Goal: Task Accomplishment & Management: Complete application form

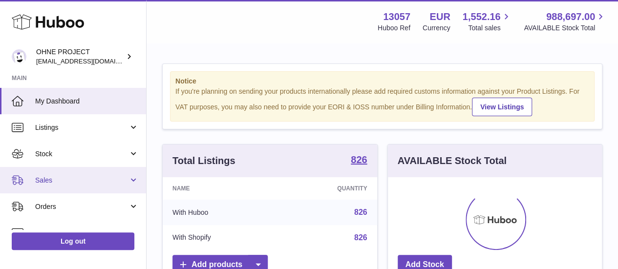
scroll to position [152, 214]
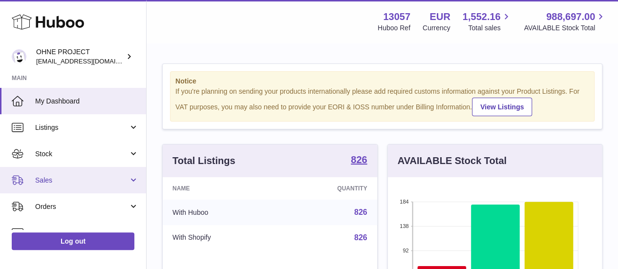
click at [84, 187] on link "Sales" at bounding box center [73, 180] width 146 height 26
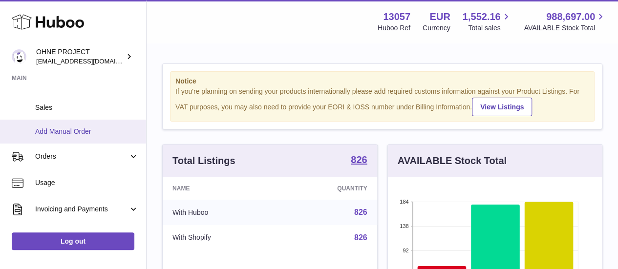
click at [79, 137] on link "Add Manual Order" at bounding box center [73, 132] width 146 height 24
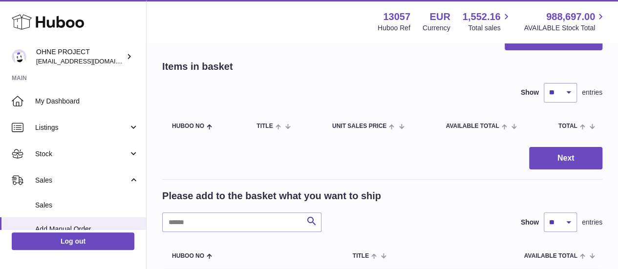
scroll to position [49, 0]
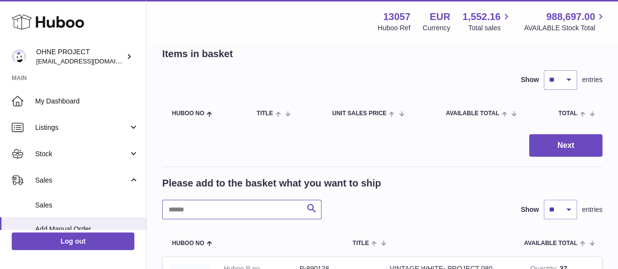
click at [217, 204] on input "text" at bounding box center [241, 210] width 159 height 20
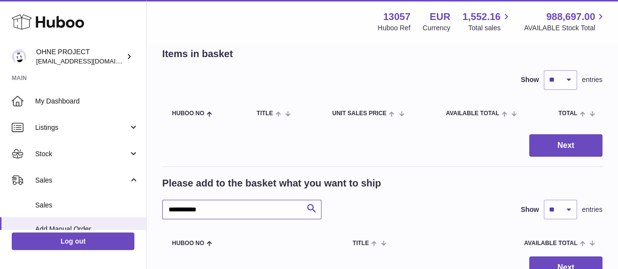
scroll to position [136, 0]
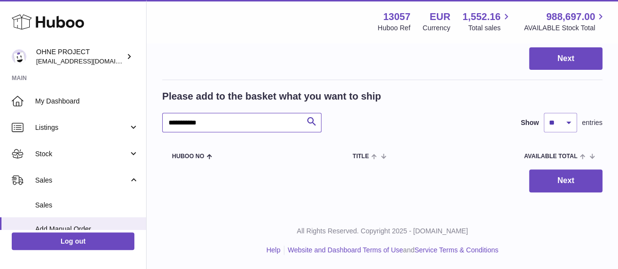
click at [213, 126] on input "**********" at bounding box center [241, 123] width 159 height 20
drag, startPoint x: 210, startPoint y: 124, endPoint x: 185, endPoint y: 121, distance: 25.6
click at [185, 121] on input "**********" at bounding box center [241, 123] width 159 height 20
type input "*****"
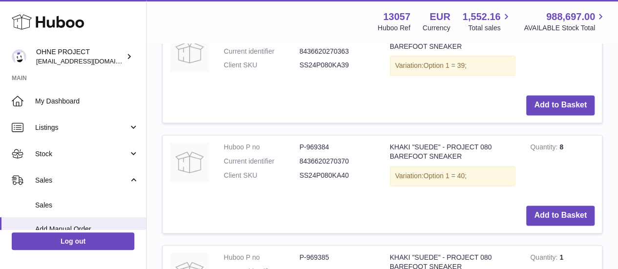
scroll to position [673, 0]
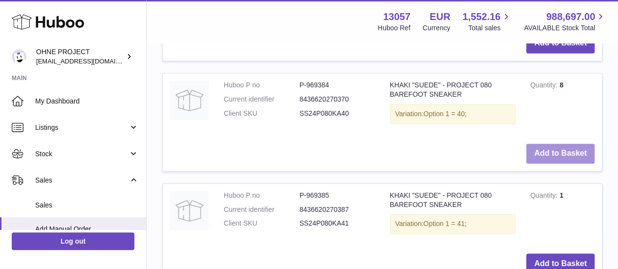
click at [565, 144] on button "Add to Basket" at bounding box center [560, 154] width 68 height 20
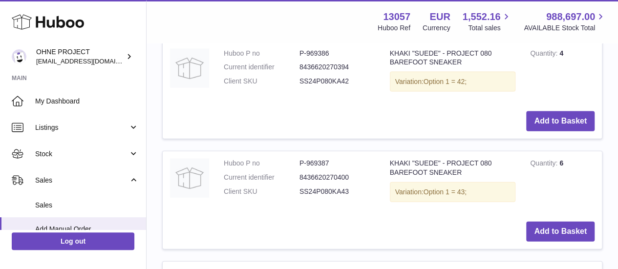
scroll to position [1087, 0]
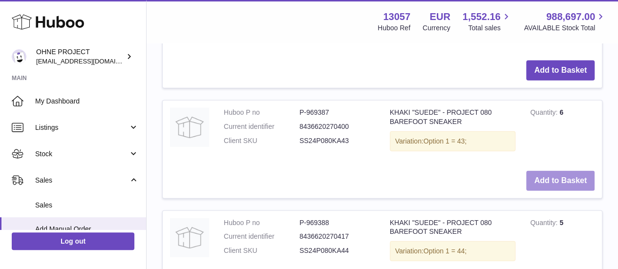
click at [566, 183] on button "Add to Basket" at bounding box center [560, 181] width 68 height 20
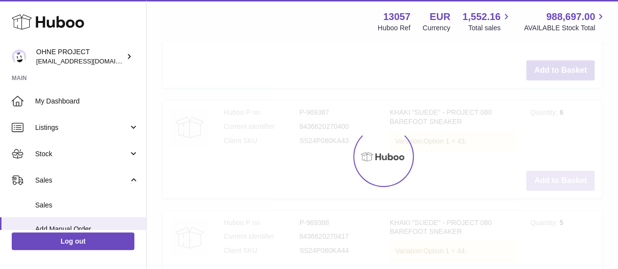
scroll to position [1207, 0]
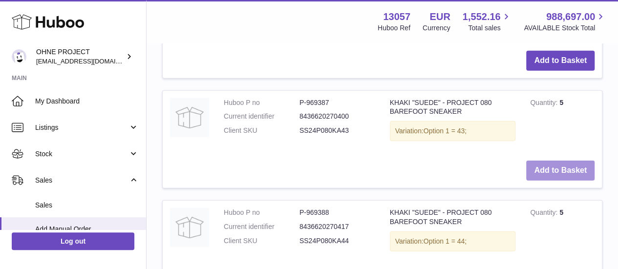
click at [565, 181] on button "Add to Basket" at bounding box center [560, 171] width 68 height 20
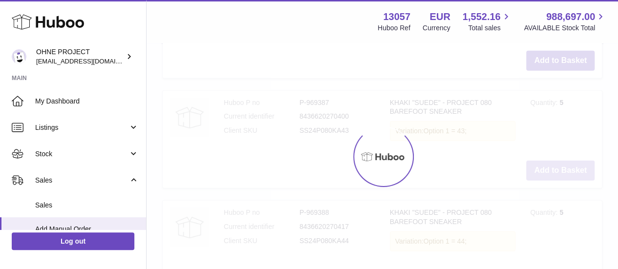
type input "*"
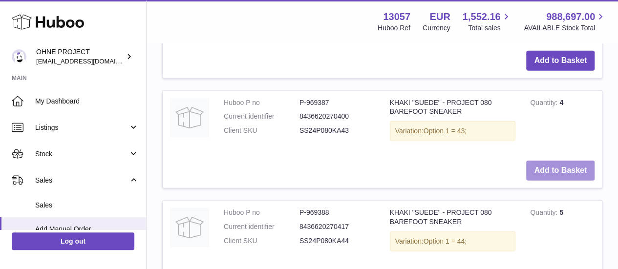
scroll to position [1304, 0]
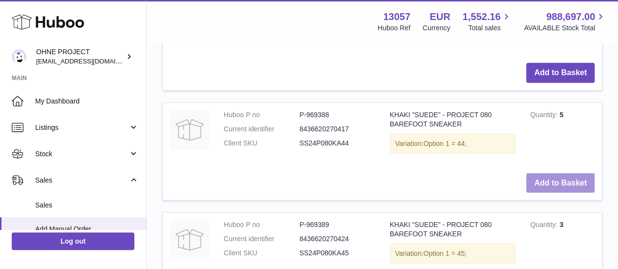
click at [563, 193] on button "Add to Basket" at bounding box center [560, 183] width 68 height 20
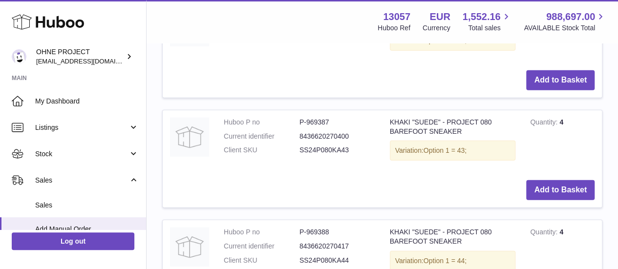
scroll to position [1425, 0]
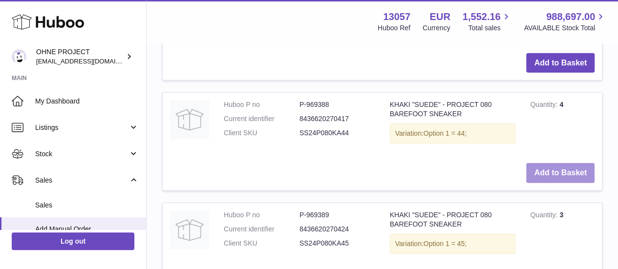
click at [563, 183] on button "Add to Basket" at bounding box center [560, 173] width 68 height 20
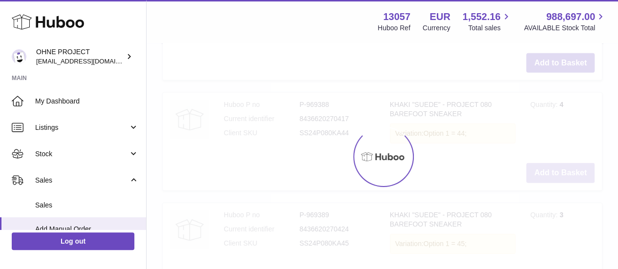
type input "*"
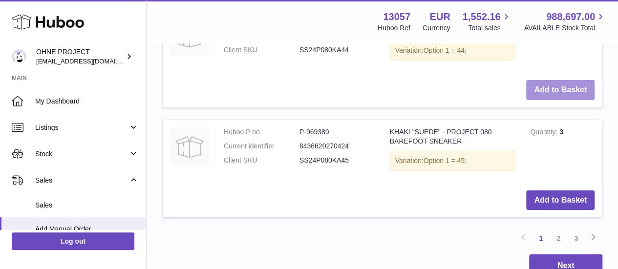
scroll to position [1522, 0]
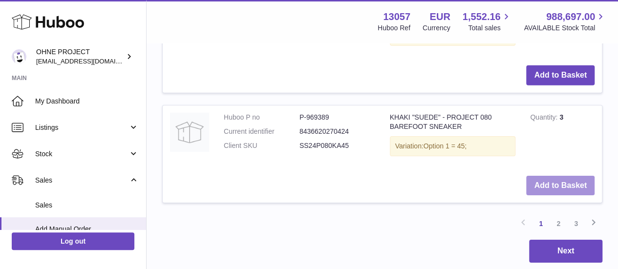
click at [543, 196] on button "Add to Basket" at bounding box center [560, 186] width 68 height 20
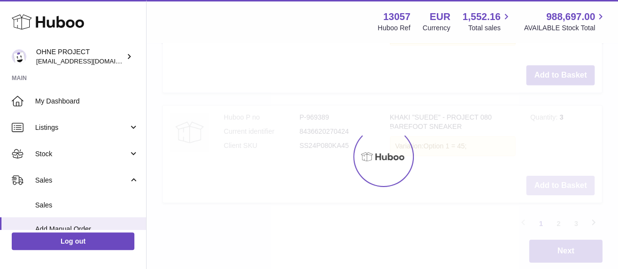
scroll to position [1642, 0]
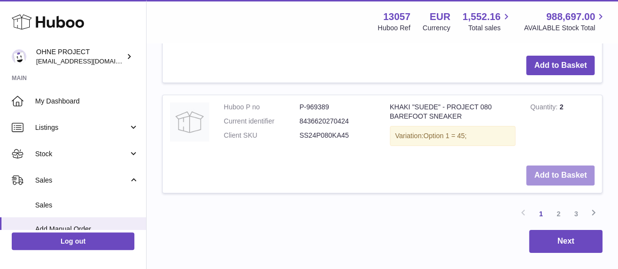
click at [543, 186] on button "Add to Basket" at bounding box center [560, 176] width 68 height 20
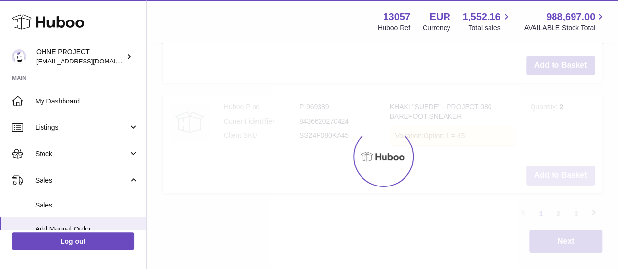
type input "*"
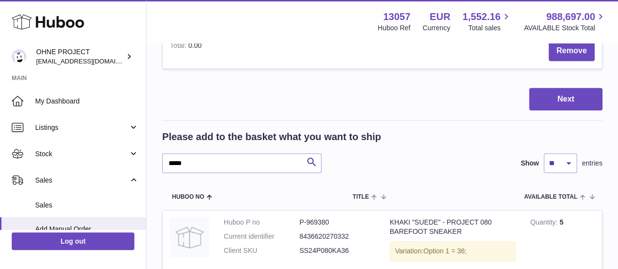
scroll to position [421, 0]
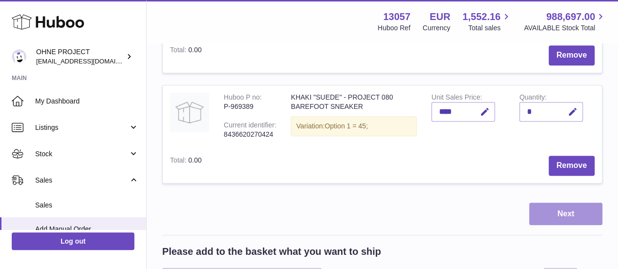
click at [575, 226] on button "Next" at bounding box center [565, 214] width 73 height 23
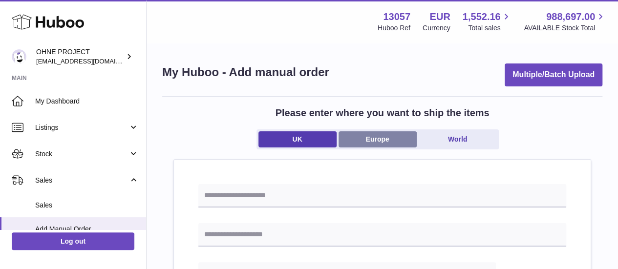
click at [367, 140] on link "Europe" at bounding box center [378, 139] width 78 height 16
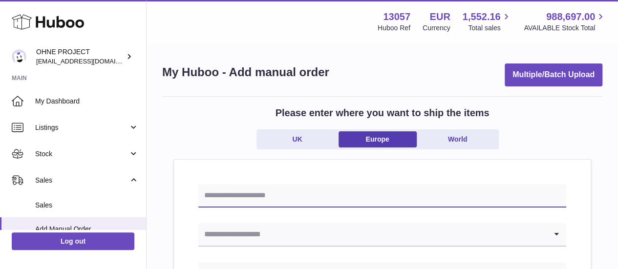
click at [354, 191] on input "text" at bounding box center [382, 195] width 368 height 23
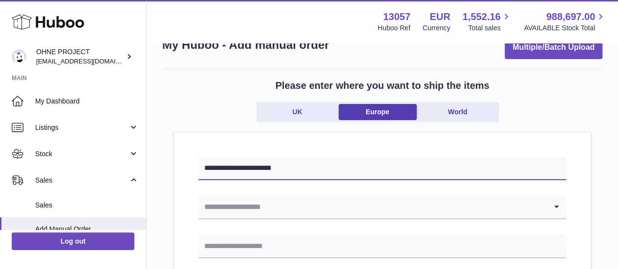
scroll to position [49, 0]
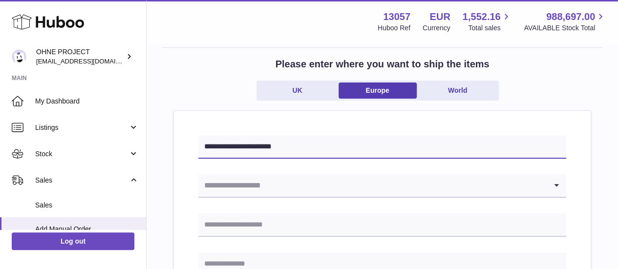
type input "**********"
click at [349, 192] on input "Search for option" at bounding box center [372, 185] width 348 height 22
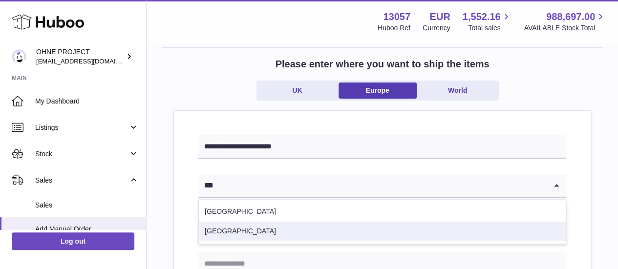
click at [257, 228] on li "Slovenia" at bounding box center [382, 232] width 367 height 20
type input "***"
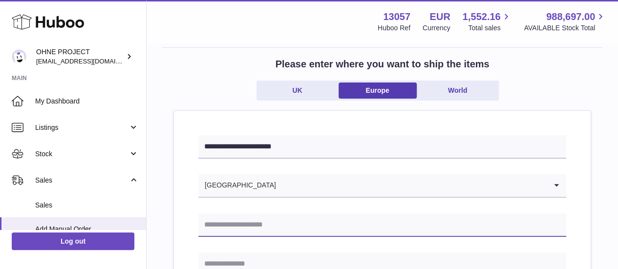
click at [245, 224] on input "text" at bounding box center [382, 224] width 368 height 23
paste input "**********"
type input "**********"
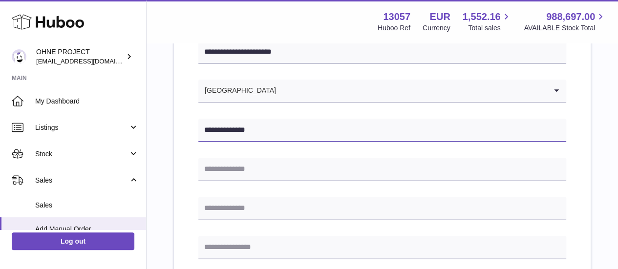
scroll to position [147, 0]
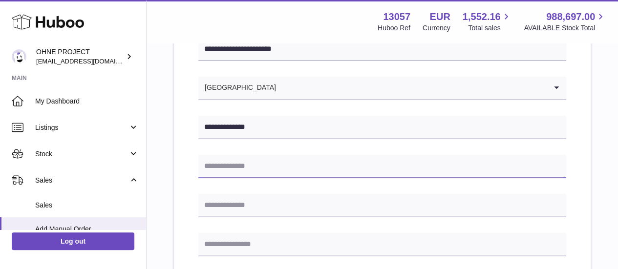
click at [226, 158] on input "text" at bounding box center [382, 166] width 368 height 23
paste input "**********"
type input "**********"
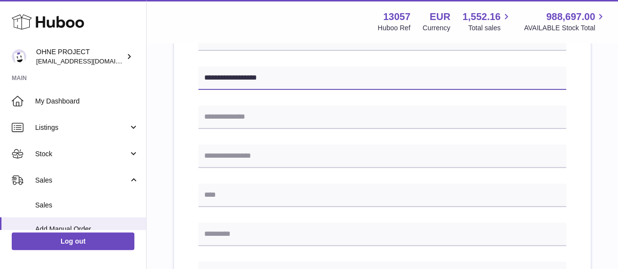
scroll to position [244, 0]
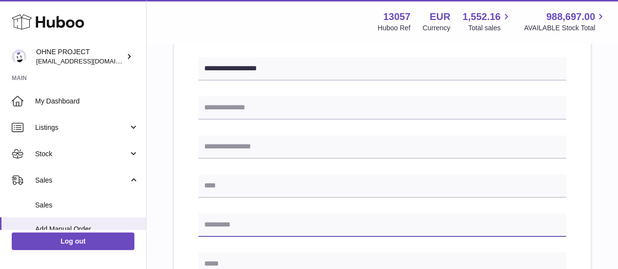
click at [236, 218] on input "text" at bounding box center [382, 224] width 368 height 23
paste input "****"
type input "****"
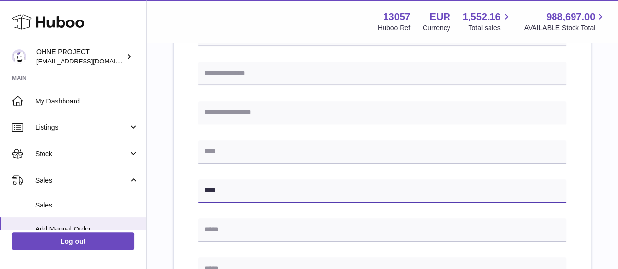
scroll to position [293, 0]
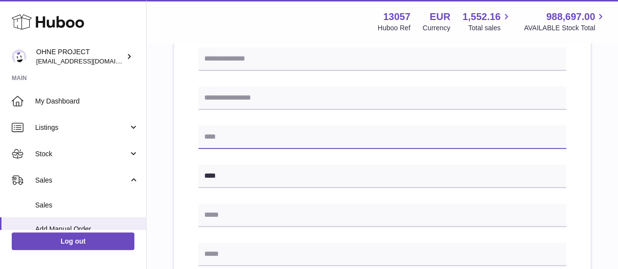
click at [232, 132] on input "text" at bounding box center [382, 137] width 368 height 23
paste input "*********"
type input "*********"
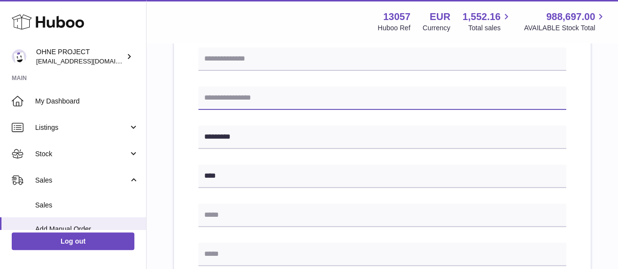
click at [248, 100] on input "text" at bounding box center [382, 97] width 368 height 23
paste input "*********"
type input "*********"
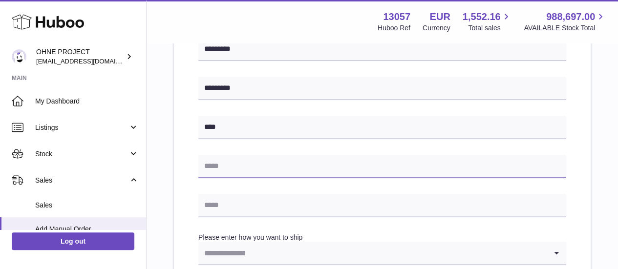
click at [234, 170] on input "text" at bounding box center [382, 166] width 368 height 23
paste input "**********"
type input "**********"
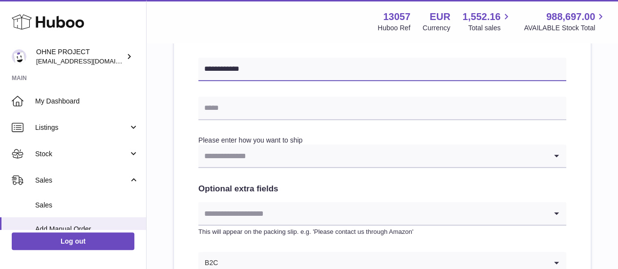
scroll to position [440, 0]
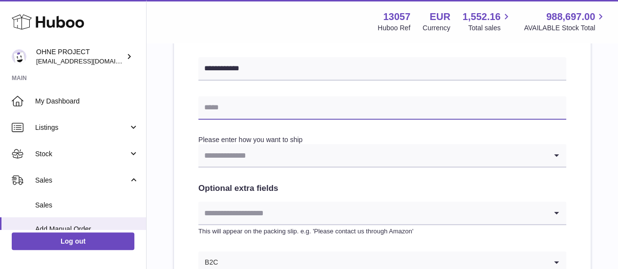
click at [236, 105] on input "text" at bounding box center [382, 107] width 368 height 23
paste input "**********"
type input "**********"
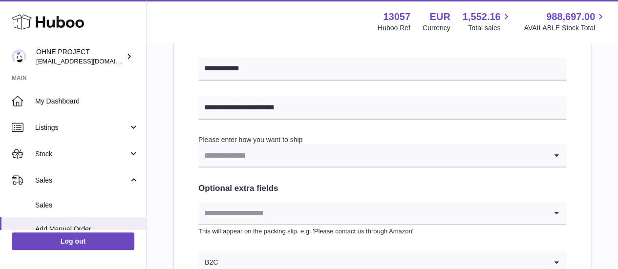
click at [236, 156] on input "Search for option" at bounding box center [372, 155] width 348 height 22
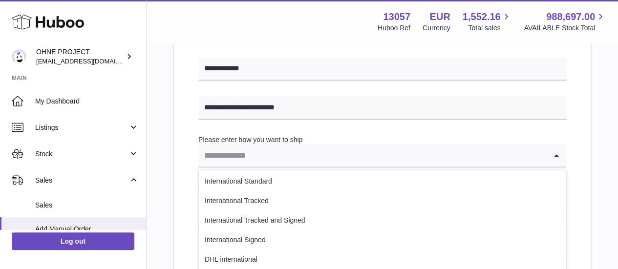
scroll to position [537, 0]
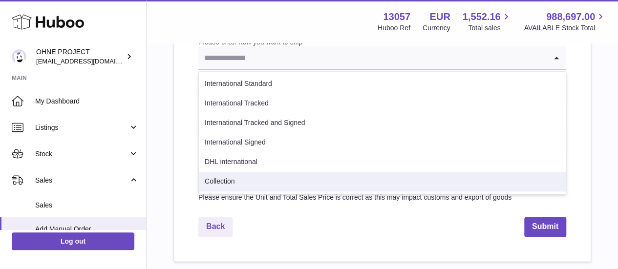
click at [241, 193] on ul "International Standard International Tracked International Tracked and Signed I…" at bounding box center [382, 132] width 368 height 123
click at [242, 179] on li "Collection" at bounding box center [382, 182] width 367 height 20
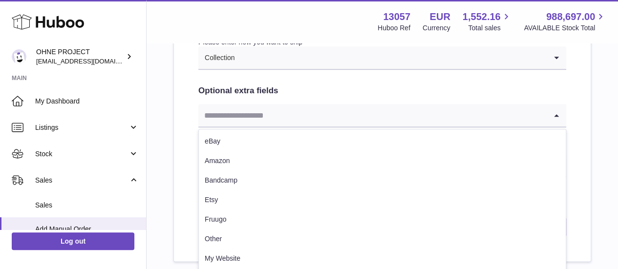
click at [239, 107] on input "Search for option" at bounding box center [372, 115] width 348 height 22
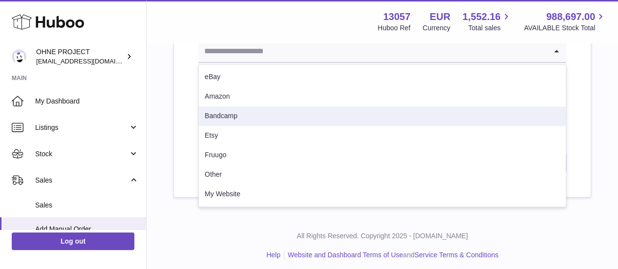
scroll to position [606, 0]
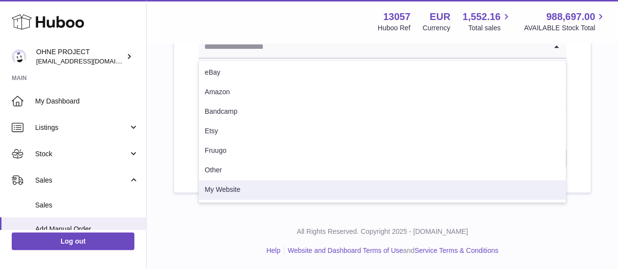
click at [229, 190] on li "My Website" at bounding box center [382, 190] width 367 height 20
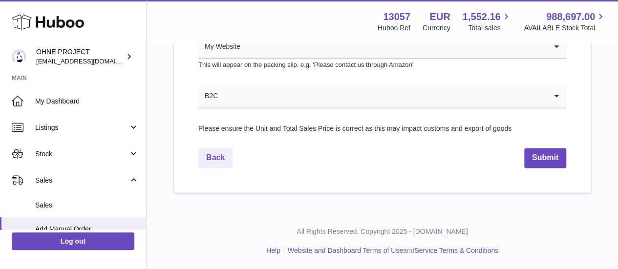
click at [244, 97] on input "Search for option" at bounding box center [382, 96] width 328 height 22
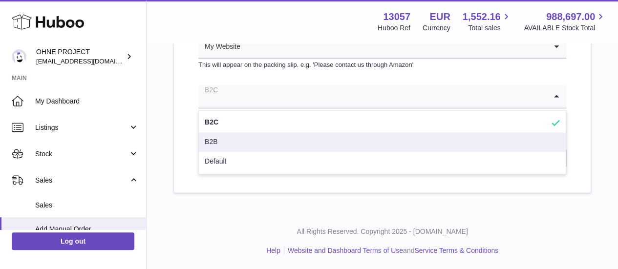
click at [237, 138] on li "B2B" at bounding box center [382, 142] width 367 height 20
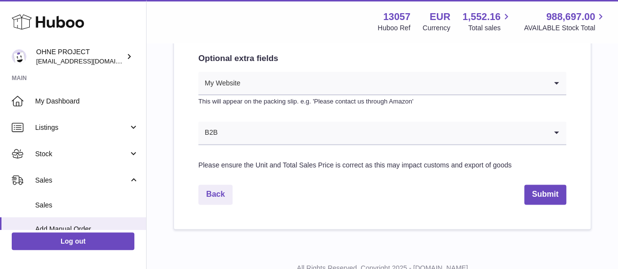
scroll to position [509, 0]
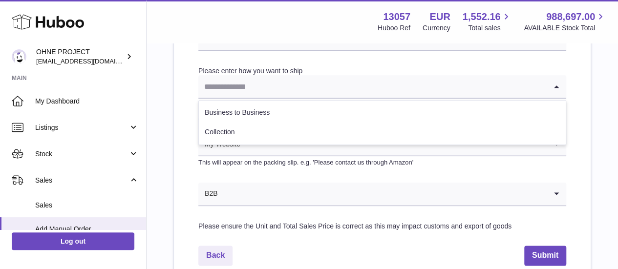
click at [251, 88] on input "Search for option" at bounding box center [372, 86] width 348 height 22
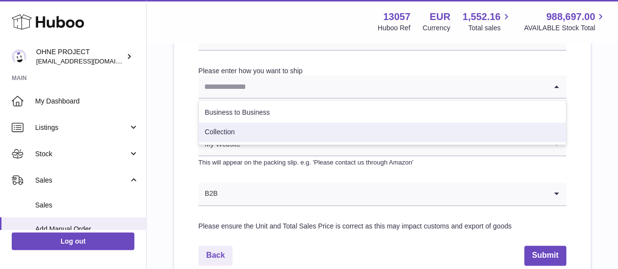
click at [247, 129] on li "Collection" at bounding box center [382, 133] width 367 height 20
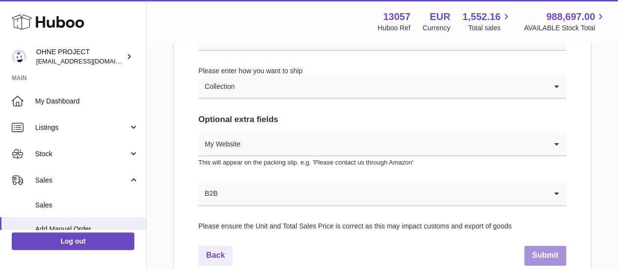
click at [550, 256] on button "Submit" at bounding box center [545, 256] width 42 height 20
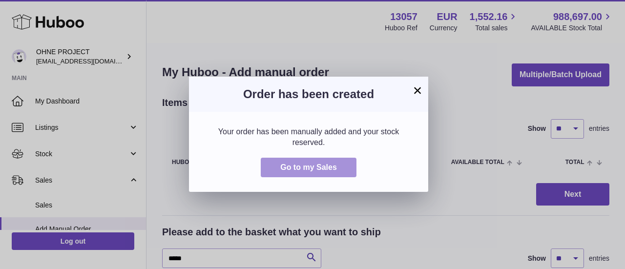
click at [330, 171] on span "Go to my Sales" at bounding box center [308, 167] width 57 height 8
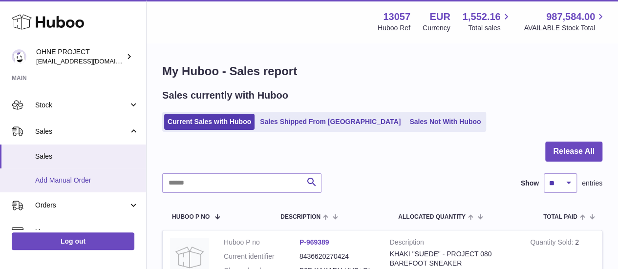
click at [66, 185] on link "Add Manual Order" at bounding box center [73, 181] width 146 height 24
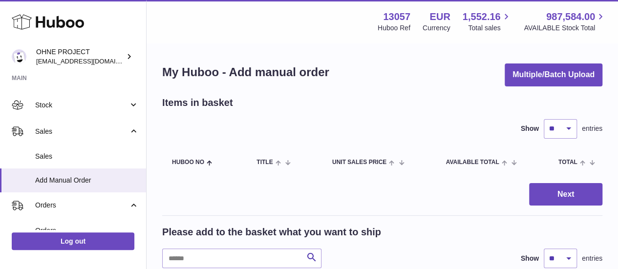
scroll to position [49, 0]
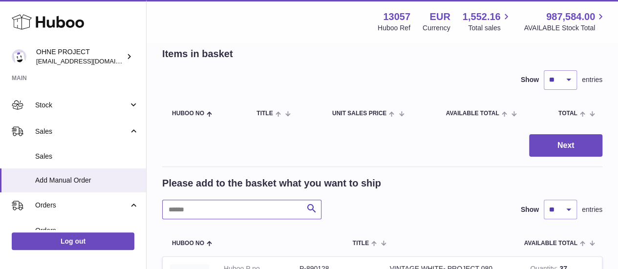
click at [212, 213] on input "text" at bounding box center [241, 210] width 159 height 20
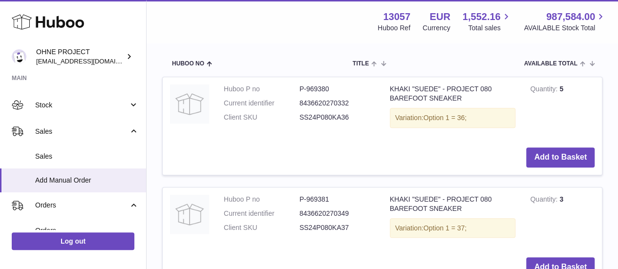
scroll to position [244, 0]
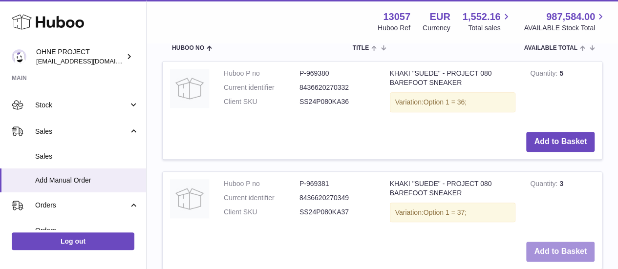
click at [564, 252] on button "Add to Basket" at bounding box center [560, 252] width 68 height 20
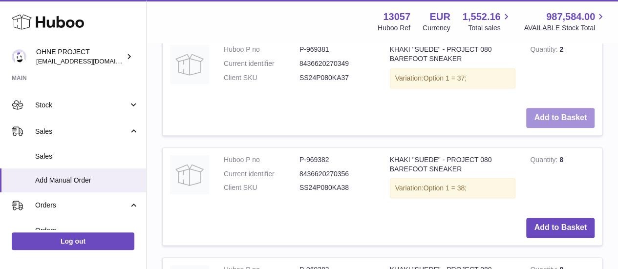
scroll to position [511, 0]
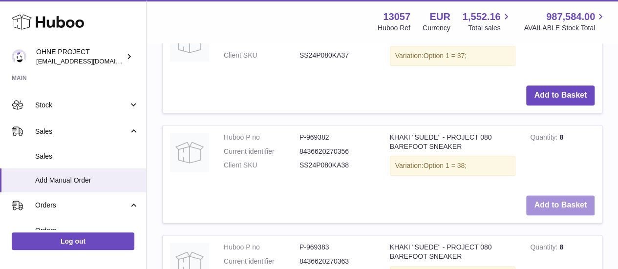
click at [564, 210] on button "Add to Basket" at bounding box center [560, 205] width 68 height 20
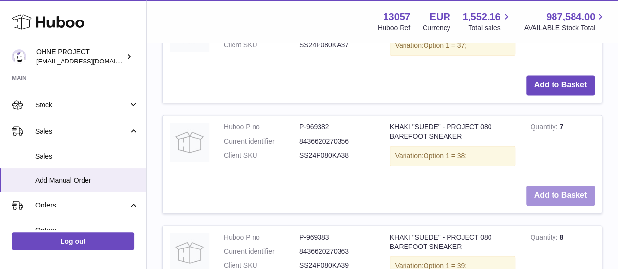
scroll to position [778, 0]
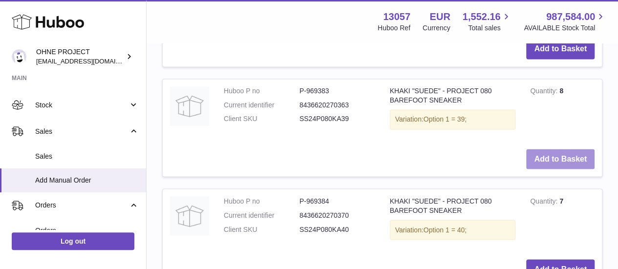
click at [545, 169] on button "Add to Basket" at bounding box center [560, 159] width 68 height 20
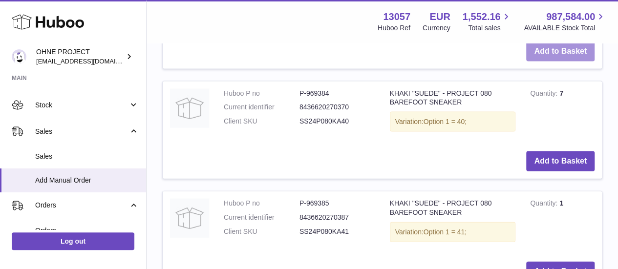
scroll to position [996, 0]
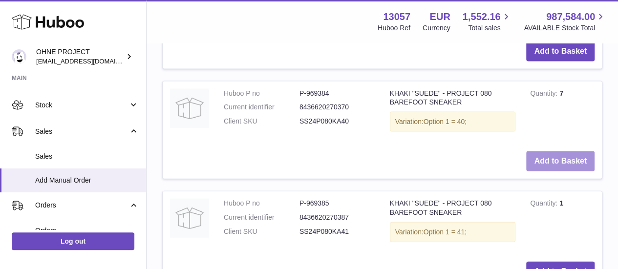
click at [545, 171] on button "Add to Basket" at bounding box center [560, 161] width 68 height 20
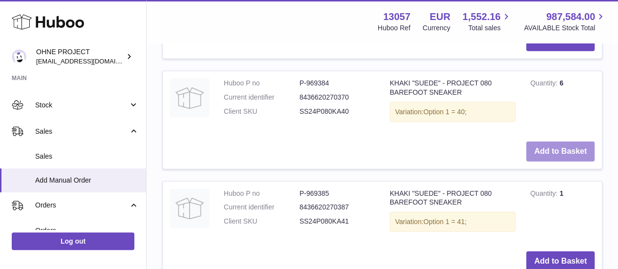
scroll to position [1165, 0]
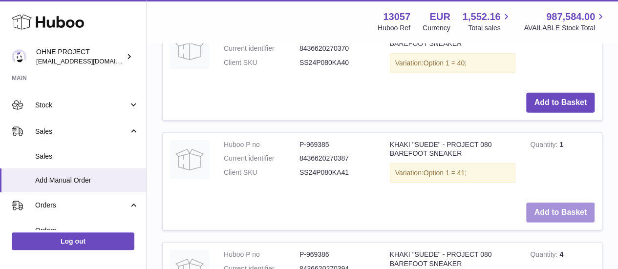
click at [557, 223] on button "Add to Basket" at bounding box center [560, 213] width 68 height 20
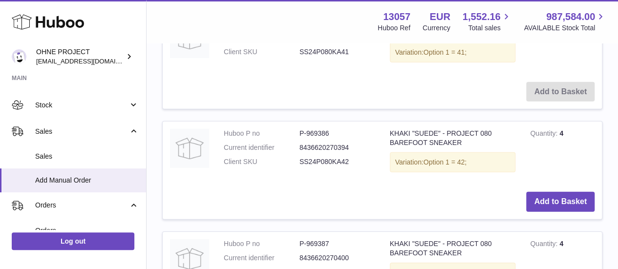
scroll to position [1431, 0]
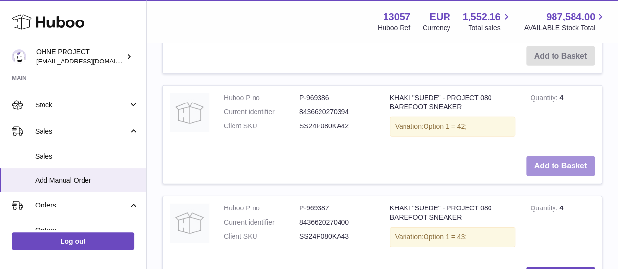
click at [559, 176] on button "Add to Basket" at bounding box center [560, 166] width 68 height 20
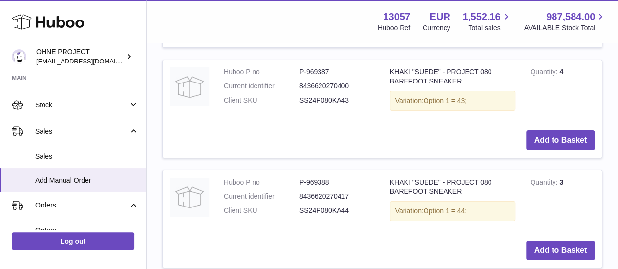
scroll to position [1698, 0]
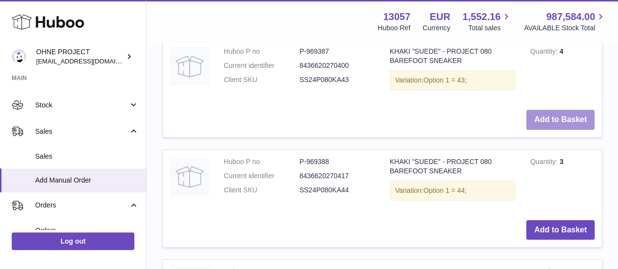
click at [528, 130] on button "Add to Basket" at bounding box center [560, 120] width 68 height 20
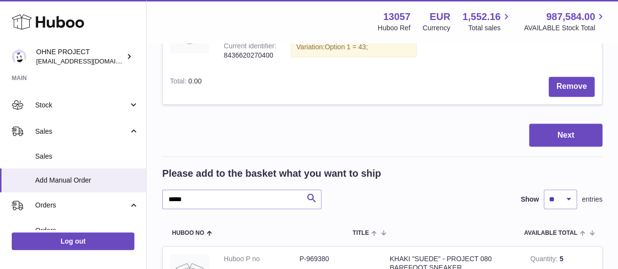
scroll to position [928, 0]
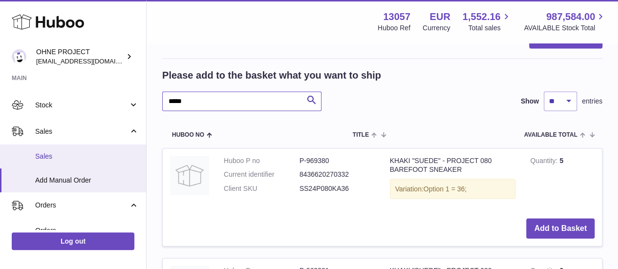
drag, startPoint x: 196, startPoint y: 170, endPoint x: 120, endPoint y: 167, distance: 76.3
click at [121, 167] on div "Huboo OHNE PROJECT internalAdmin-13057@internal.huboo.com Main My Dashboard Lis…" at bounding box center [309, 223] width 618 height 2303
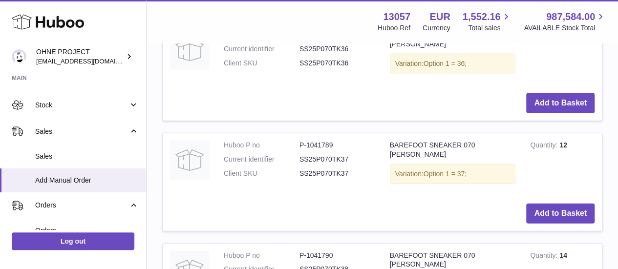
scroll to position [1075, 0]
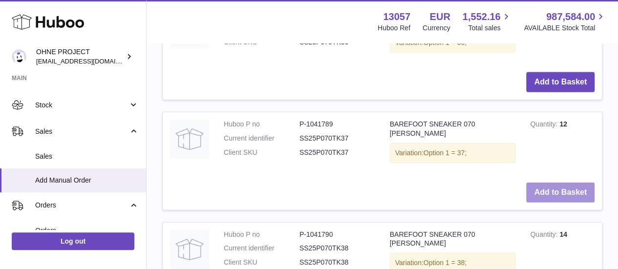
click at [551, 203] on button "Add to Basket" at bounding box center [560, 193] width 68 height 20
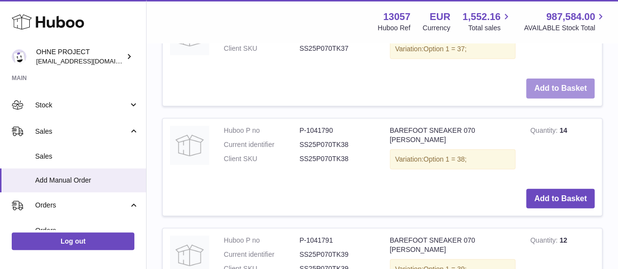
scroll to position [1340, 0]
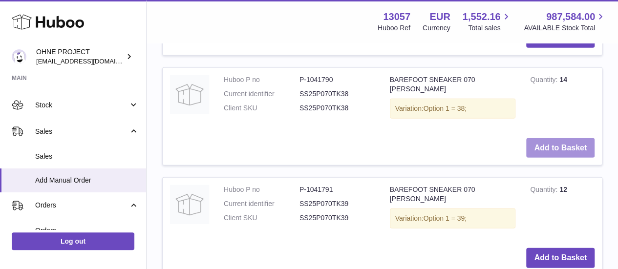
click at [571, 158] on button "Add to Basket" at bounding box center [560, 148] width 68 height 20
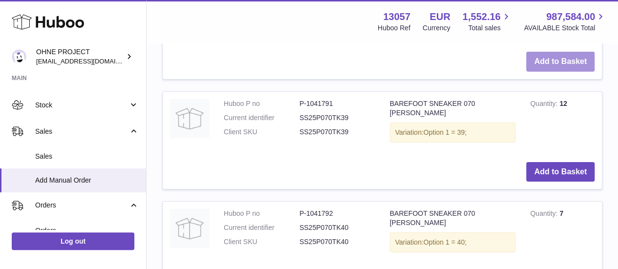
scroll to position [1556, 0]
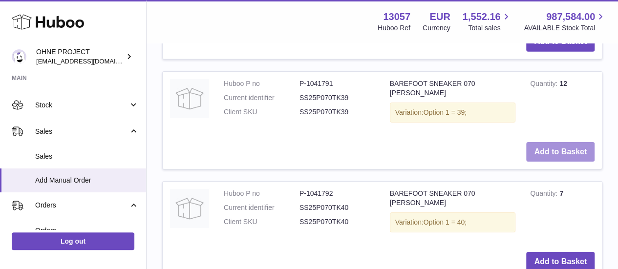
click at [552, 162] on button "Add to Basket" at bounding box center [560, 152] width 68 height 20
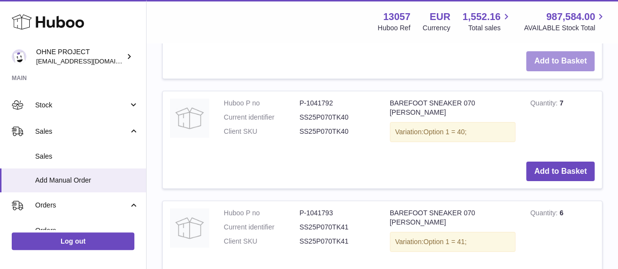
scroll to position [1772, 0]
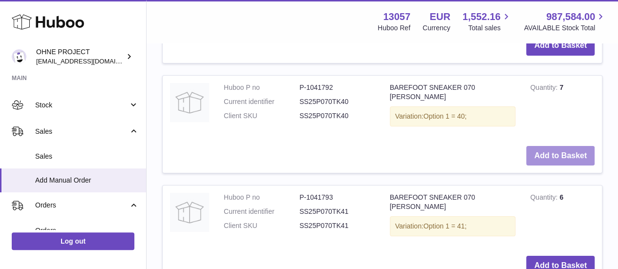
click at [542, 166] on button "Add to Basket" at bounding box center [560, 156] width 68 height 20
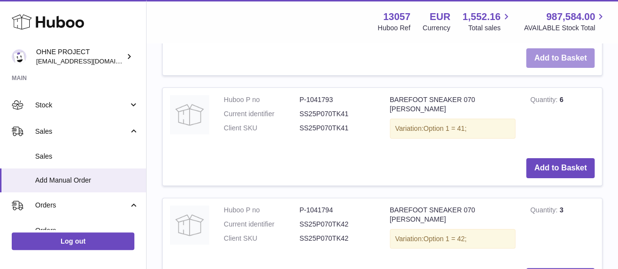
scroll to position [1993, 0]
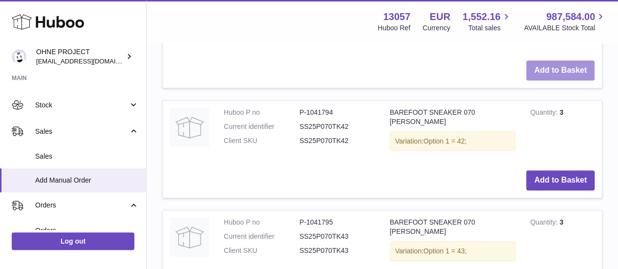
click at [556, 81] on button "Add to Basket" at bounding box center [560, 71] width 68 height 20
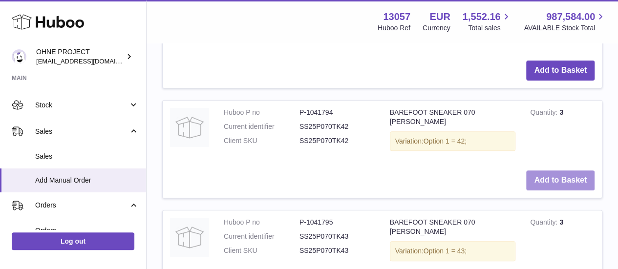
click at [540, 191] on button "Add to Basket" at bounding box center [560, 180] width 68 height 20
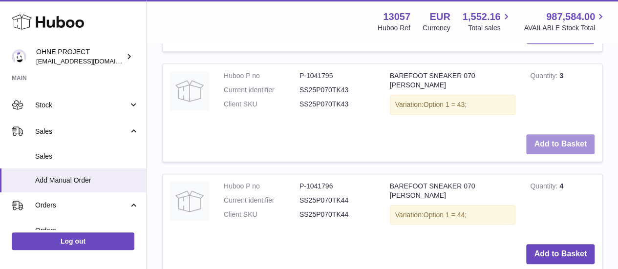
click at [543, 154] on button "Add to Basket" at bounding box center [560, 144] width 68 height 20
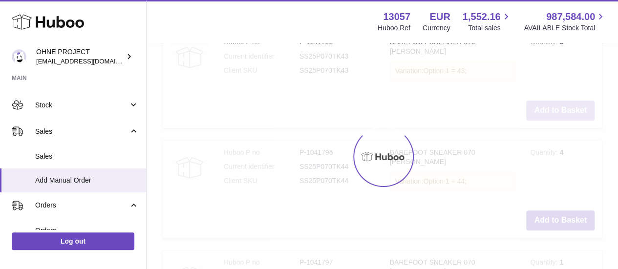
scroll to position [2188, 0]
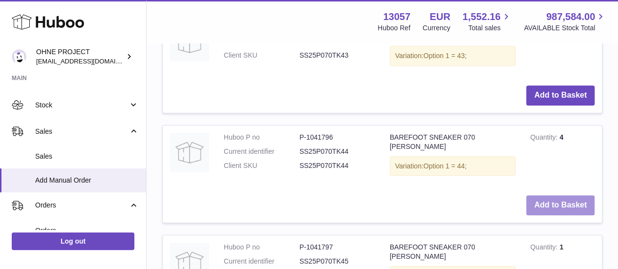
click at [534, 215] on button "Add to Basket" at bounding box center [560, 205] width 68 height 20
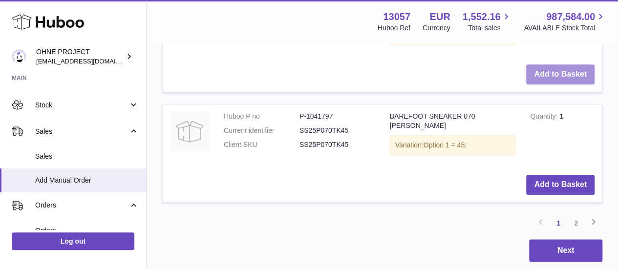
scroll to position [2335, 0]
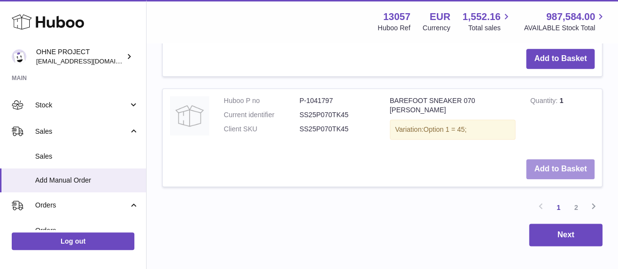
click at [551, 179] on button "Add to Basket" at bounding box center [560, 169] width 68 height 20
click at [577, 216] on link "2" at bounding box center [576, 208] width 18 height 18
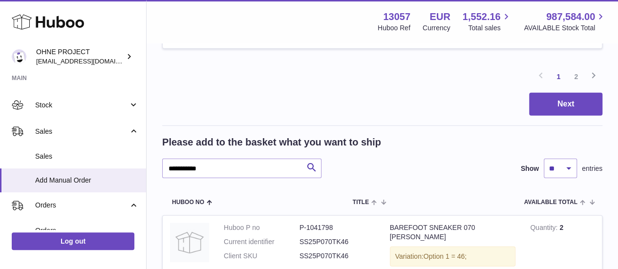
scroll to position [1412, 0]
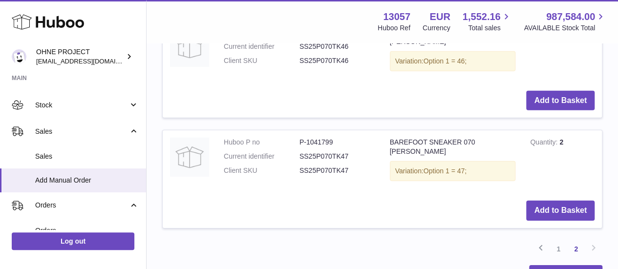
click at [572, 118] on td "Add to Basket" at bounding box center [382, 101] width 439 height 35
click at [571, 111] on button "Add to Basket" at bounding box center [560, 101] width 68 height 20
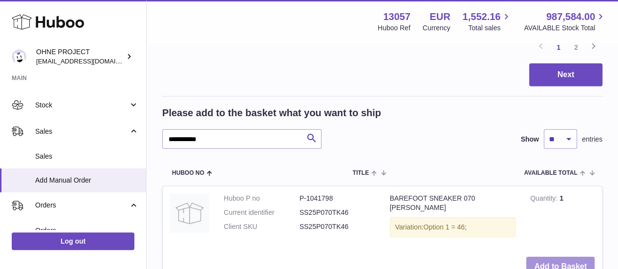
scroll to position [1265, 0]
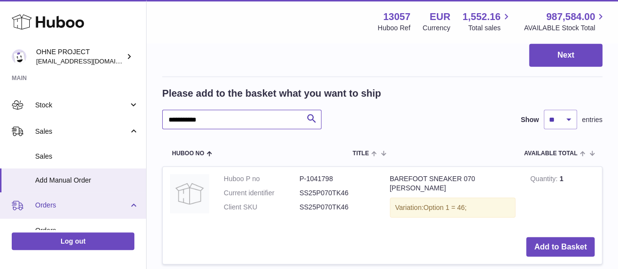
drag, startPoint x: 223, startPoint y: 220, endPoint x: 103, endPoint y: 216, distance: 120.2
type input "*********"
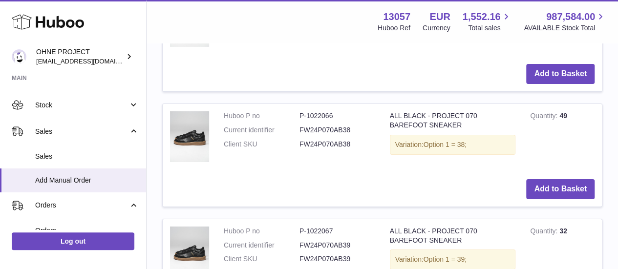
scroll to position [1607, 0]
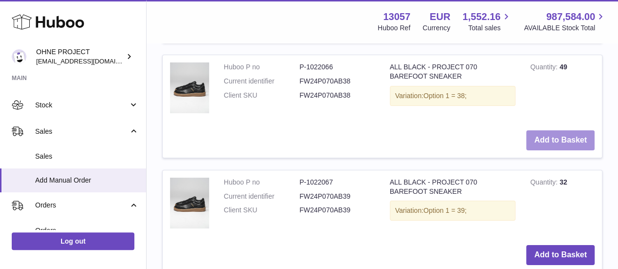
click at [580, 150] on button "Add to Basket" at bounding box center [560, 140] width 68 height 20
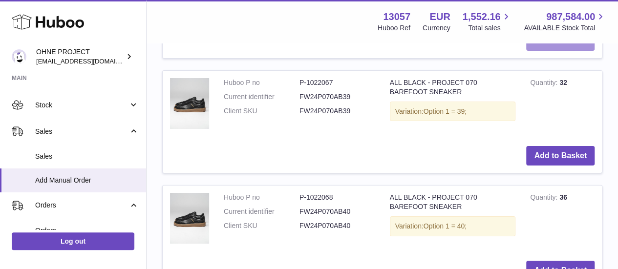
scroll to position [1761, 0]
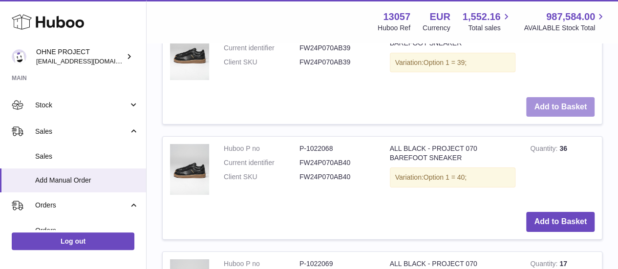
click at [552, 117] on button "Add to Basket" at bounding box center [560, 107] width 68 height 20
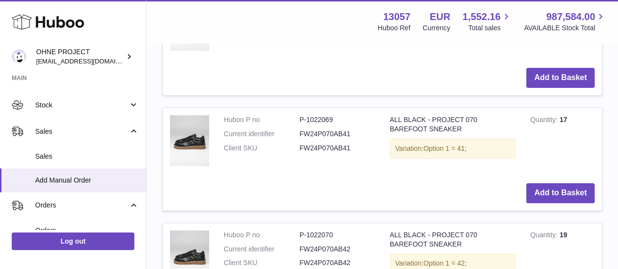
scroll to position [1914, 0]
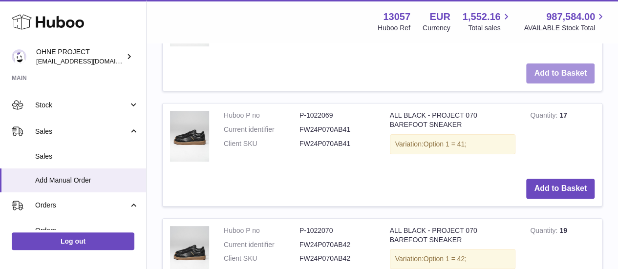
click at [546, 84] on button "Add to Basket" at bounding box center [560, 74] width 68 height 20
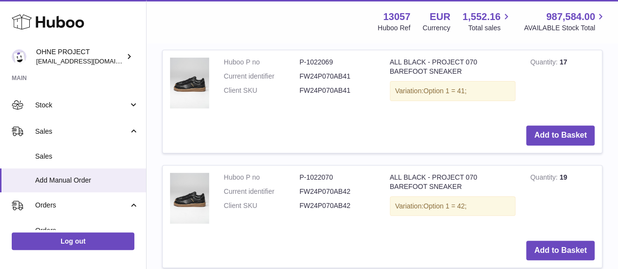
scroll to position [2019, 0]
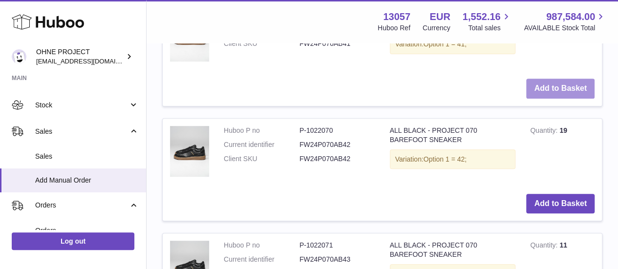
click at [534, 99] on button "Add to Basket" at bounding box center [560, 89] width 68 height 20
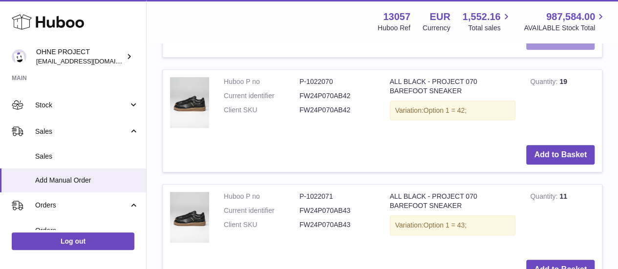
scroll to position [2117, 0]
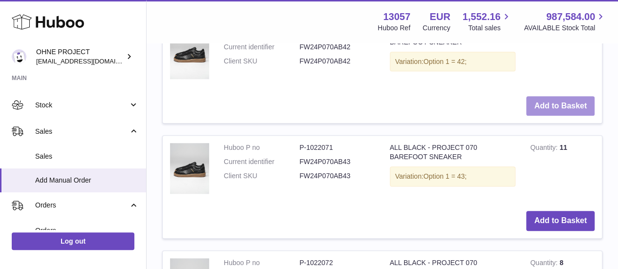
click at [546, 116] on button "Add to Basket" at bounding box center [560, 106] width 68 height 20
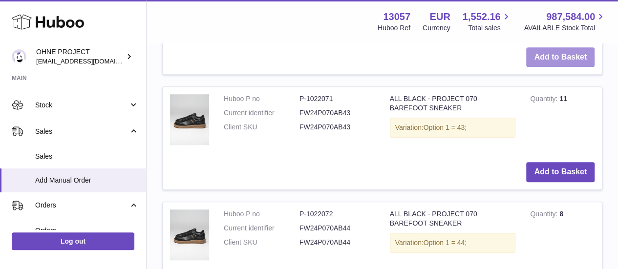
scroll to position [2215, 0]
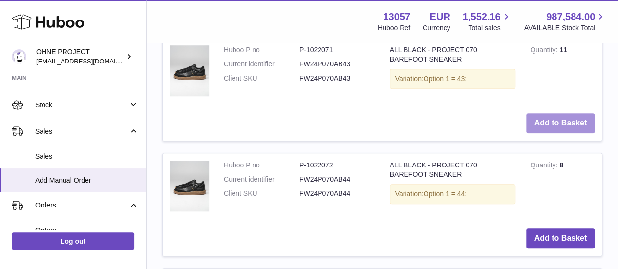
click at [553, 133] on button "Add to Basket" at bounding box center [560, 123] width 68 height 20
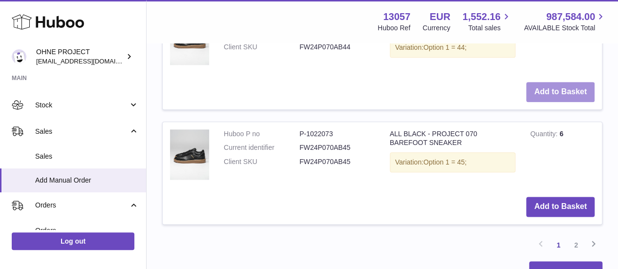
click at [546, 102] on button "Add to Basket" at bounding box center [560, 92] width 68 height 20
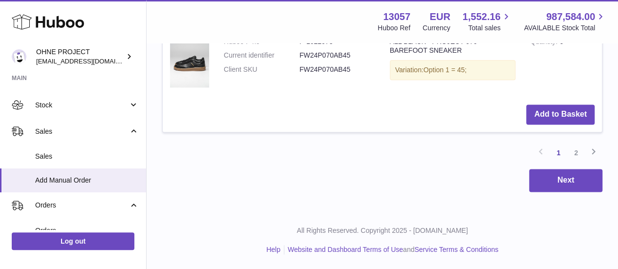
scroll to position [2508, 0]
click at [533, 125] on button "Add to Basket" at bounding box center [560, 115] width 68 height 20
click at [557, 182] on button "Next" at bounding box center [565, 180] width 73 height 23
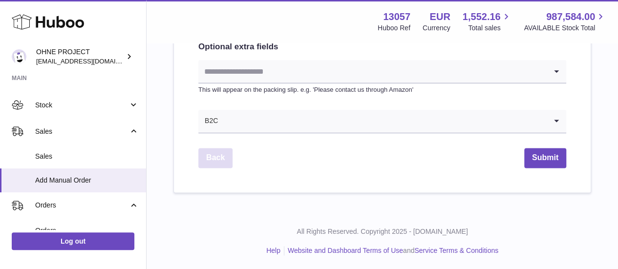
click at [222, 149] on link "Back" at bounding box center [215, 158] width 34 height 20
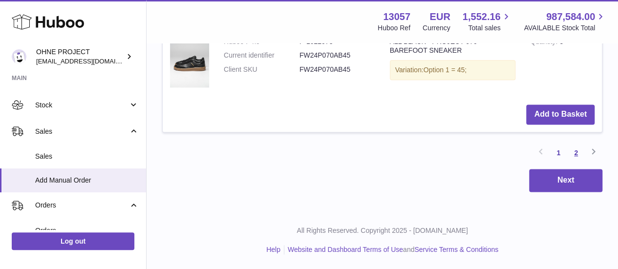
click at [578, 162] on link "2" at bounding box center [576, 153] width 18 height 18
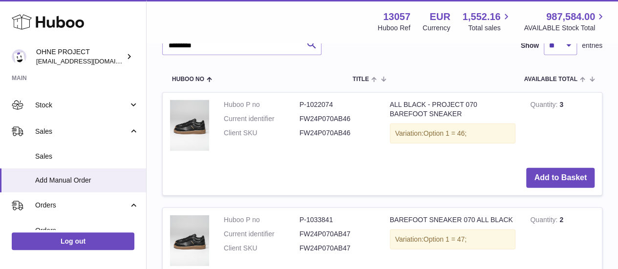
scroll to position [1412, 0]
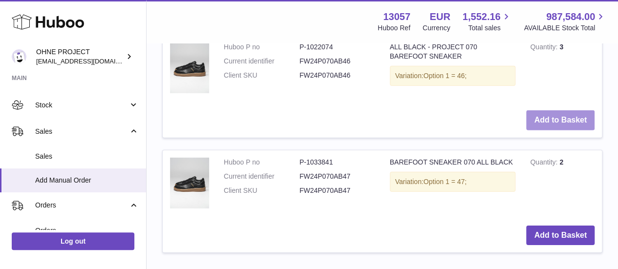
click at [553, 130] on button "Add to Basket" at bounding box center [560, 120] width 68 height 20
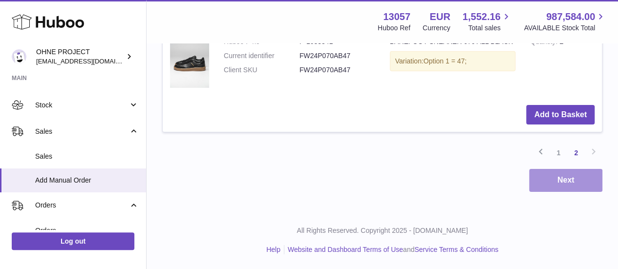
click at [560, 180] on button "Next" at bounding box center [565, 180] width 73 height 23
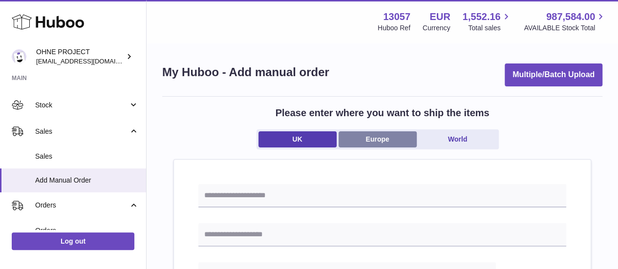
click at [380, 137] on link "Europe" at bounding box center [378, 139] width 78 height 16
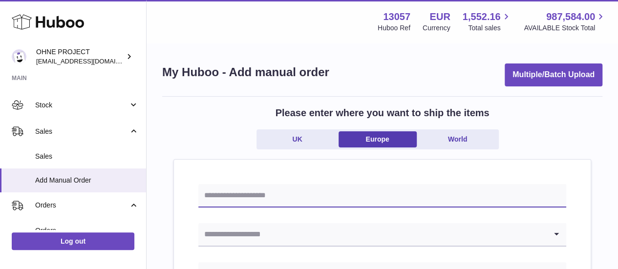
click at [307, 196] on input "text" at bounding box center [382, 195] width 368 height 23
type input "*"
type input "**********"
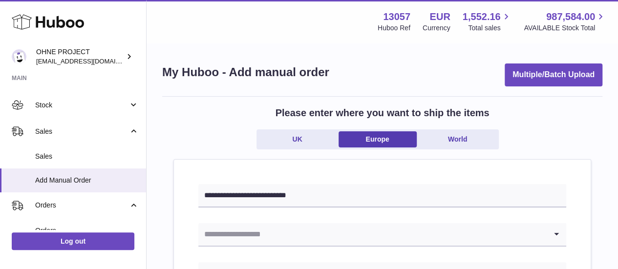
click at [299, 230] on input "Search for option" at bounding box center [372, 234] width 348 height 22
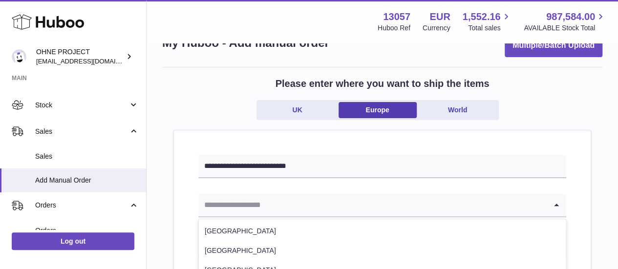
scroll to position [49, 0]
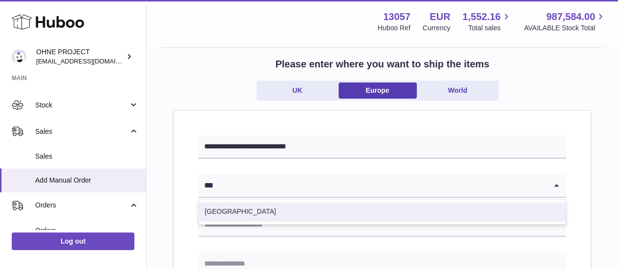
click at [281, 205] on li "Bulgaria" at bounding box center [382, 212] width 367 height 20
type input "***"
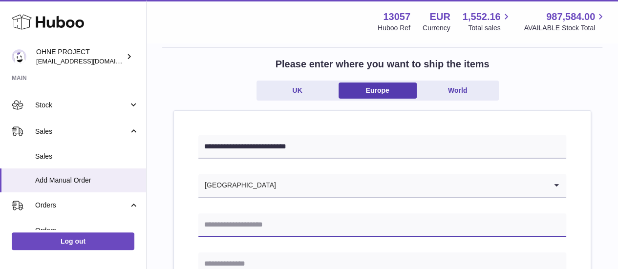
click at [266, 224] on input "text" at bounding box center [382, 224] width 368 height 23
paste input "**********"
type input "**********"
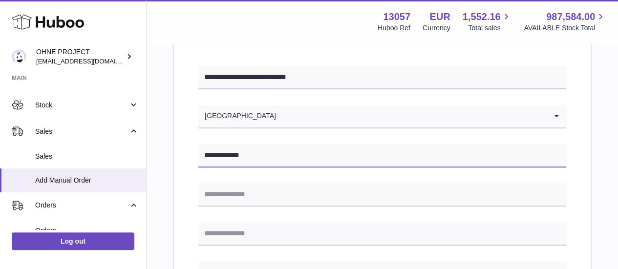
scroll to position [147, 0]
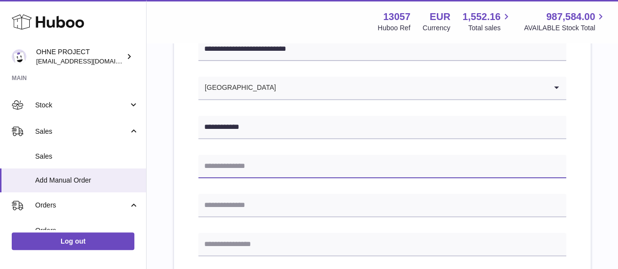
click at [262, 161] on input "text" at bounding box center [382, 166] width 368 height 23
paste input "**********"
type input "**********"
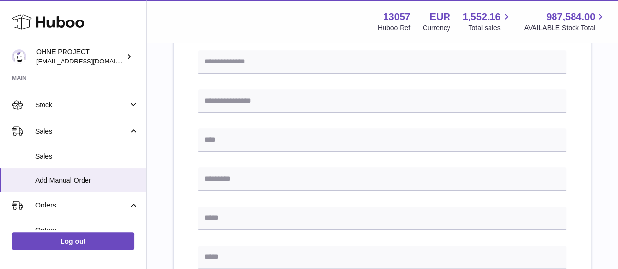
scroll to position [293, 0]
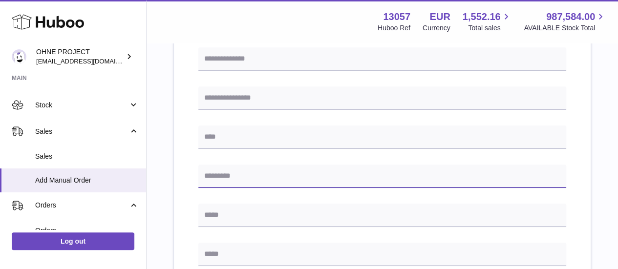
drag, startPoint x: 227, startPoint y: 169, endPoint x: 226, endPoint y: 156, distance: 13.2
click at [227, 169] on input "text" at bounding box center [382, 176] width 368 height 23
paste input "****"
type input "****"
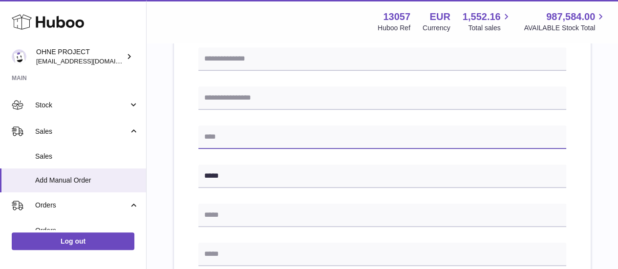
click at [230, 143] on input "text" at bounding box center [382, 137] width 368 height 23
type input "*"
type input "*****"
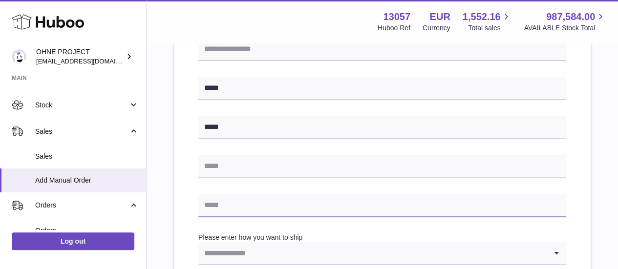
click at [219, 211] on input "text" at bounding box center [382, 205] width 368 height 23
paste input "**********"
type input "**********"
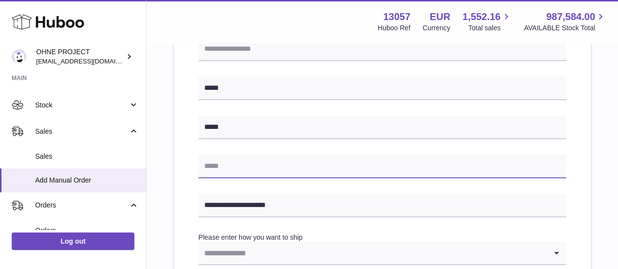
click at [238, 173] on input "text" at bounding box center [382, 166] width 368 height 23
paste input "**********"
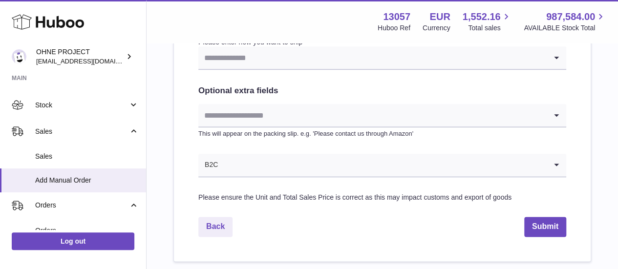
type input "**********"
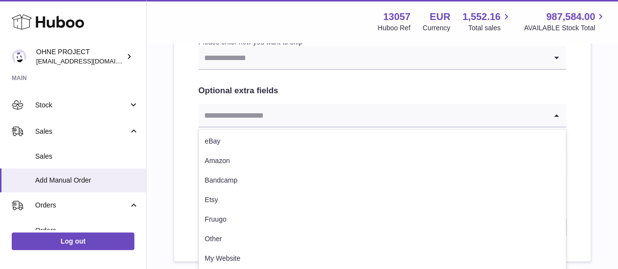
click at [270, 117] on input "Search for option" at bounding box center [372, 115] width 348 height 22
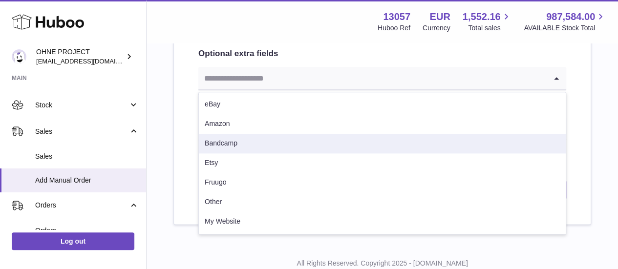
scroll to position [606, 0]
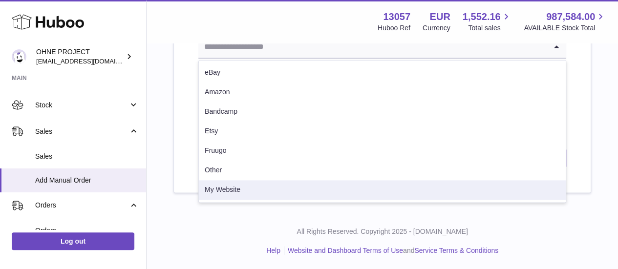
click at [252, 192] on li "My Website" at bounding box center [382, 190] width 367 height 20
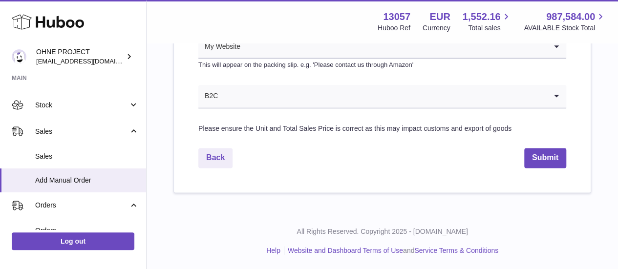
click at [264, 97] on input "Search for option" at bounding box center [382, 96] width 328 height 22
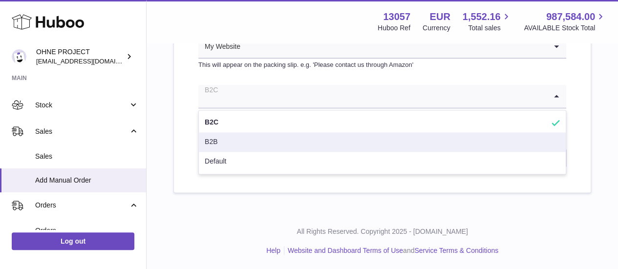
click at [235, 139] on li "B2B" at bounding box center [382, 142] width 367 height 20
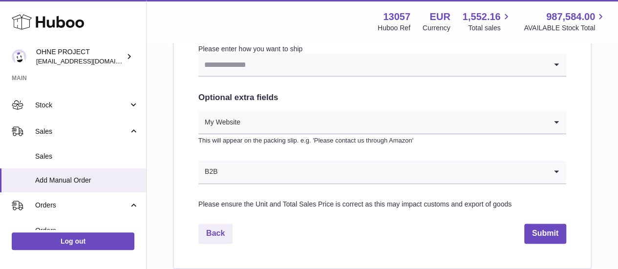
scroll to position [509, 0]
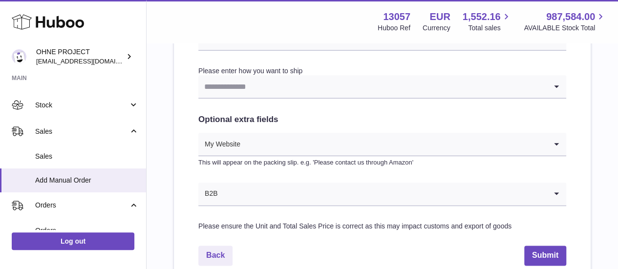
click at [248, 142] on input "Search for option" at bounding box center [394, 144] width 306 height 22
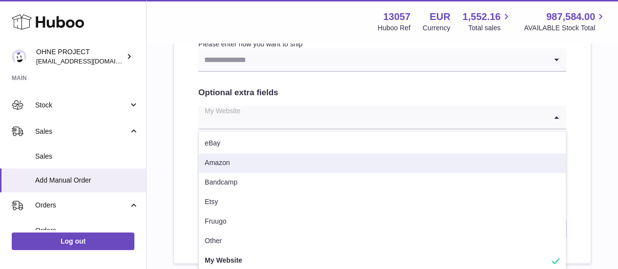
scroll to position [557, 0]
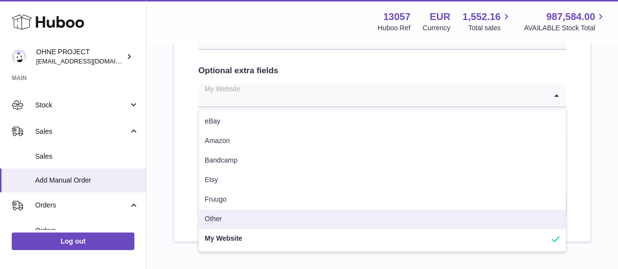
click at [235, 212] on li "Other" at bounding box center [382, 220] width 367 height 20
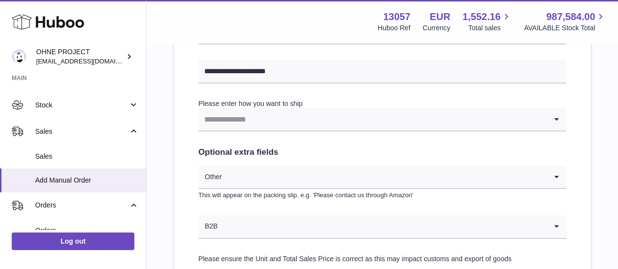
scroll to position [460, 0]
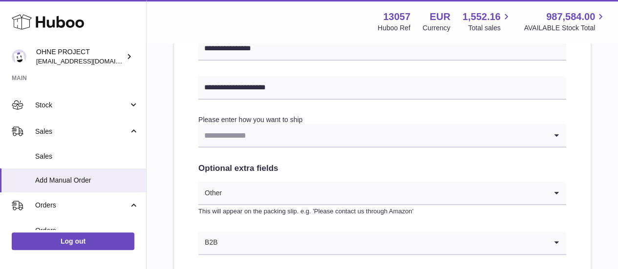
click at [249, 140] on input "Search for option" at bounding box center [372, 135] width 348 height 22
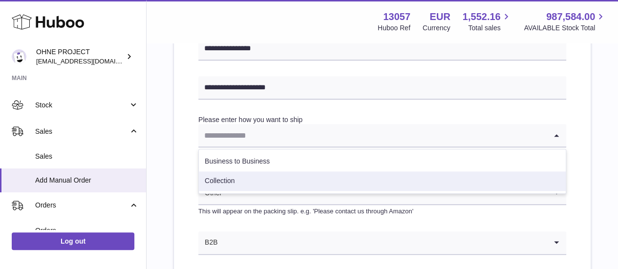
click at [242, 180] on li "Collection" at bounding box center [382, 181] width 367 height 20
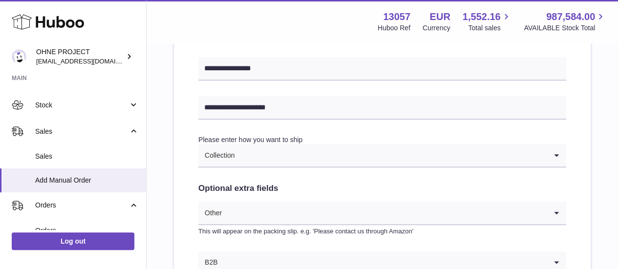
scroll to position [586, 0]
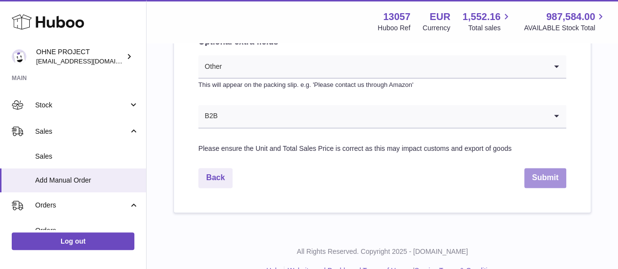
click at [555, 175] on button "Submit" at bounding box center [545, 178] width 42 height 20
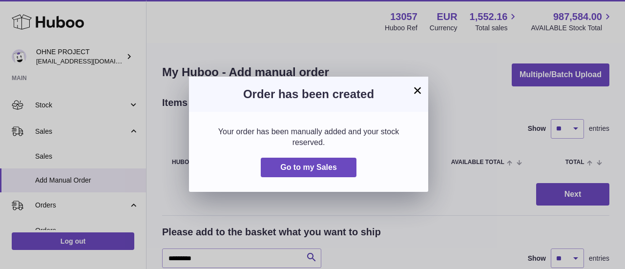
click at [419, 92] on button "×" at bounding box center [418, 91] width 12 height 12
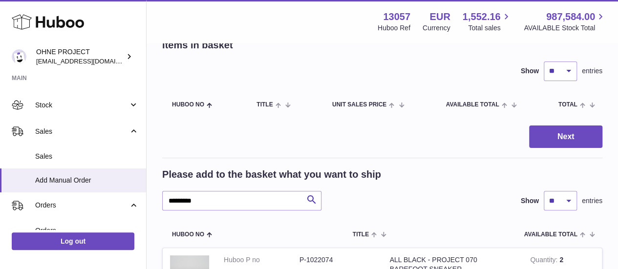
scroll to position [98, 0]
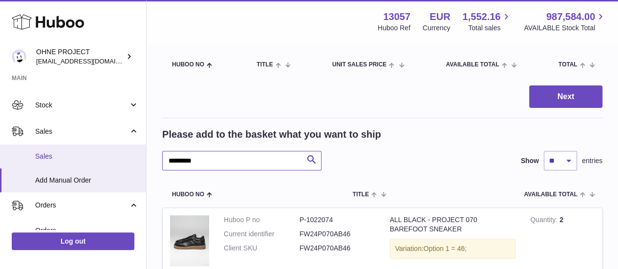
drag, startPoint x: 209, startPoint y: 162, endPoint x: 141, endPoint y: 147, distance: 69.5
click at [141, 147] on div "Huboo OHNE PROJECT internalAdmin-13057@internal.huboo.com Main My Dashboard Lis…" at bounding box center [309, 232] width 618 height 661
type input "*****"
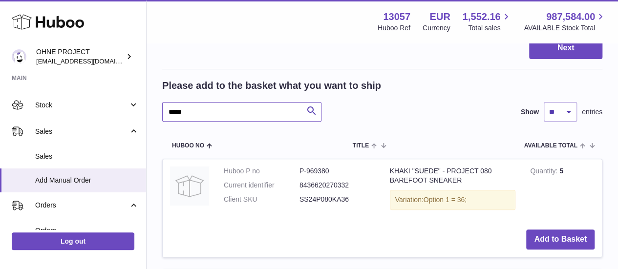
scroll to position [244, 0]
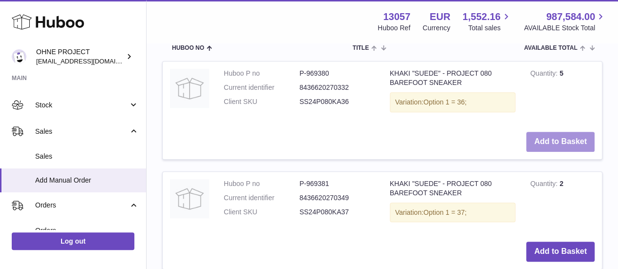
click at [579, 146] on button "Add to Basket" at bounding box center [560, 142] width 68 height 20
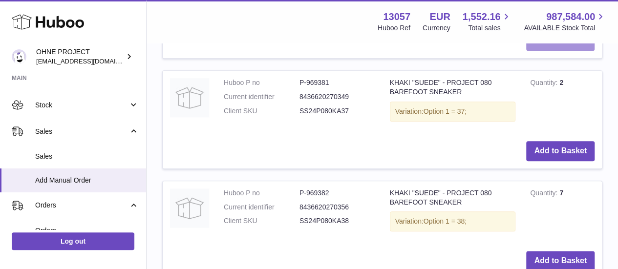
scroll to position [462, 0]
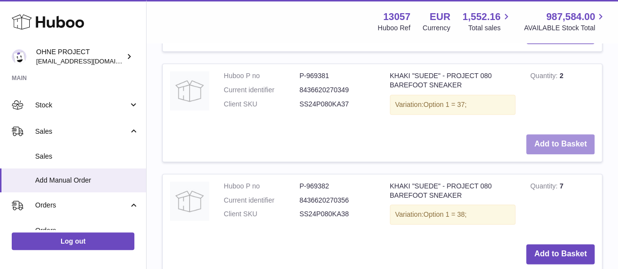
click at [548, 154] on button "Add to Basket" at bounding box center [560, 144] width 68 height 20
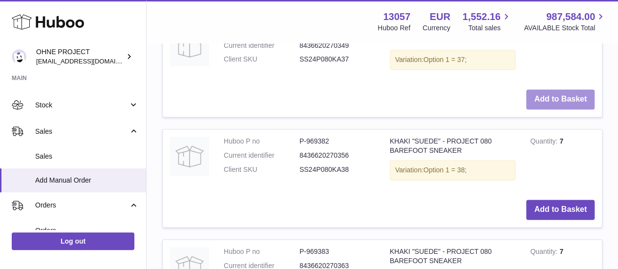
scroll to position [631, 0]
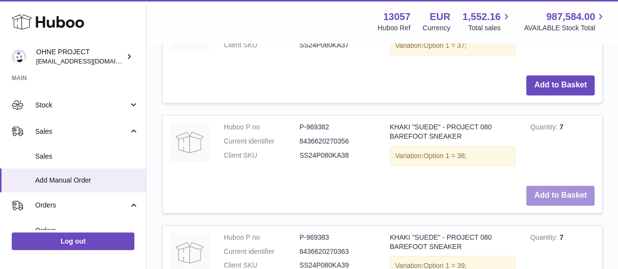
click at [537, 206] on button "Add to Basket" at bounding box center [560, 196] width 68 height 20
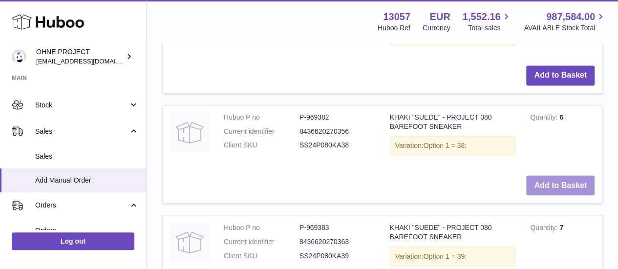
click at [537, 195] on button "Add to Basket" at bounding box center [560, 185] width 68 height 20
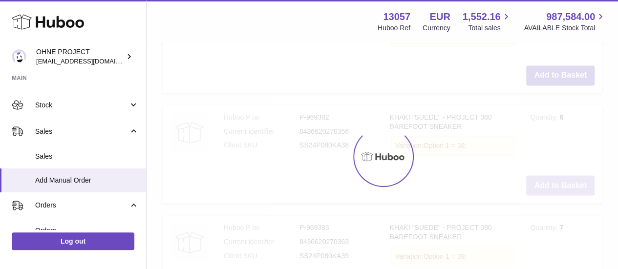
type input "*"
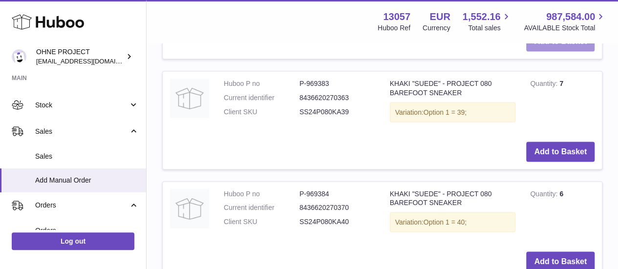
scroll to position [898, 0]
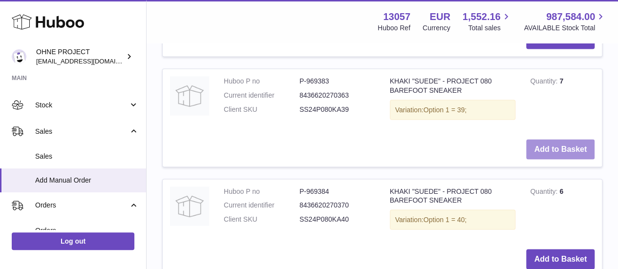
click at [553, 159] on button "Add to Basket" at bounding box center [560, 149] width 68 height 20
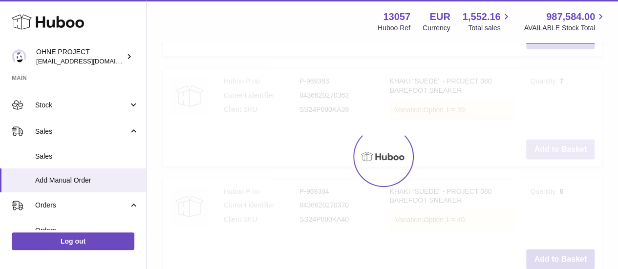
scroll to position [1019, 0]
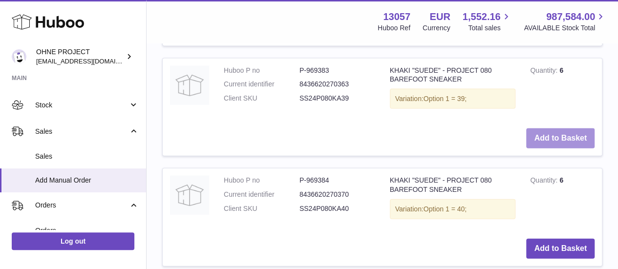
click at [551, 149] on button "Add to Basket" at bounding box center [560, 138] width 68 height 20
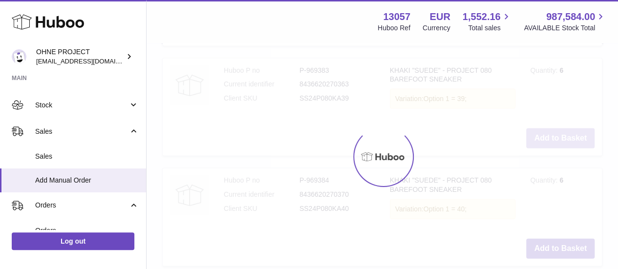
type input "*"
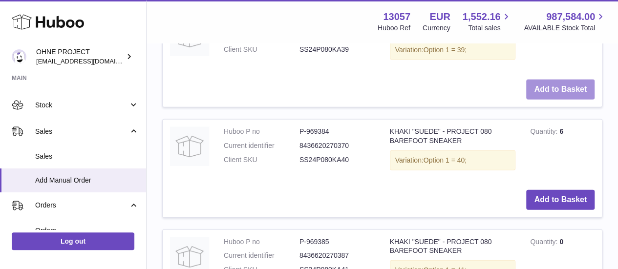
scroll to position [1116, 0]
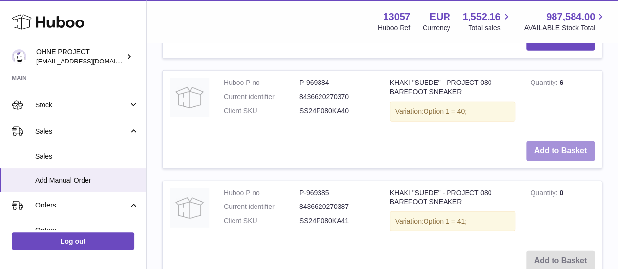
click at [542, 161] on button "Add to Basket" at bounding box center [560, 151] width 68 height 20
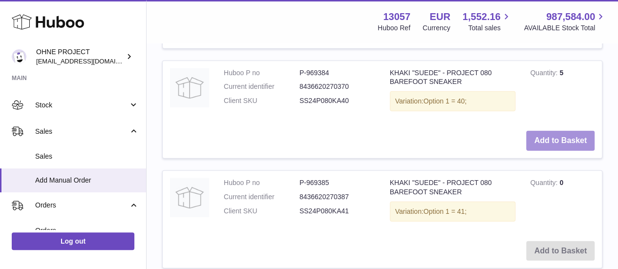
scroll to position [1334, 0]
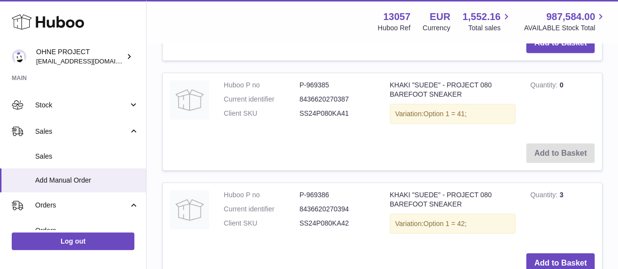
click at [475, 136] on td "KHAKI "SUEDE" - PROJECT 080 BAREFOOT SNEAKER Variation: Option 1 = 41;" at bounding box center [453, 104] width 141 height 63
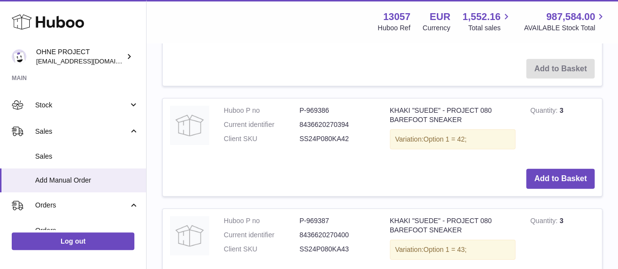
scroll to position [1432, 0]
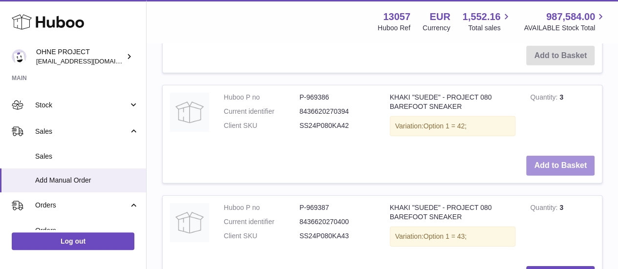
click at [549, 176] on button "Add to Basket" at bounding box center [560, 166] width 68 height 20
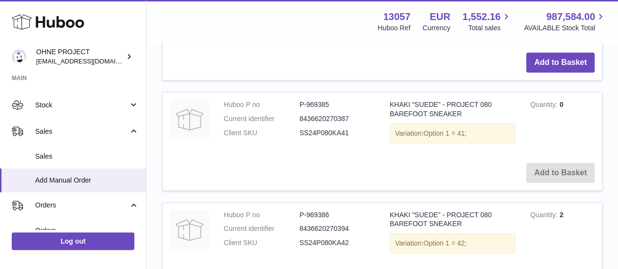
scroll to position [1552, 0]
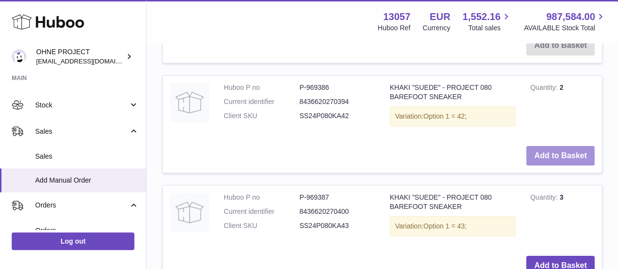
click at [549, 166] on button "Add to Basket" at bounding box center [560, 156] width 68 height 20
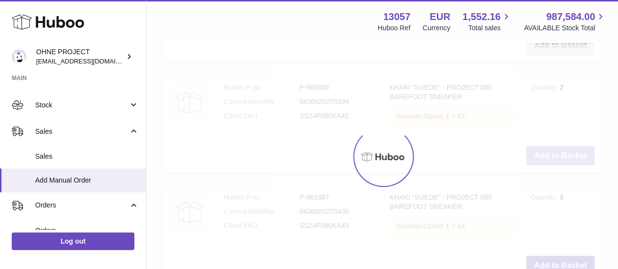
type input "*"
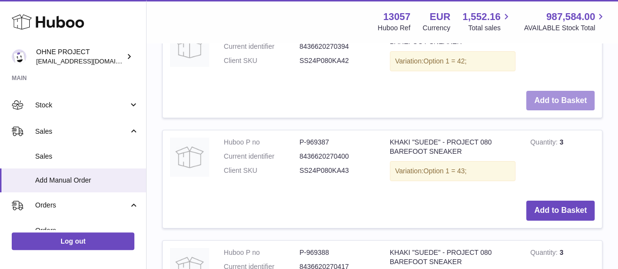
scroll to position [1650, 0]
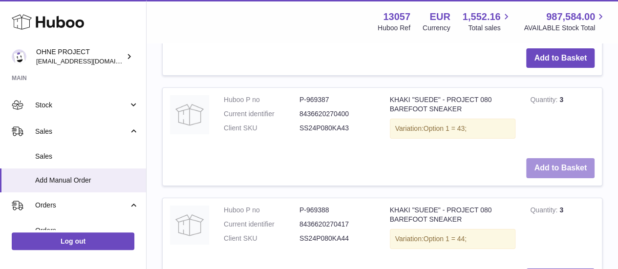
click at [541, 178] on button "Add to Basket" at bounding box center [560, 168] width 68 height 20
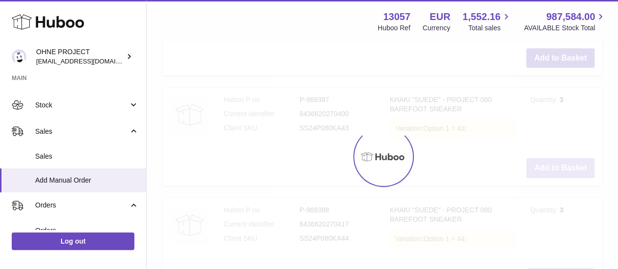
scroll to position [1770, 0]
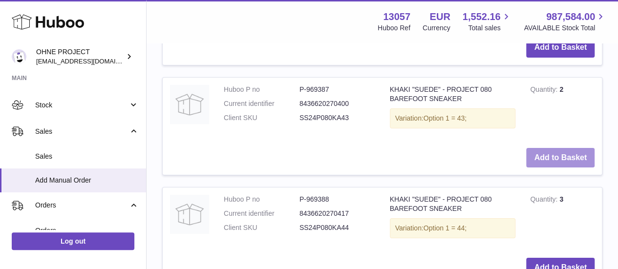
click at [541, 168] on button "Add to Basket" at bounding box center [560, 158] width 68 height 20
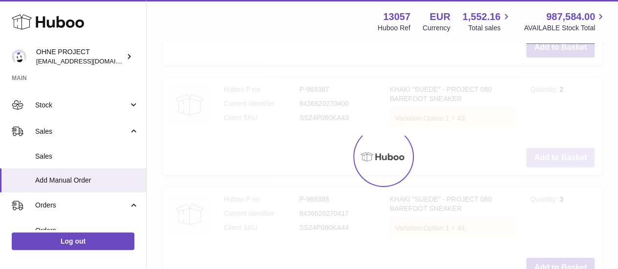
type input "*"
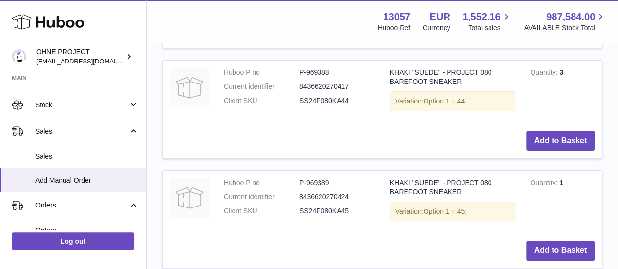
scroll to position [1917, 0]
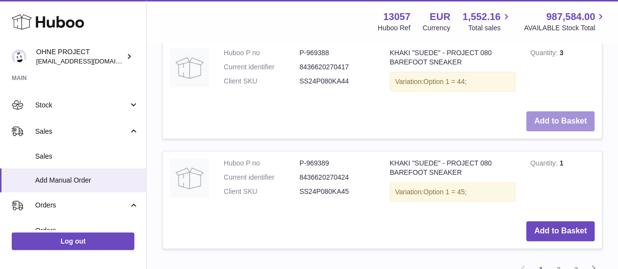
click at [526, 131] on button "Add to Basket" at bounding box center [560, 121] width 68 height 20
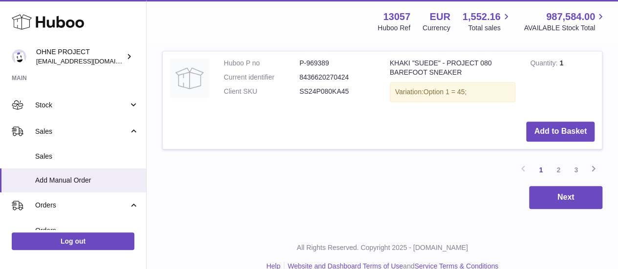
scroll to position [2135, 0]
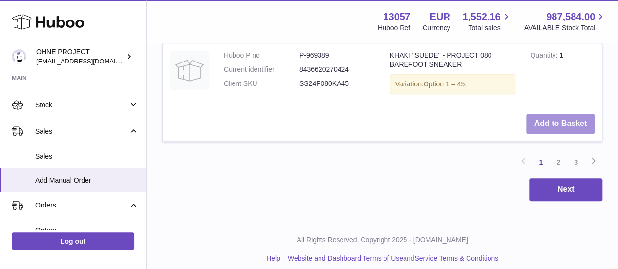
click at [536, 134] on button "Add to Basket" at bounding box center [560, 124] width 68 height 20
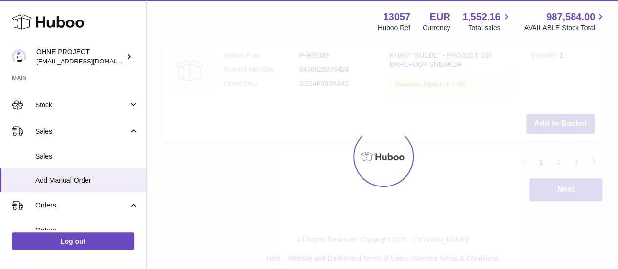
scroll to position [2255, 0]
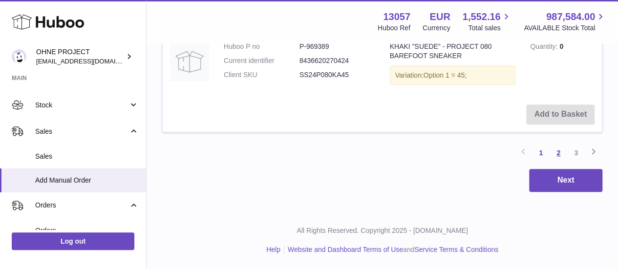
click at [561, 162] on link "2" at bounding box center [559, 153] width 18 height 18
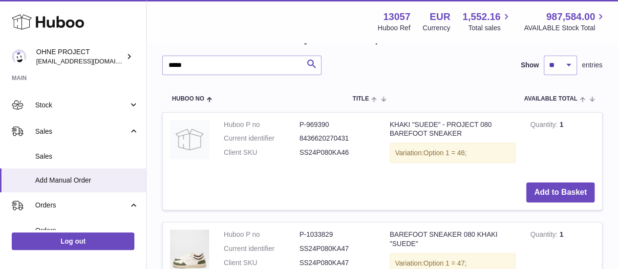
scroll to position [1265, 0]
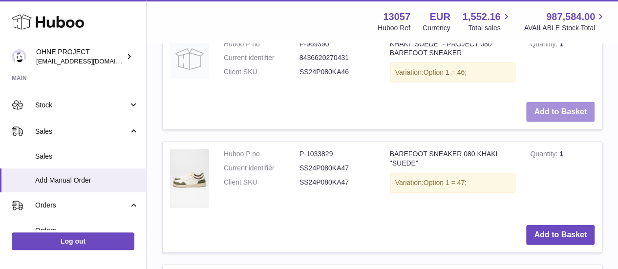
click at [537, 122] on button "Add to Basket" at bounding box center [560, 112] width 68 height 20
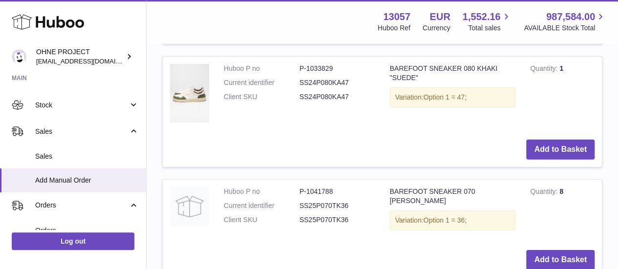
scroll to position [1483, 0]
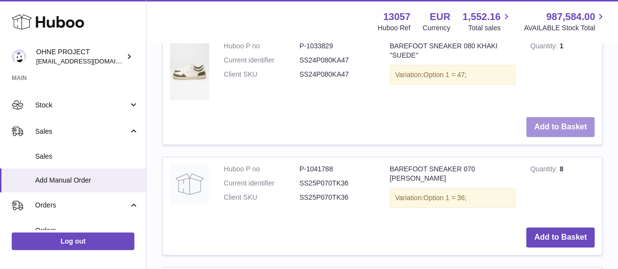
click at [551, 137] on button "Add to Basket" at bounding box center [560, 127] width 68 height 20
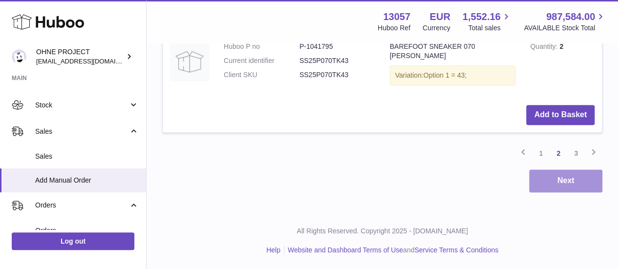
click at [559, 188] on button "Next" at bounding box center [565, 181] width 73 height 23
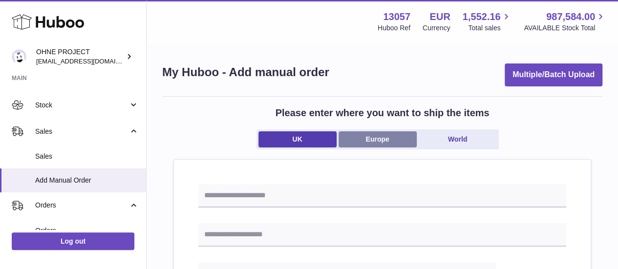
click at [384, 135] on link "Europe" at bounding box center [378, 139] width 78 height 16
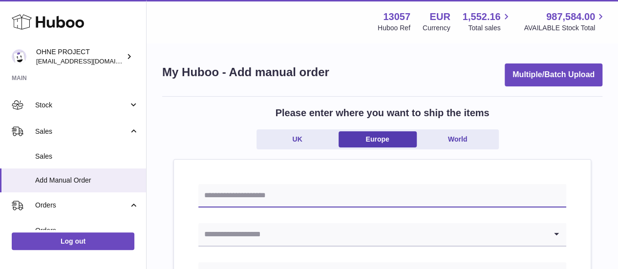
click at [363, 191] on input "text" at bounding box center [382, 195] width 368 height 23
type input "*"
type input "**********"
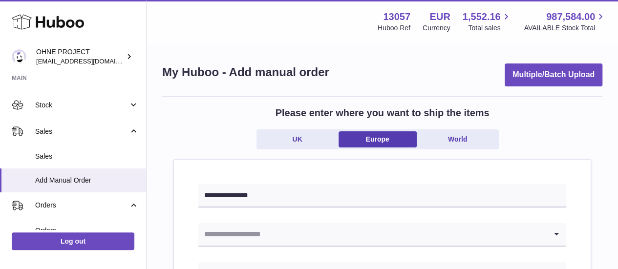
click at [353, 234] on input "Search for option" at bounding box center [372, 234] width 348 height 22
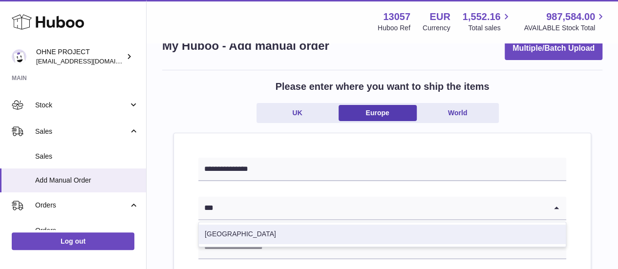
scroll to position [49, 0]
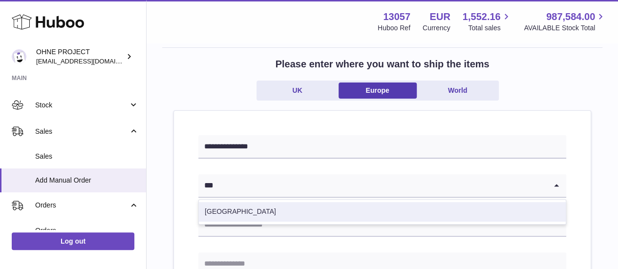
click at [349, 209] on li "Spain" at bounding box center [382, 212] width 367 height 20
type input "***"
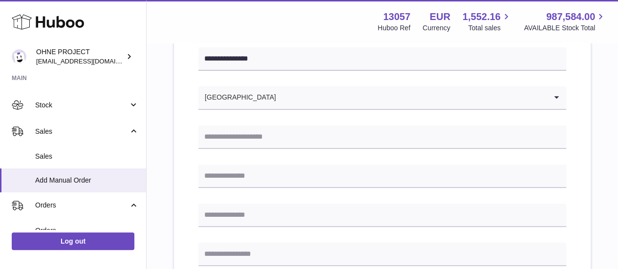
scroll to position [147, 0]
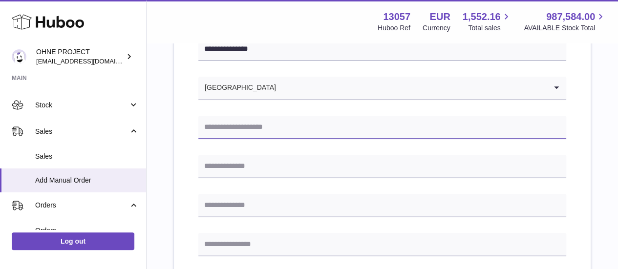
click at [271, 131] on input "text" at bounding box center [382, 127] width 368 height 23
paste input "**********"
type input "**********"
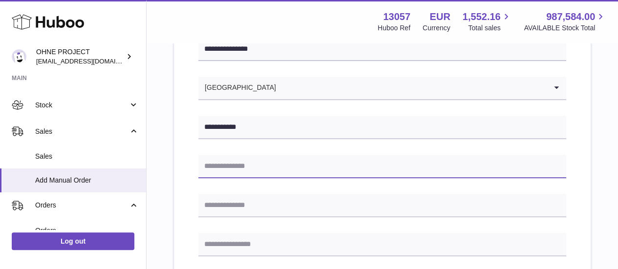
drag, startPoint x: 229, startPoint y: 156, endPoint x: 230, endPoint y: 149, distance: 7.4
click at [229, 156] on input "text" at bounding box center [382, 166] width 368 height 23
paste input "**********"
type input "**********"
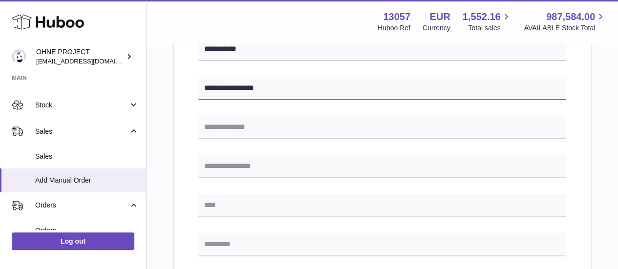
scroll to position [293, 0]
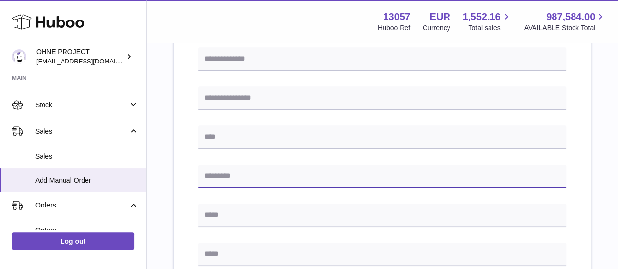
drag, startPoint x: 229, startPoint y: 175, endPoint x: 229, endPoint y: 167, distance: 8.3
click at [229, 175] on input "text" at bounding box center [382, 176] width 368 height 23
paste input "*****"
type input "*****"
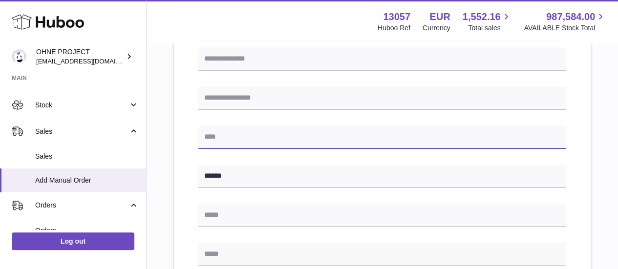
click at [233, 143] on input "text" at bounding box center [382, 137] width 368 height 23
type input "*"
type input "******"
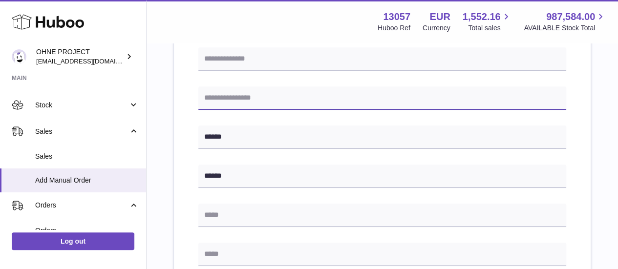
click at [243, 96] on input "text" at bounding box center [382, 97] width 368 height 23
drag, startPoint x: 229, startPoint y: 101, endPoint x: 165, endPoint y: 93, distance: 64.5
click at [165, 93] on div "**********" at bounding box center [382, 154] width 440 height 703
paste input "*"
type input "*******"
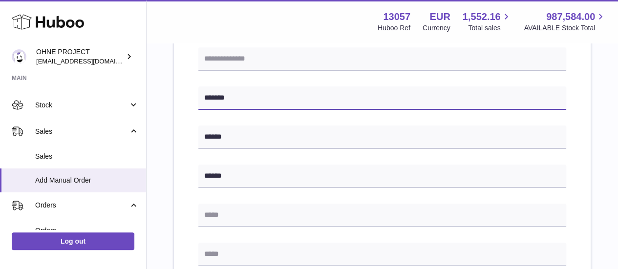
scroll to position [342, 0]
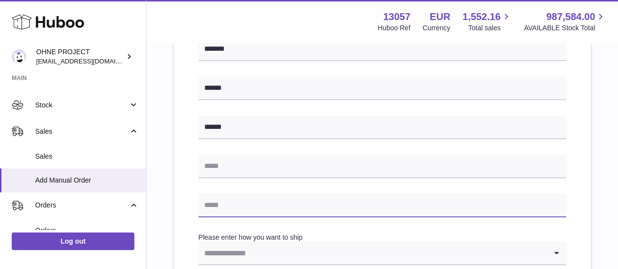
click at [223, 203] on input "text" at bounding box center [382, 205] width 368 height 23
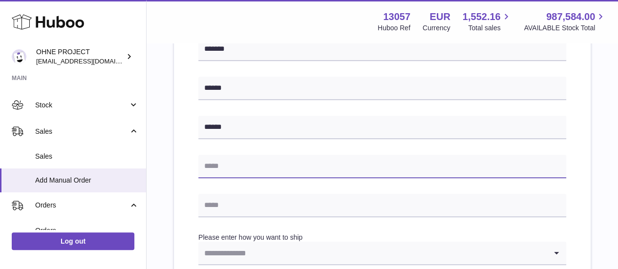
click at [224, 171] on input "text" at bounding box center [382, 166] width 368 height 23
paste input "**********"
type input "**********"
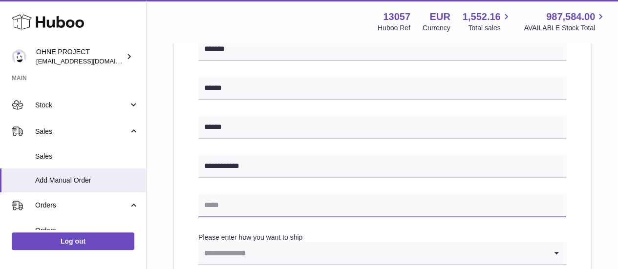
click at [277, 201] on input "text" at bounding box center [382, 205] width 368 height 23
paste input "**********"
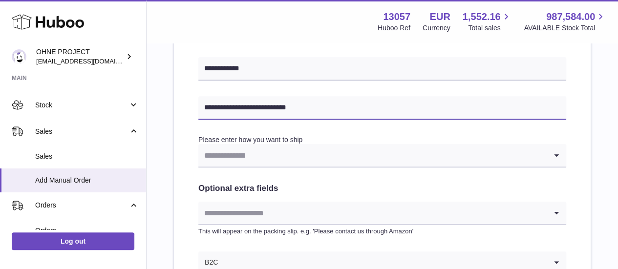
type input "**********"
click at [261, 150] on input "Search for option" at bounding box center [372, 155] width 348 height 22
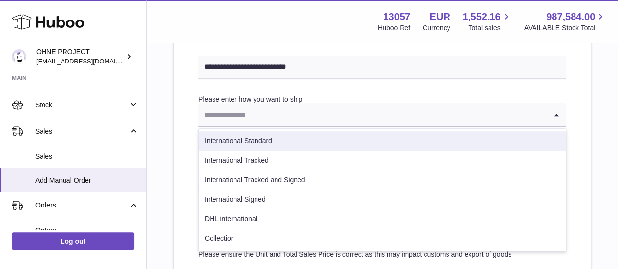
scroll to position [537, 0]
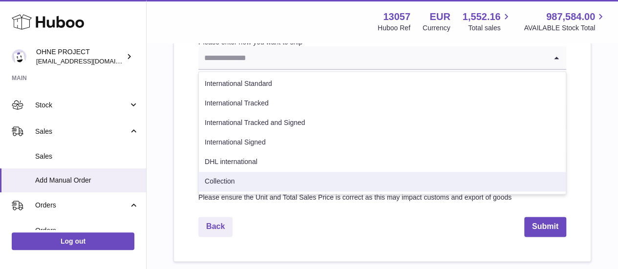
click at [254, 178] on li "Collection" at bounding box center [382, 182] width 367 height 20
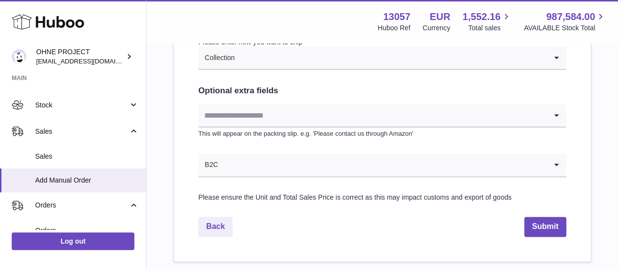
click at [246, 118] on input "Search for option" at bounding box center [372, 115] width 348 height 22
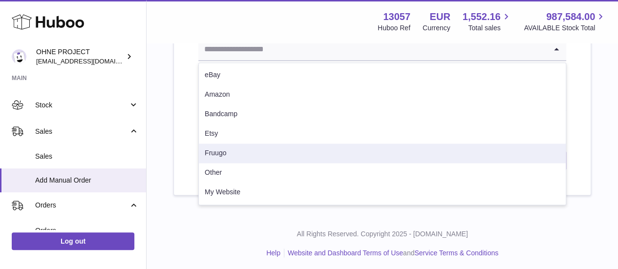
scroll to position [606, 0]
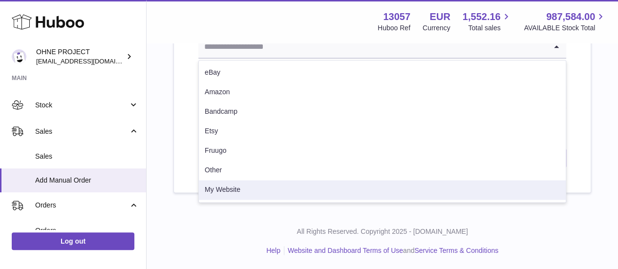
click at [251, 184] on li "My Website" at bounding box center [382, 190] width 367 height 20
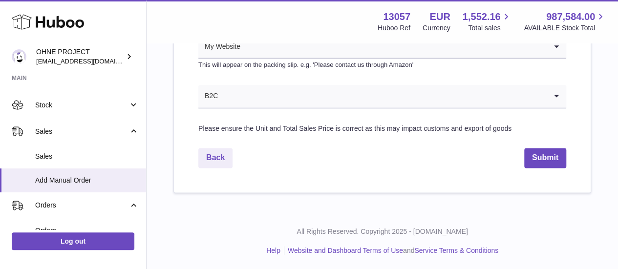
click at [241, 104] on input "Search for option" at bounding box center [382, 96] width 328 height 22
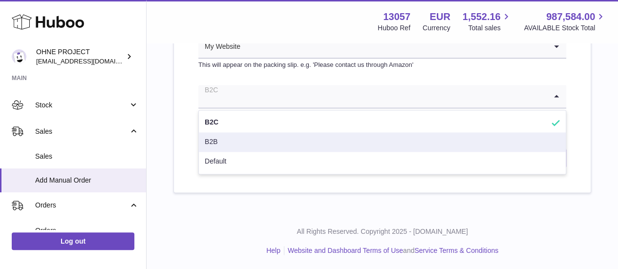
click at [230, 137] on li "B2B" at bounding box center [382, 142] width 367 height 20
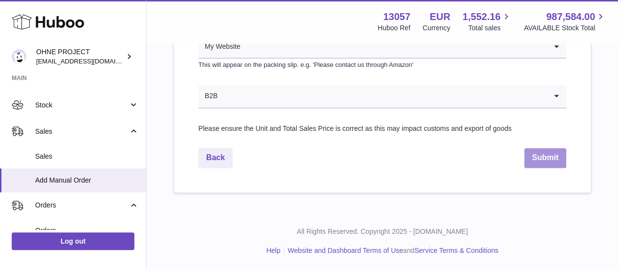
click at [555, 160] on button "Submit" at bounding box center [545, 158] width 42 height 20
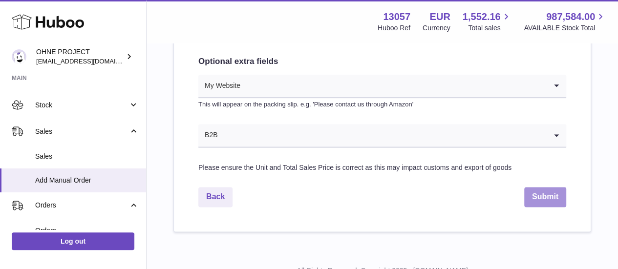
scroll to position [362, 0]
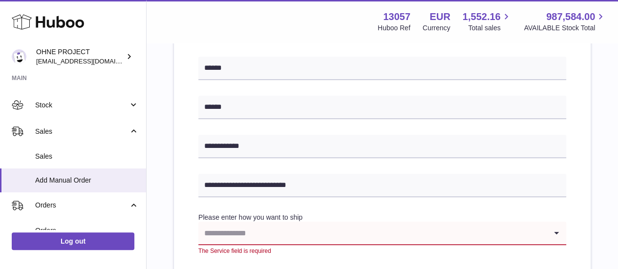
click at [338, 226] on input "Search for option" at bounding box center [372, 233] width 348 height 22
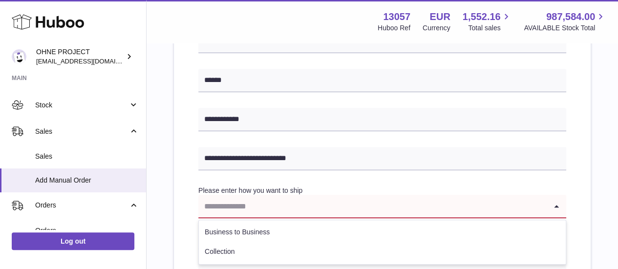
scroll to position [411, 0]
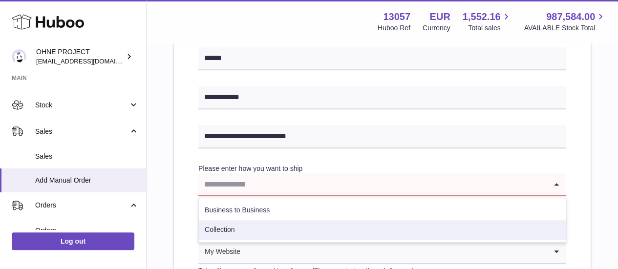
click at [275, 227] on li "Collection" at bounding box center [382, 230] width 367 height 20
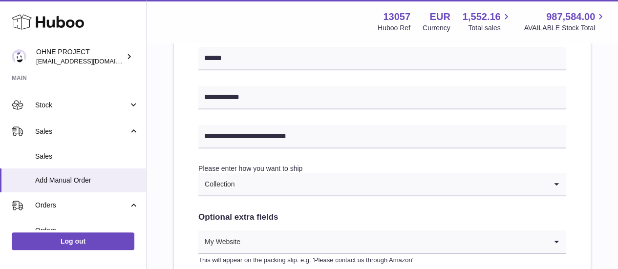
scroll to position [606, 0]
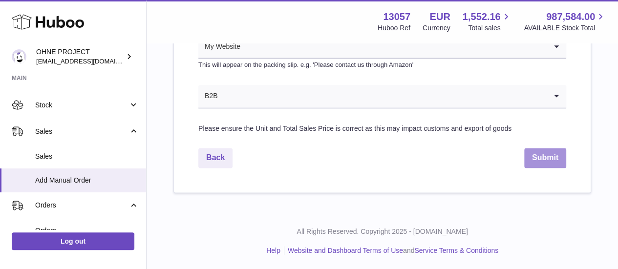
click at [548, 151] on button "Submit" at bounding box center [545, 158] width 42 height 20
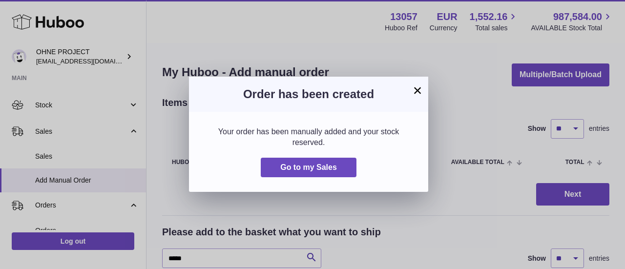
click at [426, 88] on div "Order has been created" at bounding box center [308, 94] width 239 height 35
click at [420, 89] on button "×" at bounding box center [418, 91] width 12 height 12
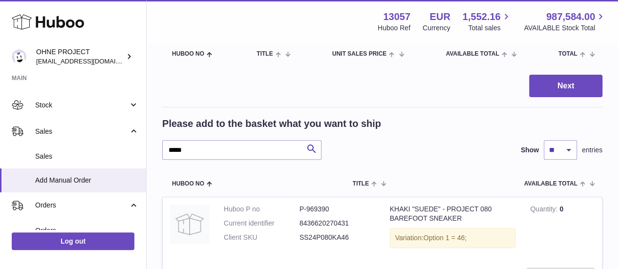
scroll to position [147, 0]
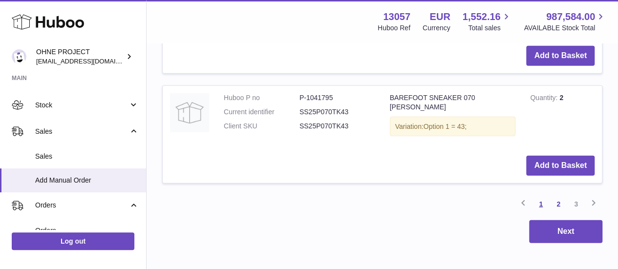
click at [537, 195] on link "1" at bounding box center [541, 204] width 18 height 18
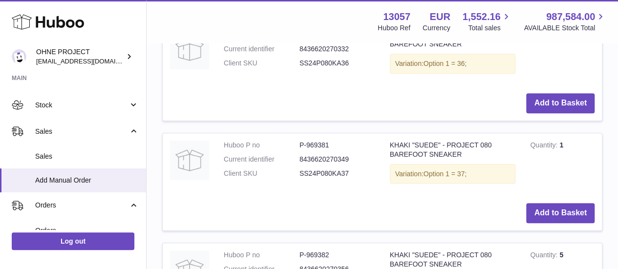
scroll to position [337, 0]
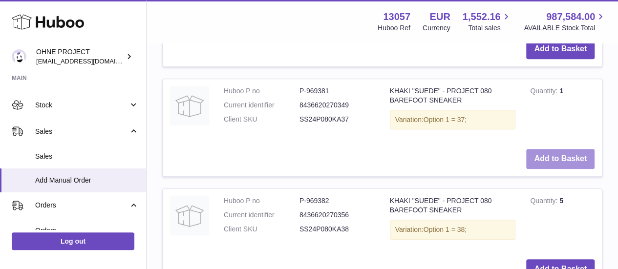
click at [548, 163] on button "Add to Basket" at bounding box center [560, 159] width 68 height 20
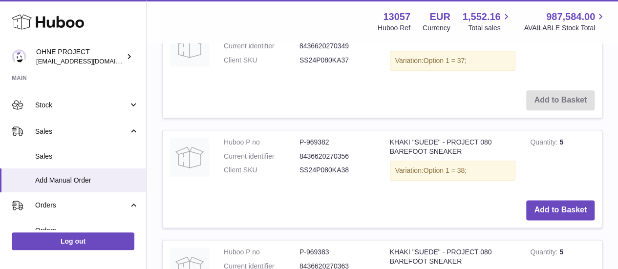
scroll to position [555, 0]
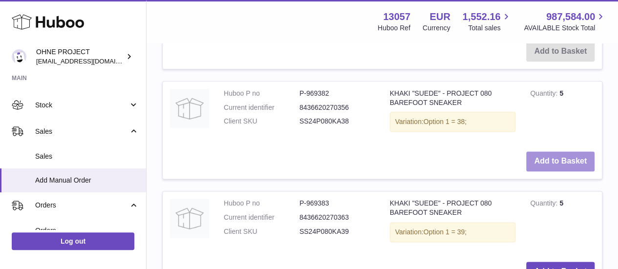
click at [550, 169] on button "Add to Basket" at bounding box center [560, 161] width 68 height 20
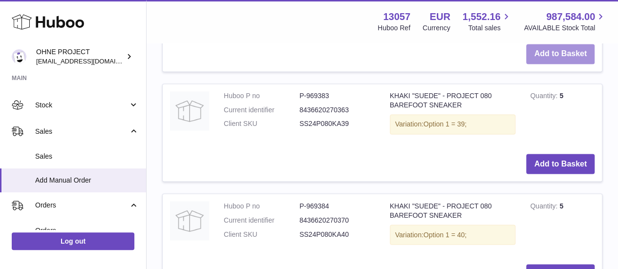
scroll to position [773, 0]
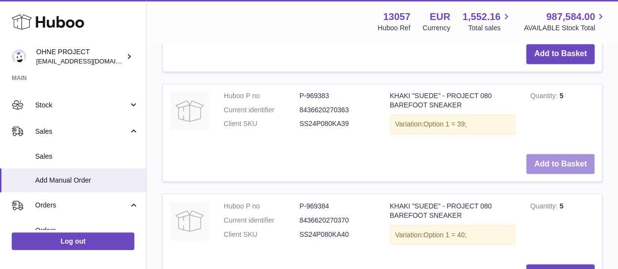
click at [536, 173] on button "Add to Basket" at bounding box center [560, 164] width 68 height 20
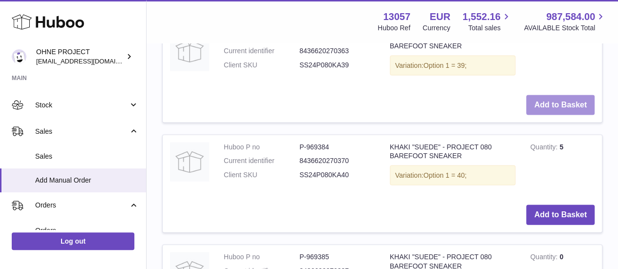
scroll to position [991, 0]
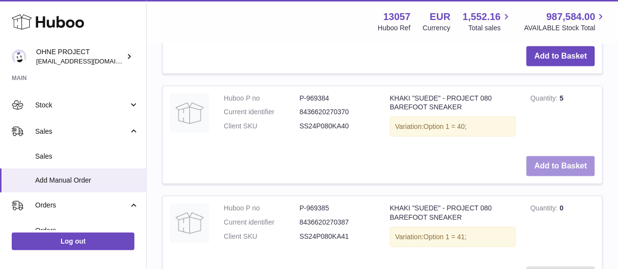
click at [549, 176] on button "Add to Basket" at bounding box center [560, 166] width 68 height 20
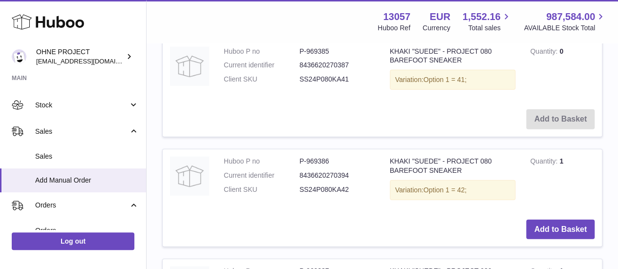
scroll to position [1307, 0]
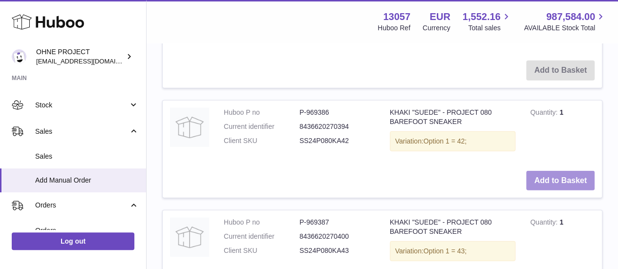
click at [548, 191] on button "Add to Basket" at bounding box center [560, 181] width 68 height 20
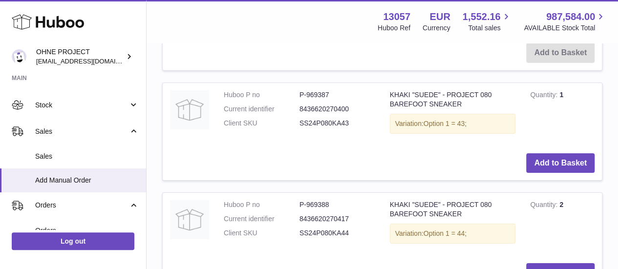
scroll to position [1574, 0]
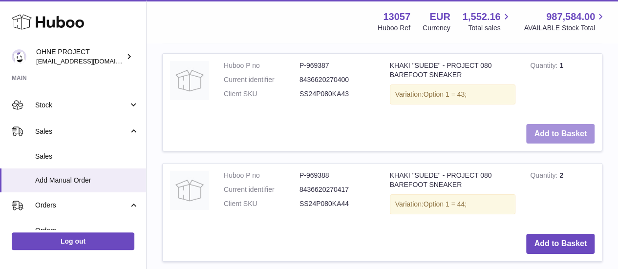
click at [548, 144] on button "Add to Basket" at bounding box center [560, 134] width 68 height 20
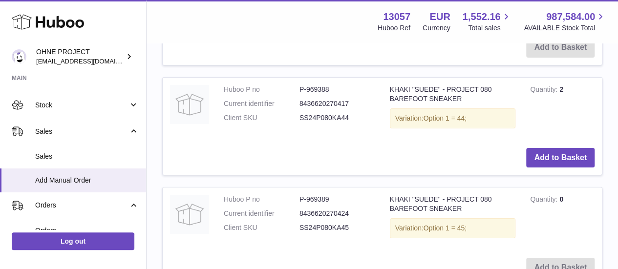
scroll to position [1792, 0]
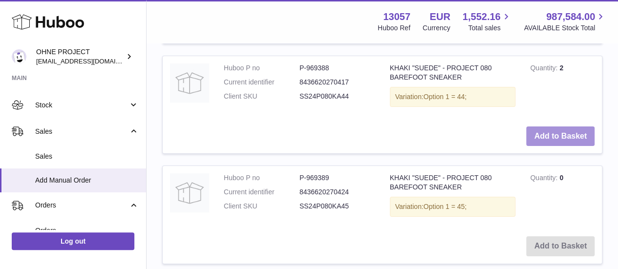
click at [550, 147] on button "Add to Basket" at bounding box center [560, 137] width 68 height 20
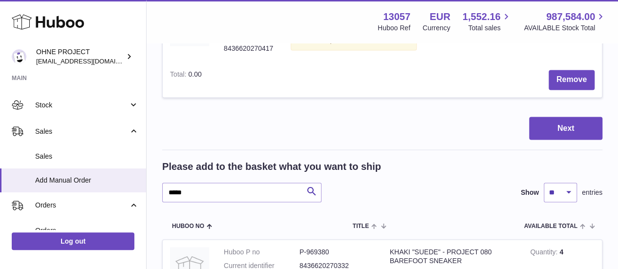
scroll to position [886, 0]
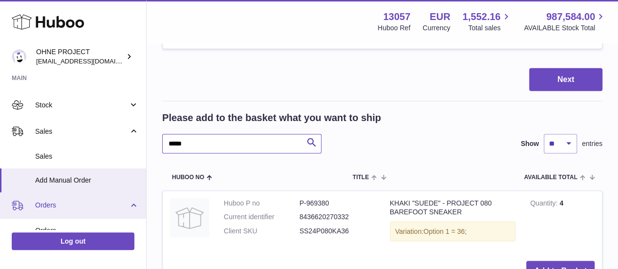
drag, startPoint x: 214, startPoint y: 213, endPoint x: 109, endPoint y: 211, distance: 104.6
click at [109, 211] on div "Huboo OHNE PROJECT internalAdmin-13057@internal.huboo.com Main My Dashboard Lis…" at bounding box center [309, 265] width 618 height 2303
type input "*****"
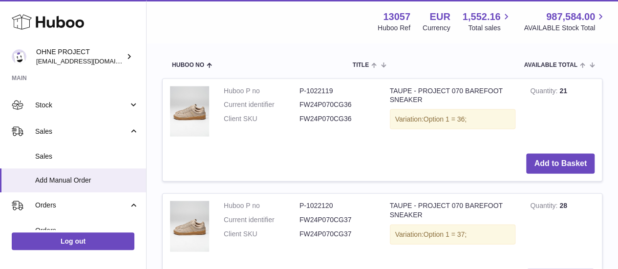
scroll to position [1082, 0]
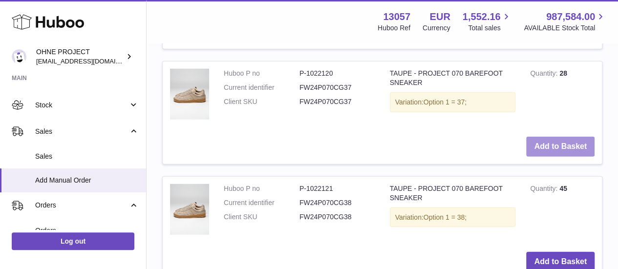
click at [551, 157] on button "Add to Basket" at bounding box center [560, 147] width 68 height 20
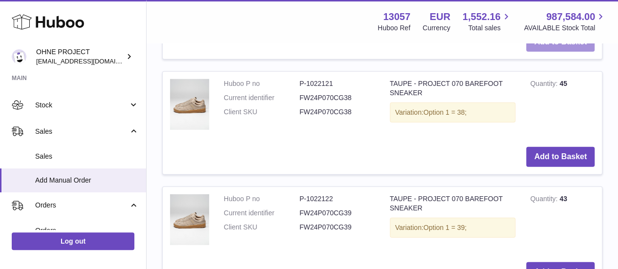
scroll to position [1354, 0]
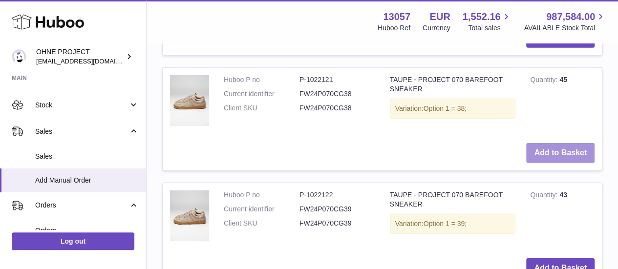
click at [548, 163] on button "Add to Basket" at bounding box center [560, 153] width 68 height 20
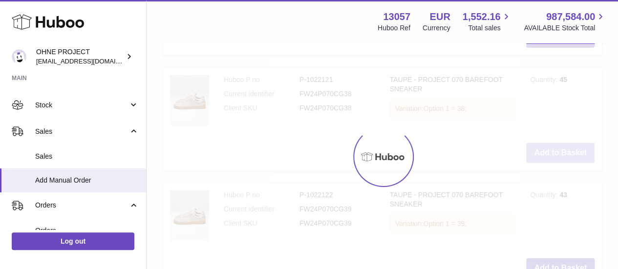
scroll to position [1480, 0]
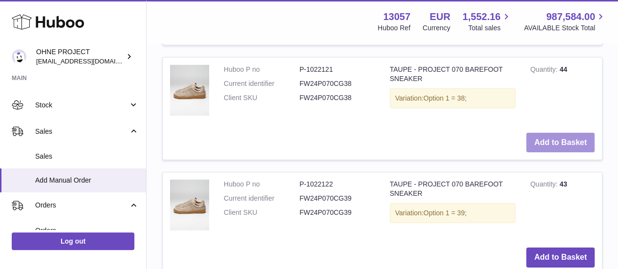
click at [548, 153] on button "Add to Basket" at bounding box center [560, 143] width 68 height 20
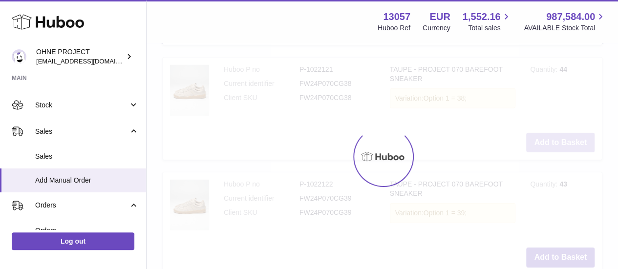
type input "*"
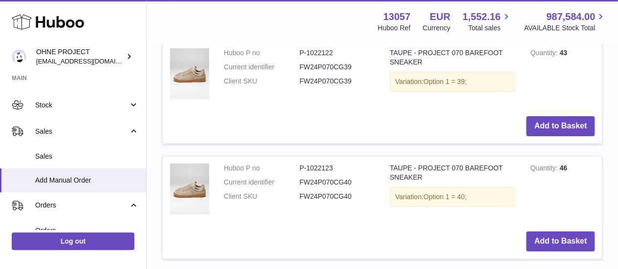
scroll to position [1626, 0]
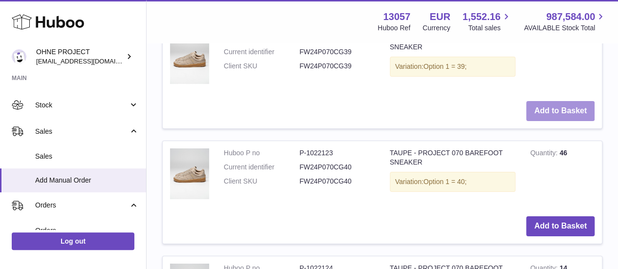
click at [541, 121] on button "Add to Basket" at bounding box center [560, 111] width 68 height 20
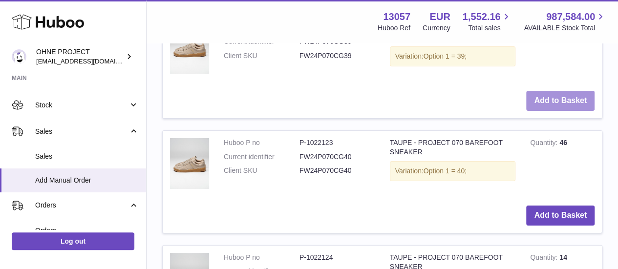
click at [541, 111] on button "Add to Basket" at bounding box center [560, 101] width 68 height 20
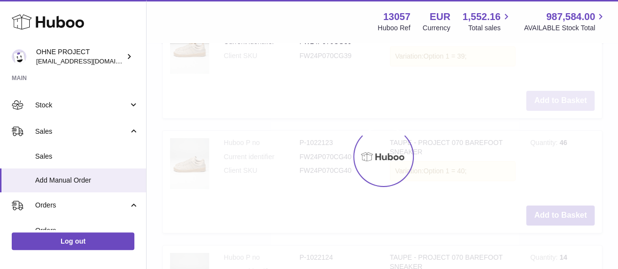
type input "*"
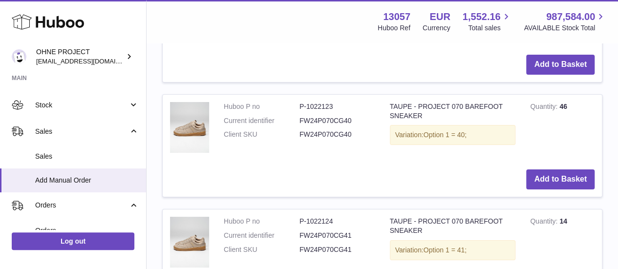
scroll to position [1850, 0]
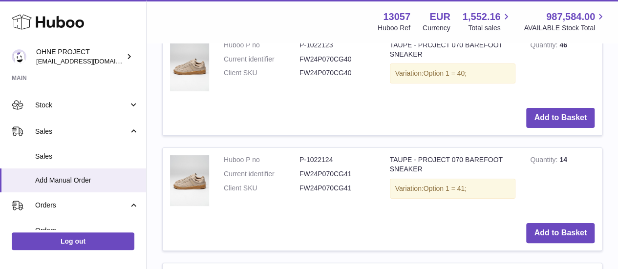
click at [484, 177] on tbody "Huboo P no P-1022119 Current identifier FW24P070CG36 Client SKU FW24P070CG36 TA…" at bounding box center [382, 147] width 440 height 1151
click at [550, 128] on button "Add to Basket" at bounding box center [560, 118] width 68 height 20
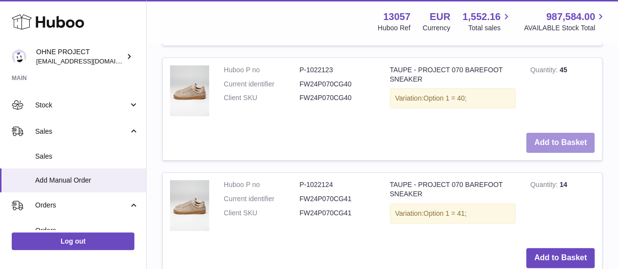
scroll to position [1875, 0]
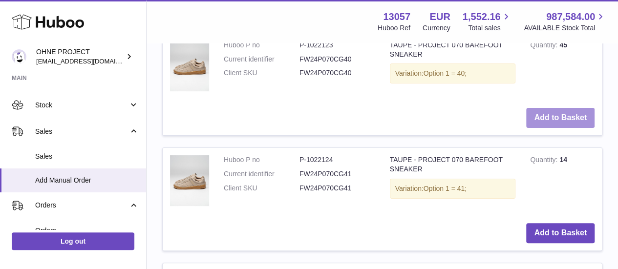
click at [550, 128] on button "Add to Basket" at bounding box center [560, 118] width 68 height 20
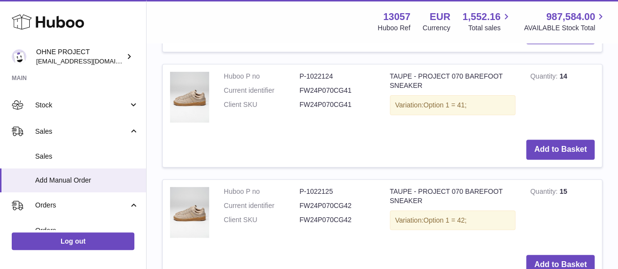
scroll to position [1972, 0]
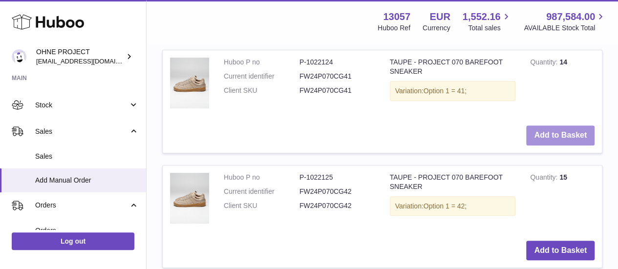
click at [535, 146] on button "Add to Basket" at bounding box center [560, 136] width 68 height 20
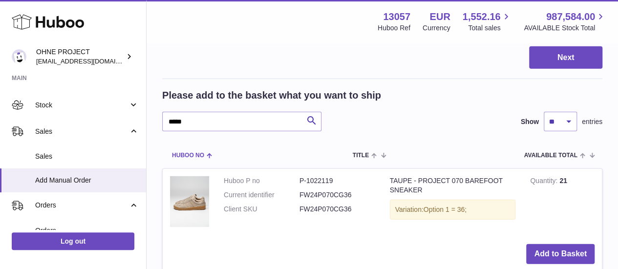
scroll to position [1337, 0]
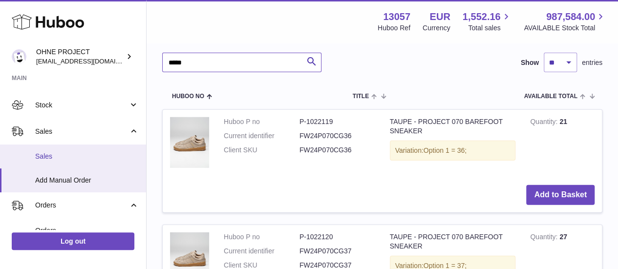
drag, startPoint x: 159, startPoint y: 167, endPoint x: 129, endPoint y: 167, distance: 30.3
click at [131, 167] on div "Huboo OHNE PROJECT internalAdmin-13057@internal.huboo.com Main My Dashboard Lis…" at bounding box center [309, 24] width 618 height 2723
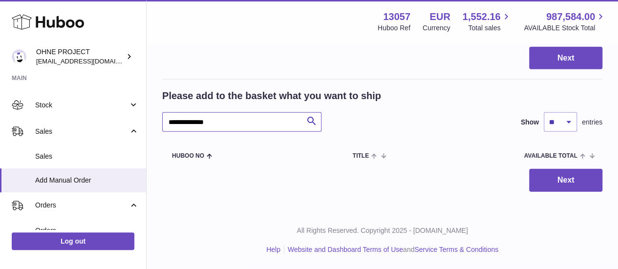
scroll to position [1380, 0]
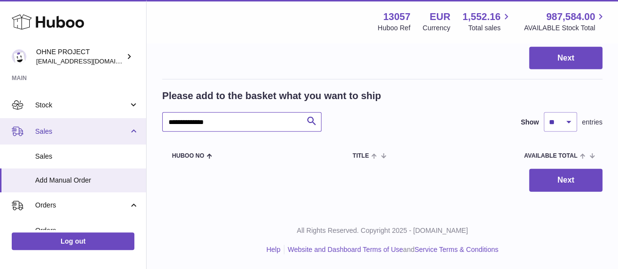
drag, startPoint x: 202, startPoint y: 122, endPoint x: 105, endPoint y: 133, distance: 97.4
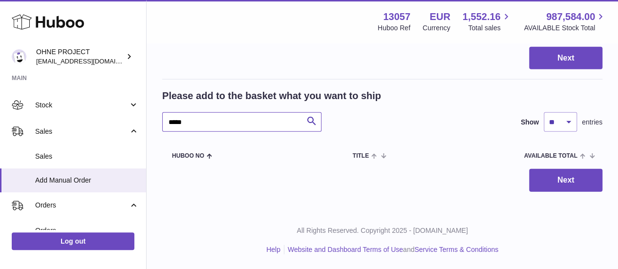
click at [207, 126] on input "*****" at bounding box center [241, 122] width 159 height 20
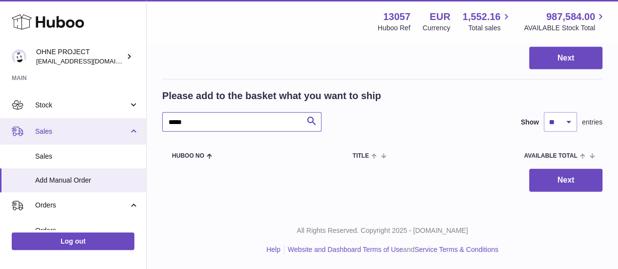
drag, startPoint x: 192, startPoint y: 124, endPoint x: 65, endPoint y: 120, distance: 126.1
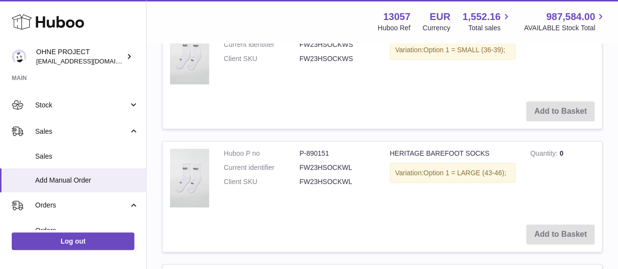
scroll to position [1331, 0]
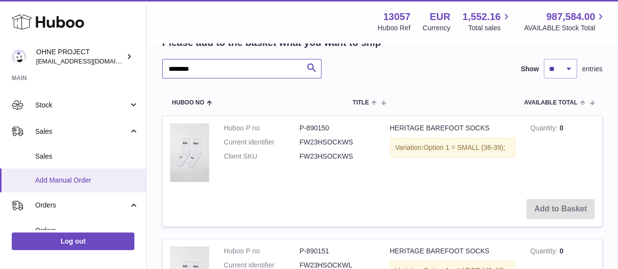
drag, startPoint x: 177, startPoint y: 170, endPoint x: 108, endPoint y: 170, distance: 68.9
click at [120, 170] on div "Huboo OHNE PROJECT internalAdmin-13057@internal.huboo.com Main My Dashboard Lis…" at bounding box center [309, 69] width 618 height 2801
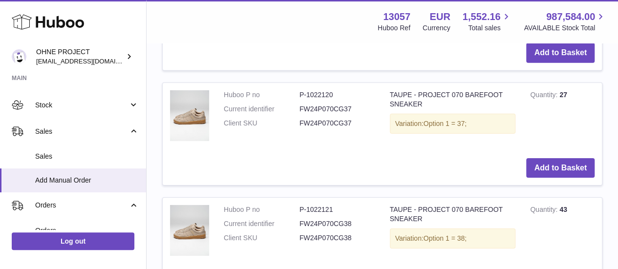
scroll to position [1526, 0]
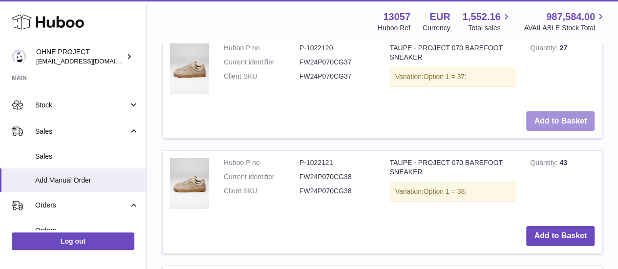
type input "*****"
click at [579, 131] on button "Add to Basket" at bounding box center [560, 121] width 68 height 20
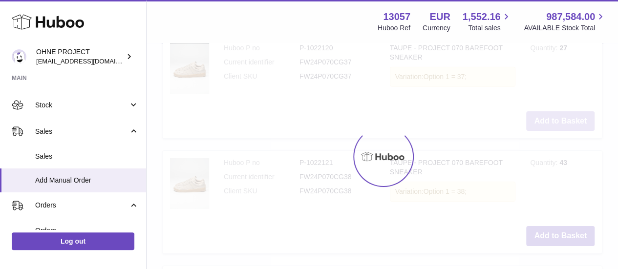
type input "*"
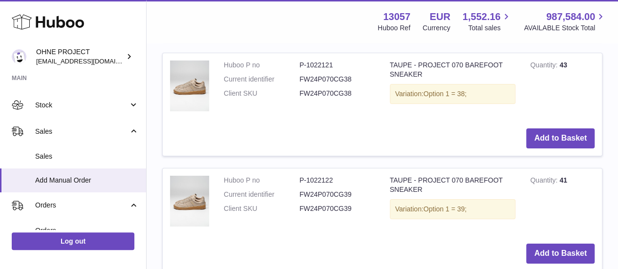
scroll to position [1673, 0]
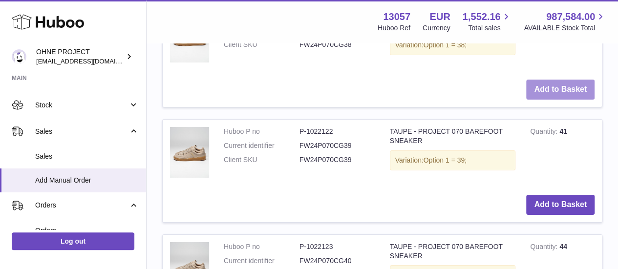
click at [560, 100] on button "Add to Basket" at bounding box center [560, 90] width 68 height 20
click at [557, 100] on button "Add to Basket" at bounding box center [560, 90] width 68 height 20
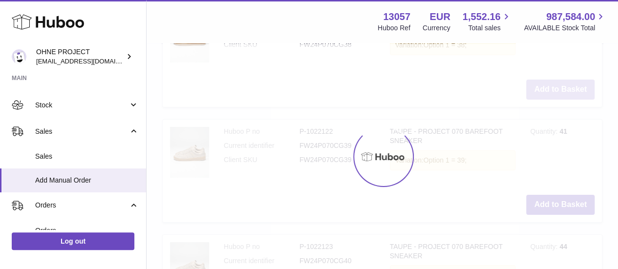
type input "*"
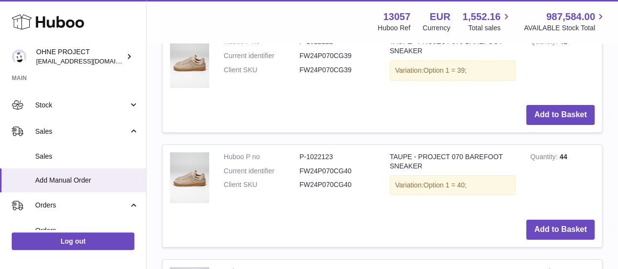
scroll to position [1770, 0]
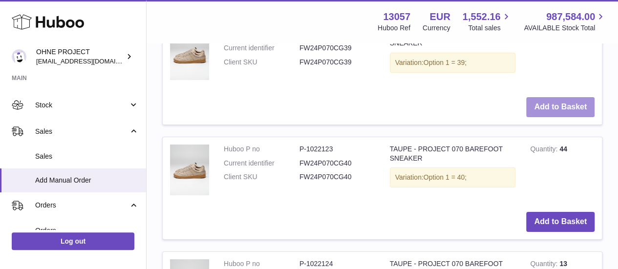
click at [546, 117] on button "Add to Basket" at bounding box center [560, 107] width 68 height 20
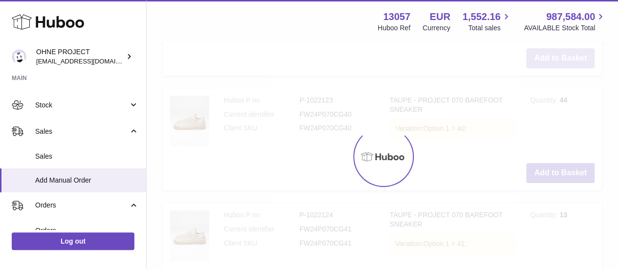
type input "*"
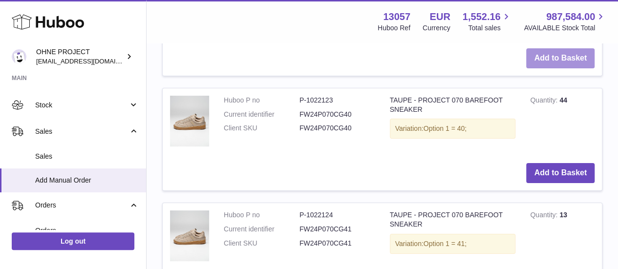
scroll to position [1868, 0]
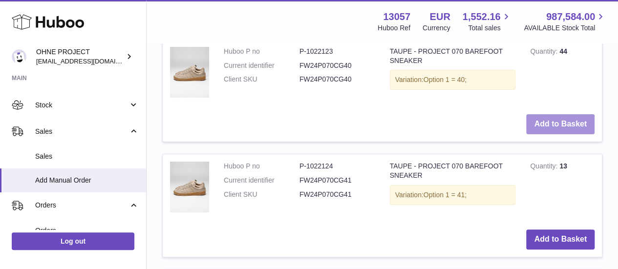
click at [552, 134] on button "Add to Basket" at bounding box center [560, 124] width 68 height 20
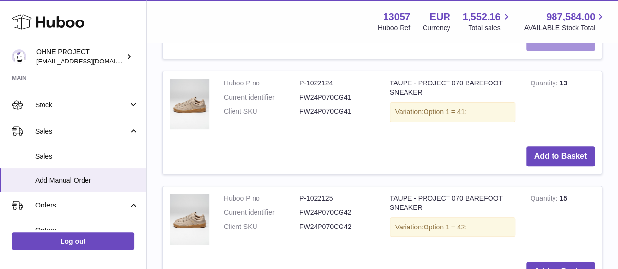
scroll to position [1966, 0]
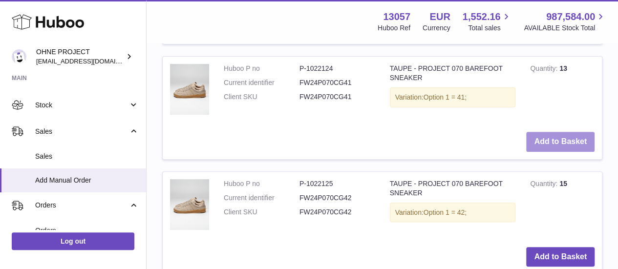
click at [555, 152] on button "Add to Basket" at bounding box center [560, 142] width 68 height 20
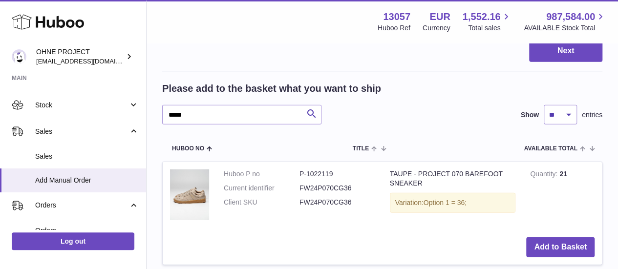
scroll to position [1282, 0]
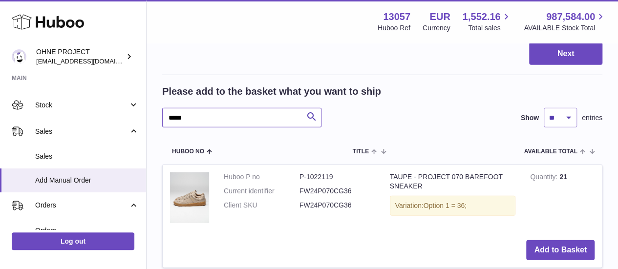
drag, startPoint x: 206, startPoint y: 221, endPoint x: 64, endPoint y: 230, distance: 141.5
click at [74, 231] on div "Huboo OHNE PROJECT internalAdmin-13057@internal.huboo.com Main My Dashboard Lis…" at bounding box center [309, 79] width 618 height 2723
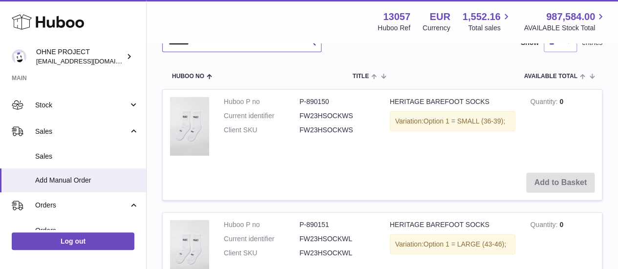
scroll to position [1263, 0]
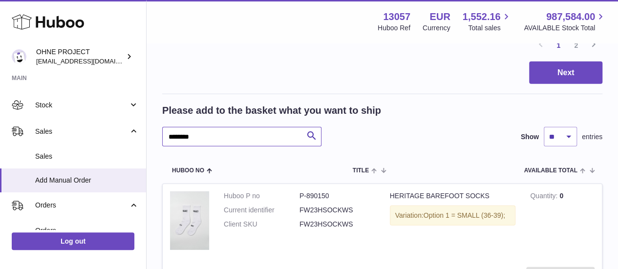
type input "********"
click at [553, 147] on select "** ** ** ***" at bounding box center [560, 137] width 33 height 20
select select "***"
click at [544, 147] on select "** ** ** ***" at bounding box center [560, 137] width 33 height 20
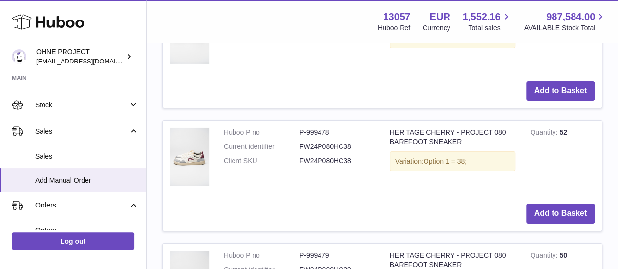
scroll to position [9128, 0]
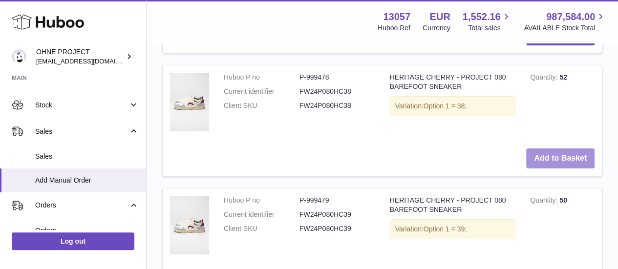
click at [545, 169] on button "Add to Basket" at bounding box center [560, 159] width 68 height 20
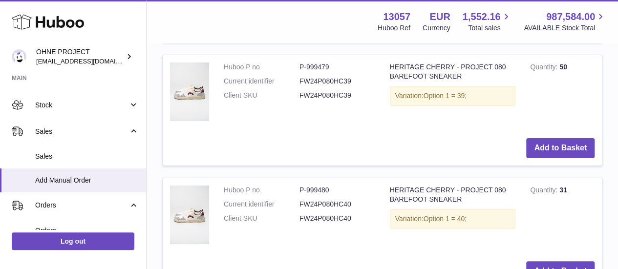
scroll to position [9332, 0]
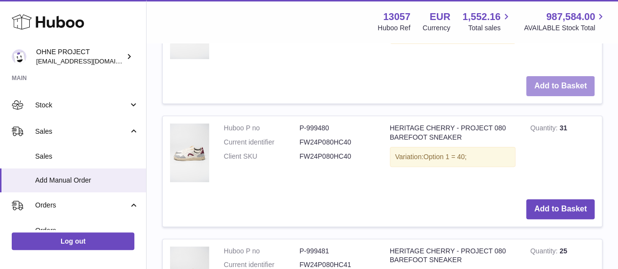
click at [540, 96] on button "Add to Basket" at bounding box center [560, 86] width 68 height 20
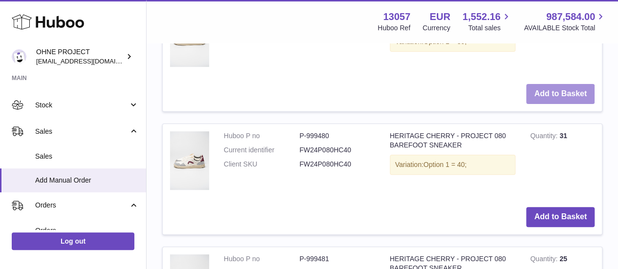
scroll to position [9339, 0]
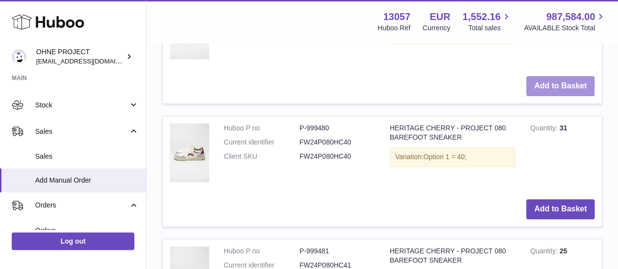
click at [540, 96] on button "Add to Basket" at bounding box center [560, 86] width 68 height 20
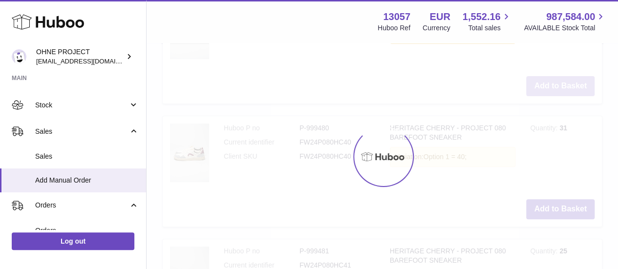
type input "*"
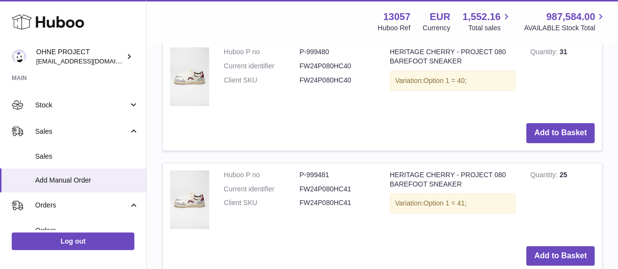
scroll to position [9437, 0]
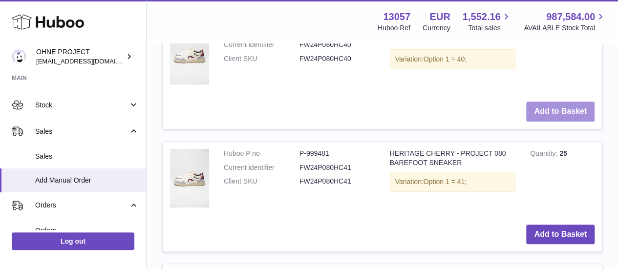
click at [539, 122] on button "Add to Basket" at bounding box center [560, 112] width 68 height 20
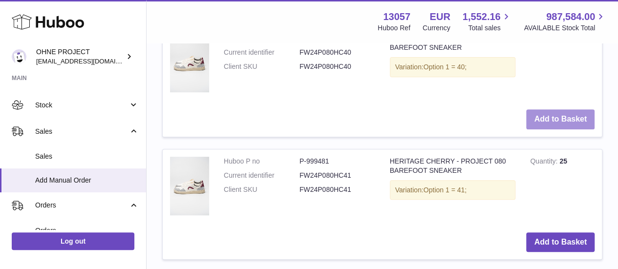
scroll to position [9445, 0]
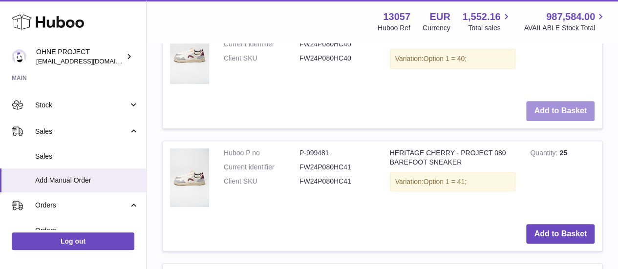
click at [539, 121] on button "Add to Basket" at bounding box center [560, 111] width 68 height 20
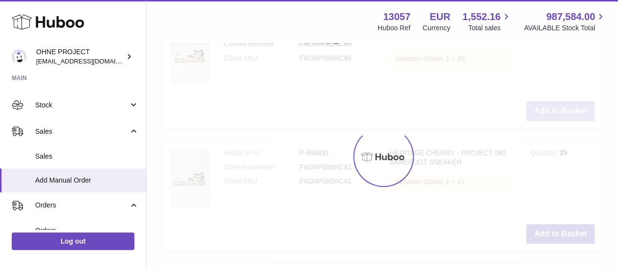
type input "*"
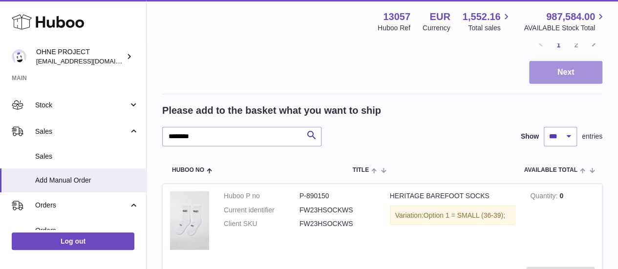
click at [549, 84] on button "Next" at bounding box center [565, 72] width 73 height 23
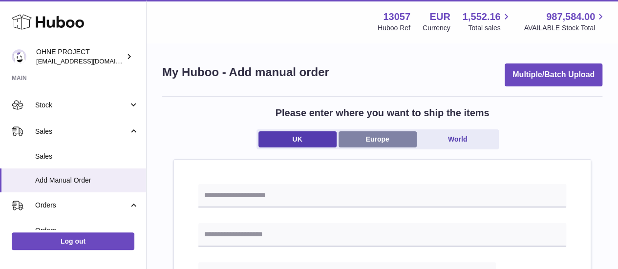
click at [376, 138] on link "Europe" at bounding box center [378, 139] width 78 height 16
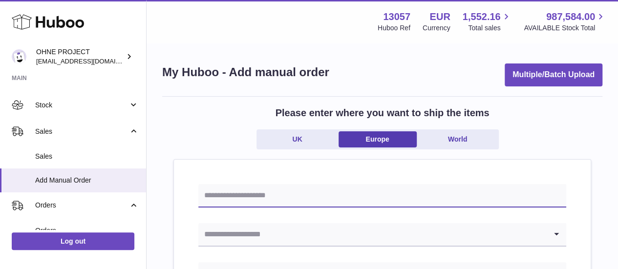
click at [319, 192] on input "text" at bounding box center [382, 195] width 368 height 23
type input "*"
type input "**********"
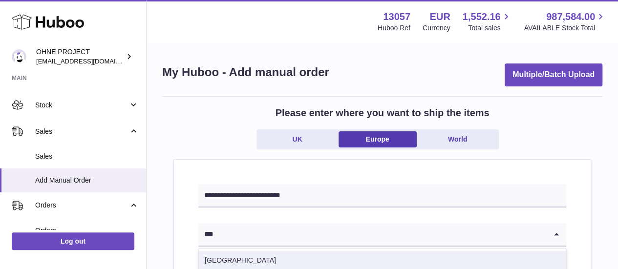
scroll to position [98, 0]
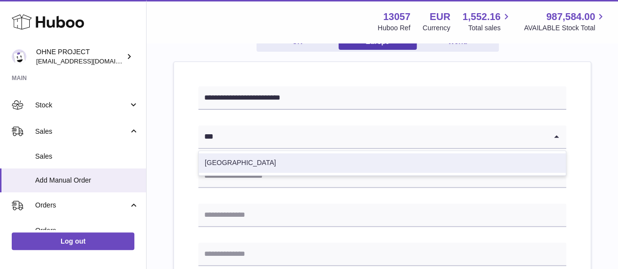
click at [320, 167] on li "Spain" at bounding box center [382, 163] width 367 height 20
type input "***"
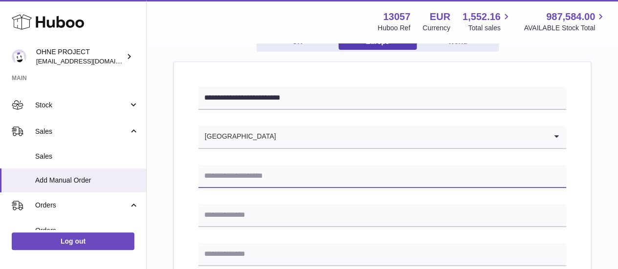
click at [235, 178] on input "text" at bounding box center [382, 176] width 368 height 23
type input "*"
type input "**********"
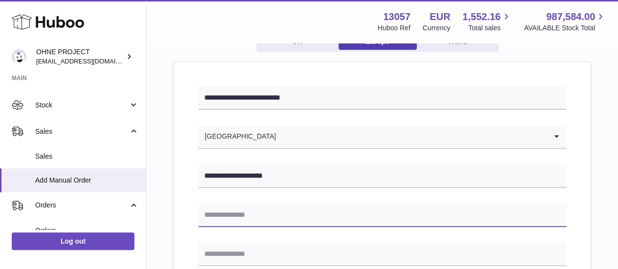
click at [251, 217] on input "text" at bounding box center [382, 215] width 368 height 23
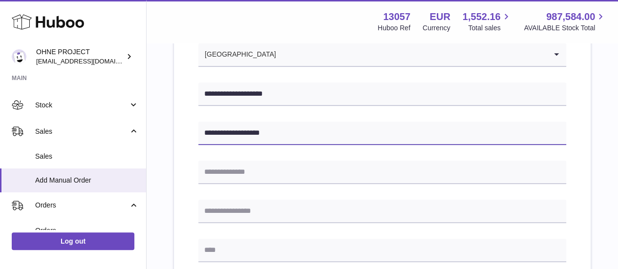
scroll to position [195, 0]
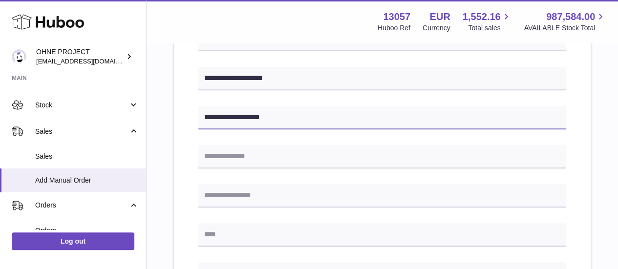
type input "**********"
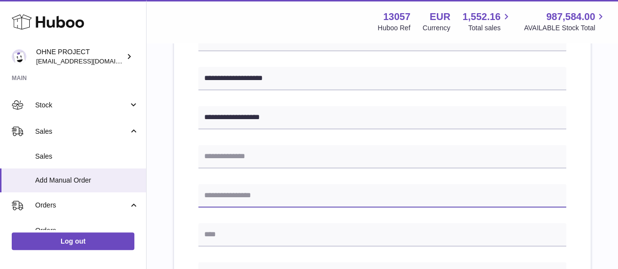
click at [251, 197] on input "text" at bounding box center [382, 195] width 368 height 23
type input "******"
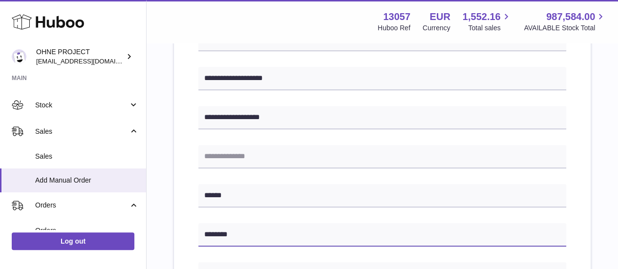
type input "********"
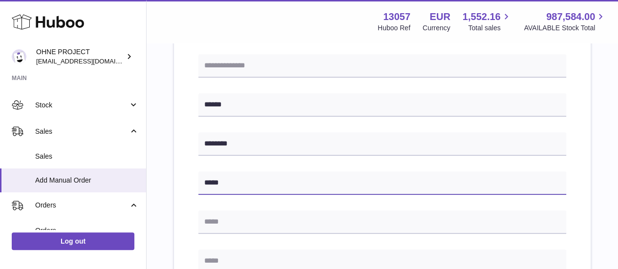
scroll to position [309, 0]
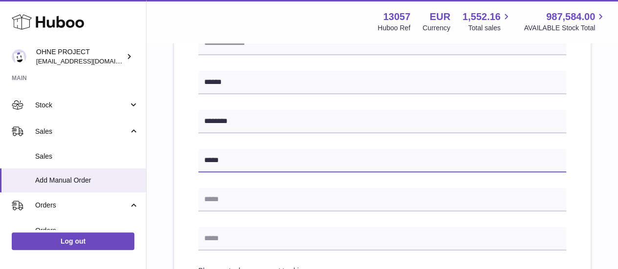
type input "*****"
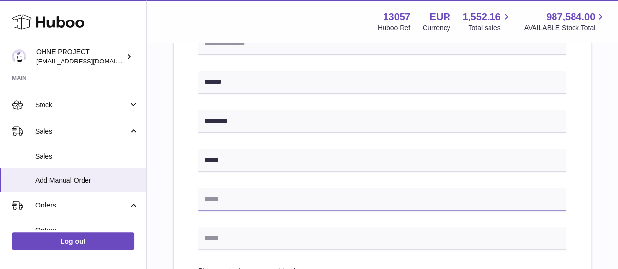
click at [251, 197] on input "text" at bounding box center [382, 199] width 368 height 23
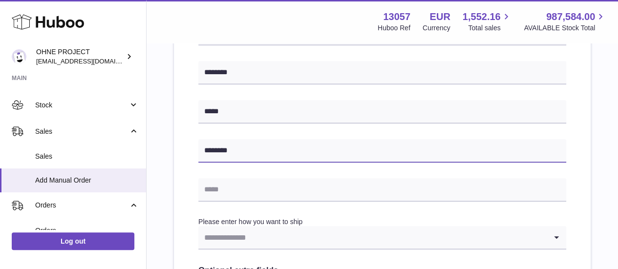
type input "********"
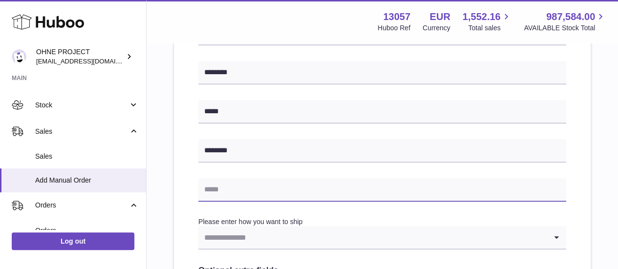
click at [241, 197] on input "text" at bounding box center [382, 189] width 368 height 23
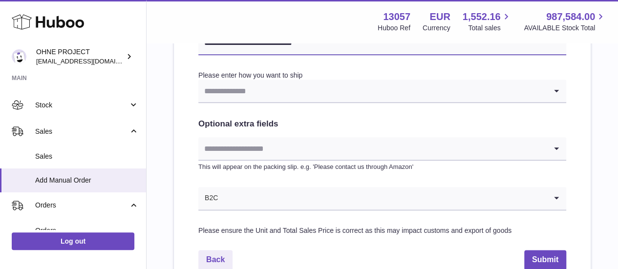
type input "**********"
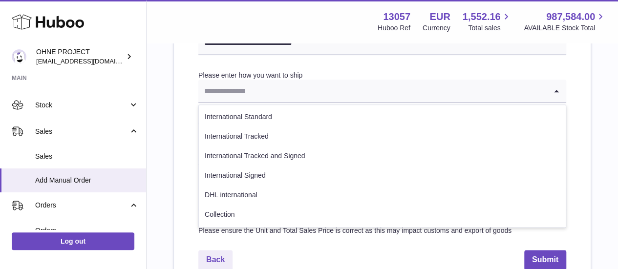
click at [269, 96] on input "Search for option" at bounding box center [372, 91] width 348 height 22
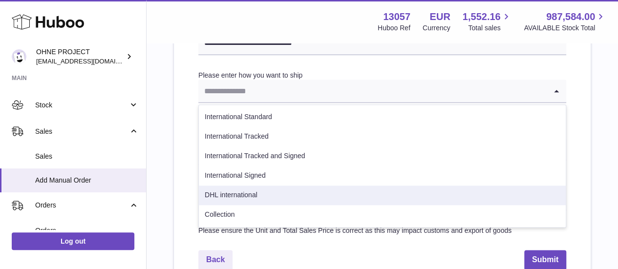
click at [251, 210] on li "Collection" at bounding box center [382, 215] width 367 height 20
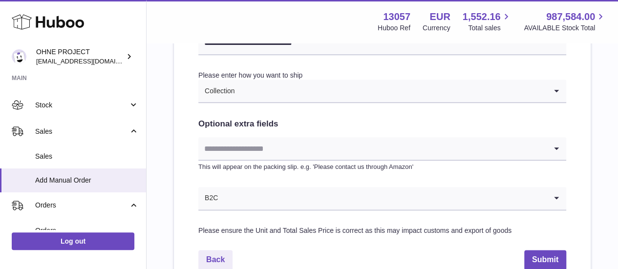
click at [253, 151] on input "Search for option" at bounding box center [372, 148] width 348 height 22
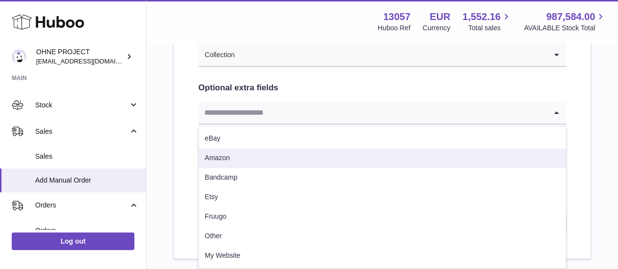
scroll to position [553, 0]
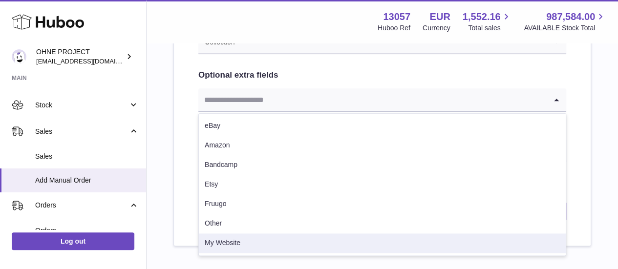
click at [245, 238] on li "My Website" at bounding box center [382, 244] width 367 height 20
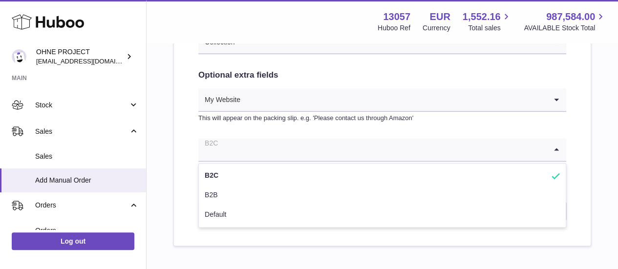
click at [248, 156] on input "Search for option" at bounding box center [372, 149] width 348 height 22
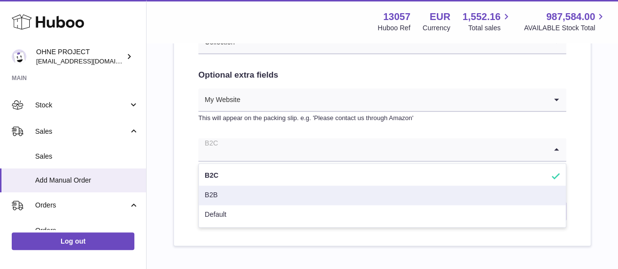
click at [227, 189] on li "B2B" at bounding box center [382, 196] width 367 height 20
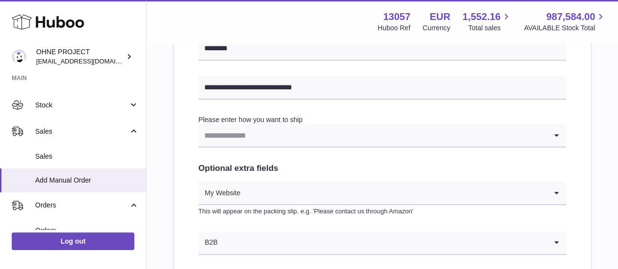
scroll to position [455, 0]
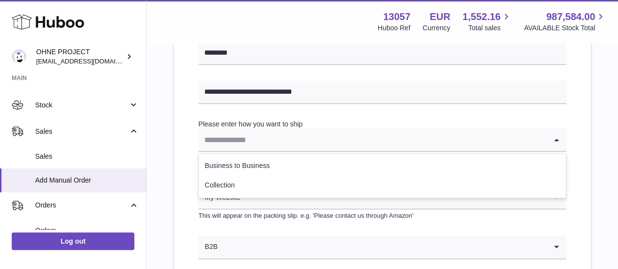
click at [252, 142] on input "Search for option" at bounding box center [372, 139] width 348 height 22
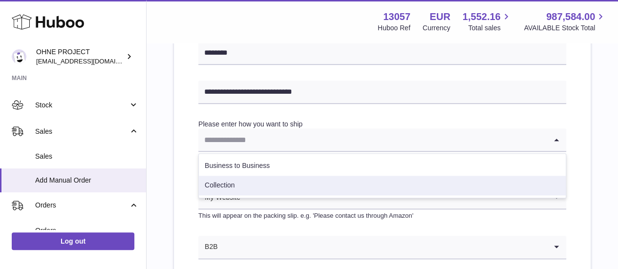
click at [242, 184] on li "Collection" at bounding box center [382, 186] width 367 height 20
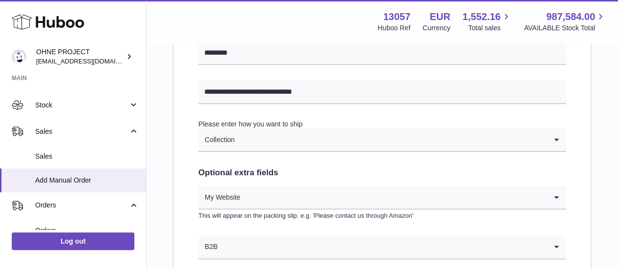
scroll to position [553, 0]
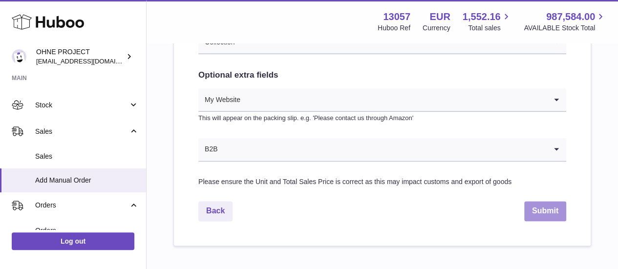
click at [557, 205] on button "Submit" at bounding box center [545, 211] width 42 height 20
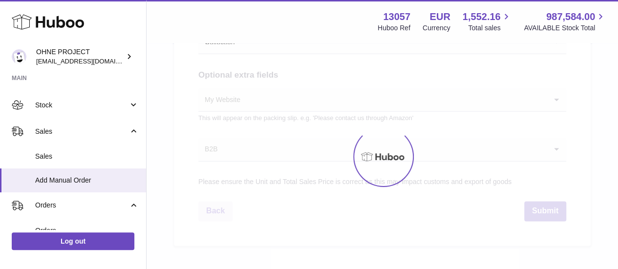
select select "***"
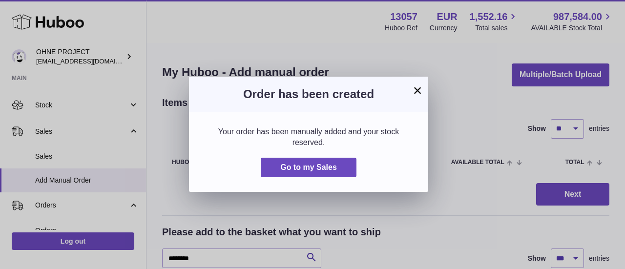
click at [418, 88] on button "×" at bounding box center [418, 91] width 12 height 12
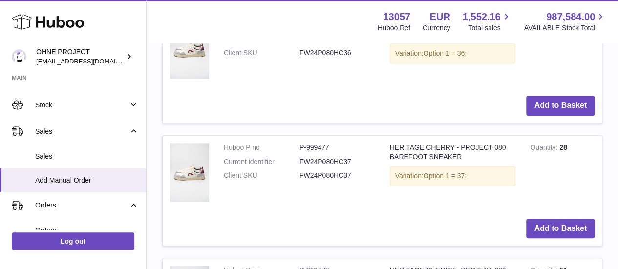
scroll to position [7817, 0]
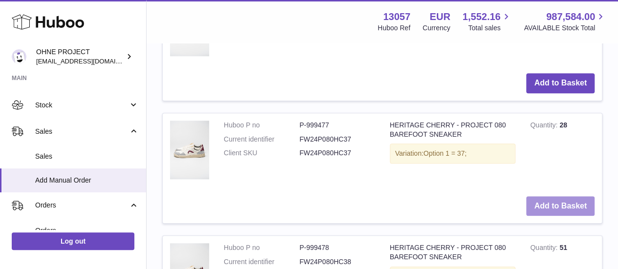
click at [574, 196] on button "Add to Basket" at bounding box center [560, 206] width 68 height 20
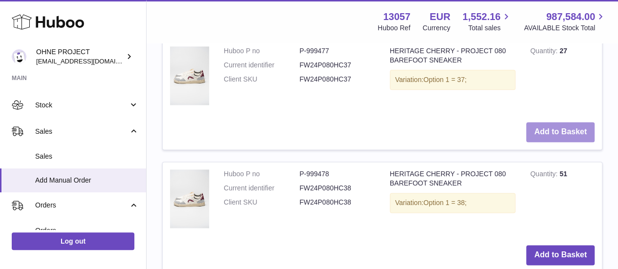
scroll to position [8048, 0]
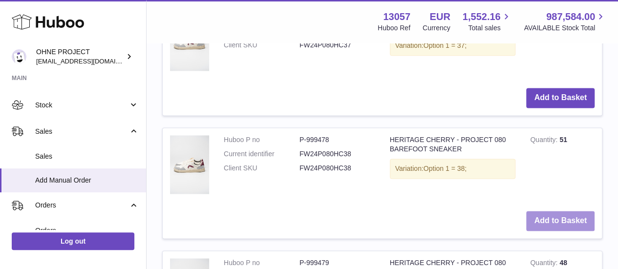
click at [546, 211] on button "Add to Basket" at bounding box center [560, 221] width 68 height 20
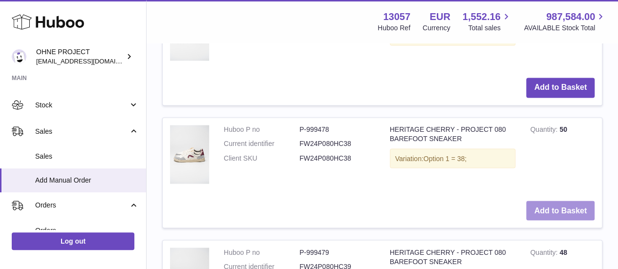
click at [546, 209] on button "Add to Basket" at bounding box center [560, 211] width 68 height 20
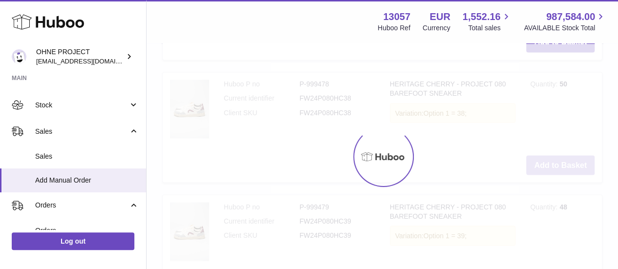
type input "*"
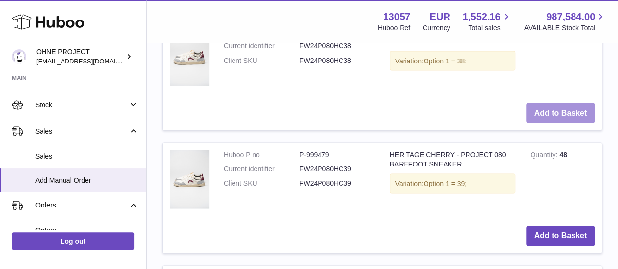
scroll to position [8279, 0]
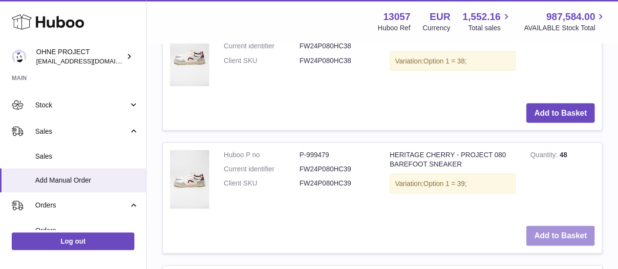
click at [547, 232] on button "Add to Basket" at bounding box center [560, 236] width 68 height 20
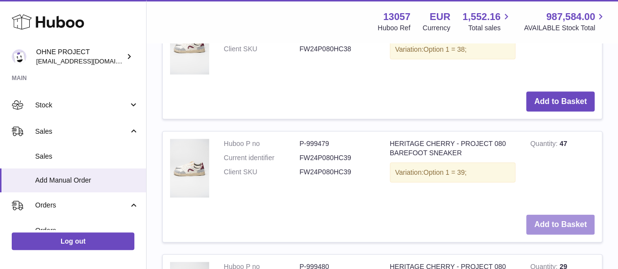
click at [547, 232] on button "Add to Basket" at bounding box center [560, 225] width 68 height 20
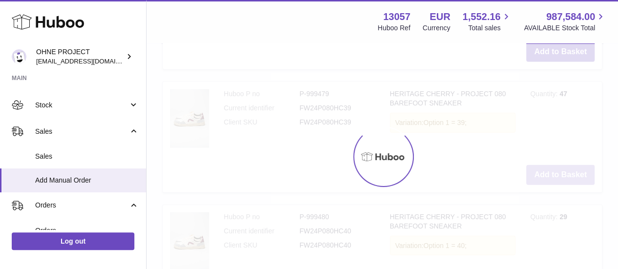
type input "*"
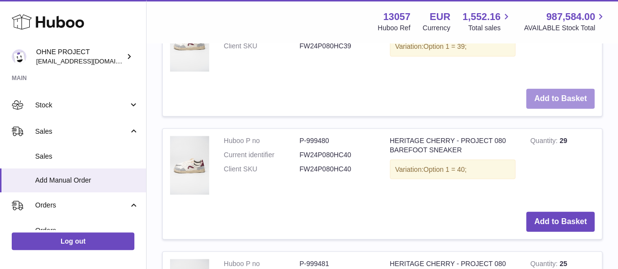
scroll to position [8559, 0]
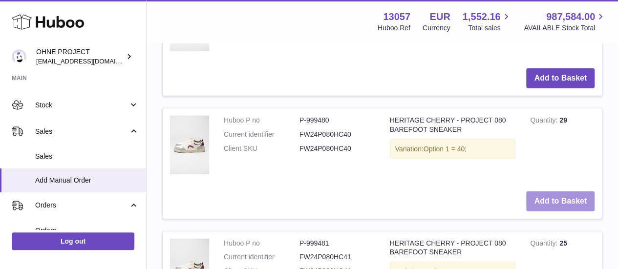
click at [552, 212] on button "Add to Basket" at bounding box center [560, 202] width 68 height 20
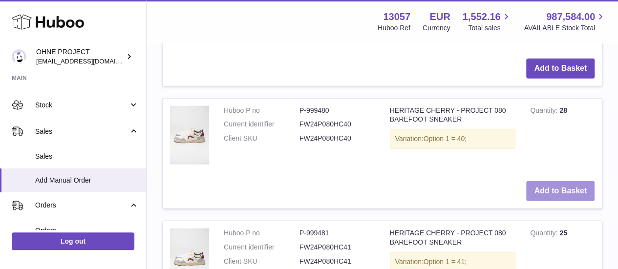
click at [552, 201] on button "Add to Basket" at bounding box center [560, 191] width 68 height 20
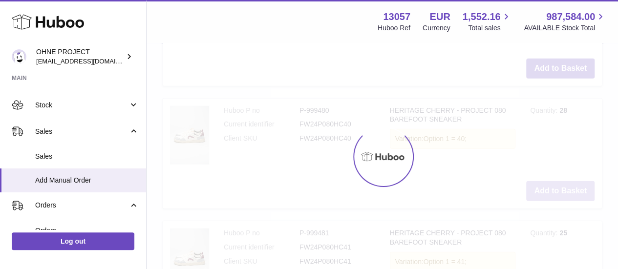
type input "*"
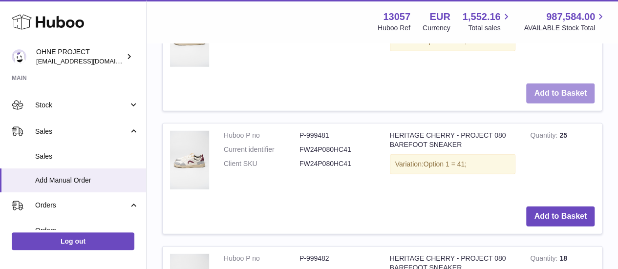
scroll to position [8839, 0]
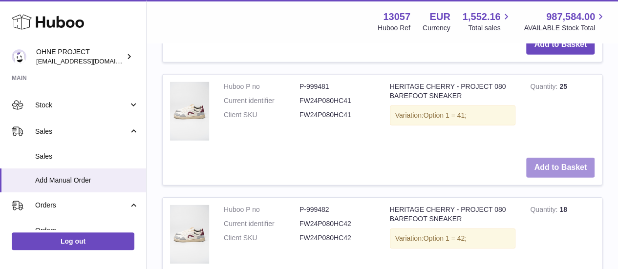
click at [546, 178] on button "Add to Basket" at bounding box center [560, 168] width 68 height 20
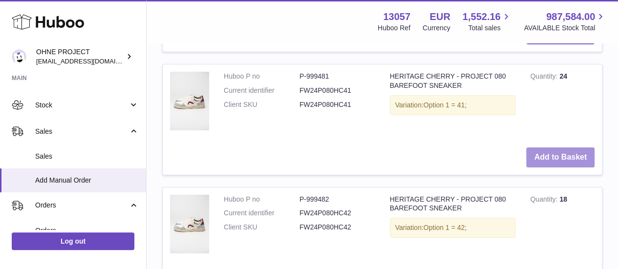
click at [546, 168] on button "Add to Basket" at bounding box center [560, 158] width 68 height 20
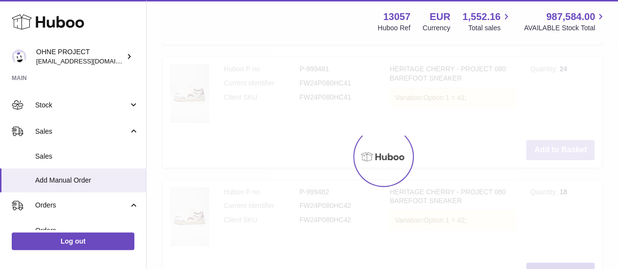
scroll to position [9070, 0]
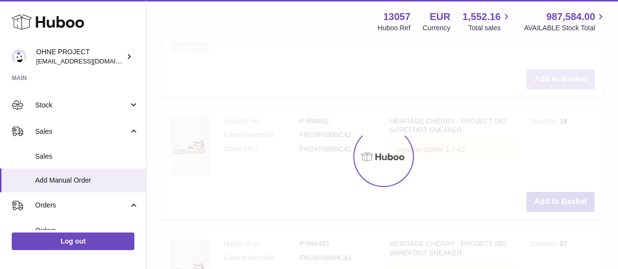
type input "*"
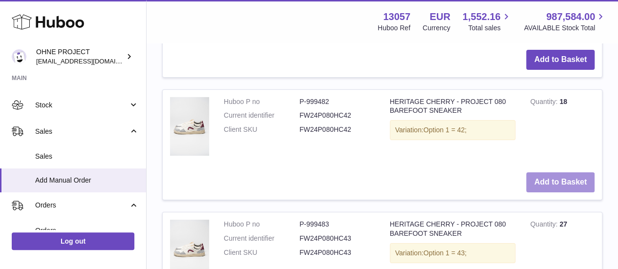
click at [558, 192] on button "Add to Basket" at bounding box center [560, 182] width 68 height 20
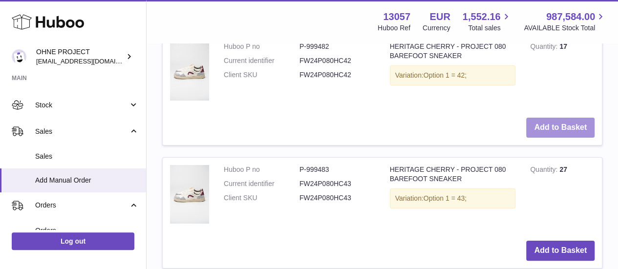
scroll to position [9301, 0]
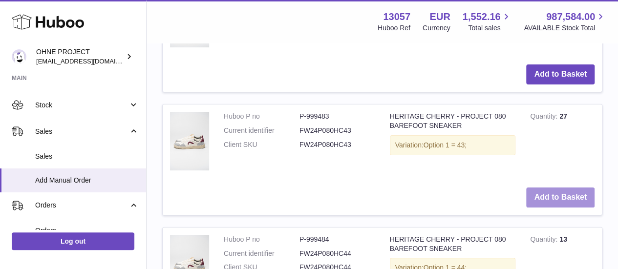
click at [539, 208] on button "Add to Basket" at bounding box center [560, 198] width 68 height 20
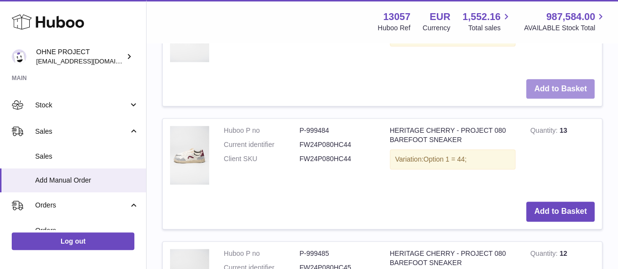
scroll to position [9581, 0]
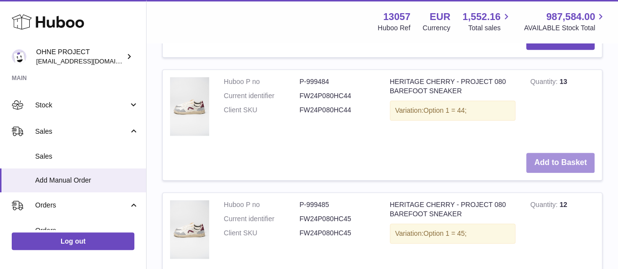
click at [551, 173] on button "Add to Basket" at bounding box center [560, 163] width 68 height 20
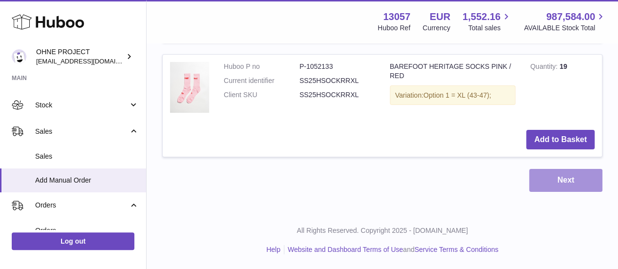
click at [574, 188] on button "Next" at bounding box center [565, 180] width 73 height 23
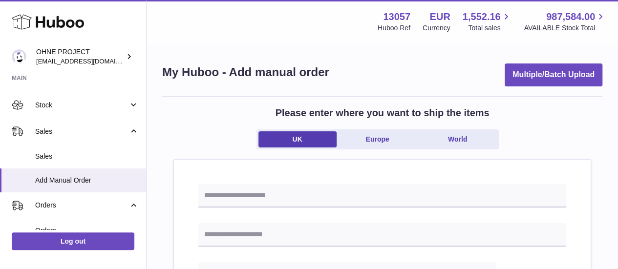
click at [383, 149] on ul "UK Europe World" at bounding box center [377, 139] width 242 height 20
click at [383, 142] on link "Europe" at bounding box center [378, 139] width 78 height 16
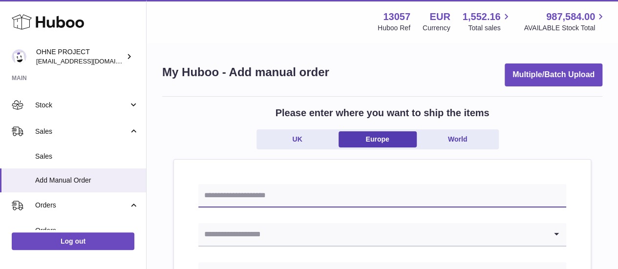
click at [375, 198] on input "text" at bounding box center [382, 195] width 368 height 23
type input "**********"
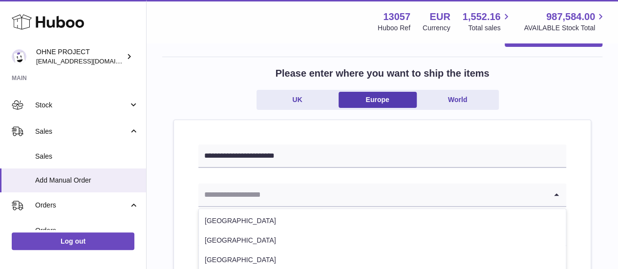
scroll to position [49, 0]
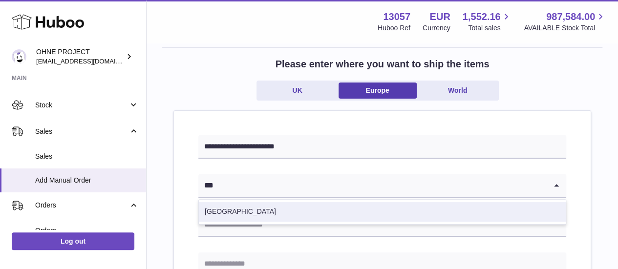
click at [302, 208] on li "Spain" at bounding box center [382, 212] width 367 height 20
type input "***"
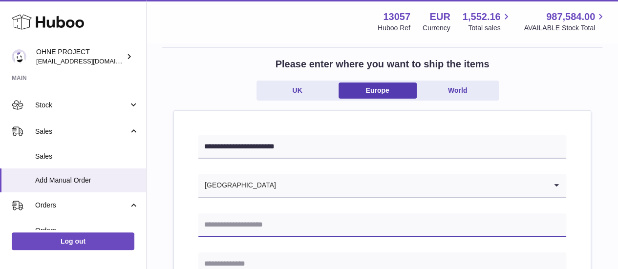
click at [304, 224] on input "text" at bounding box center [382, 224] width 368 height 23
type input "*******"
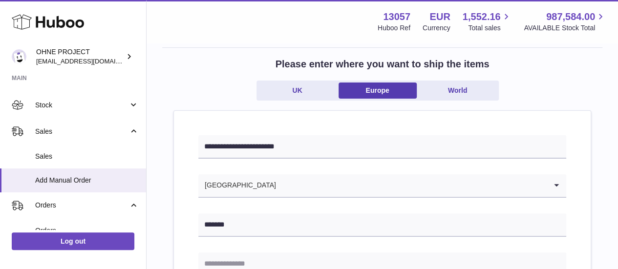
scroll to position [55, 0]
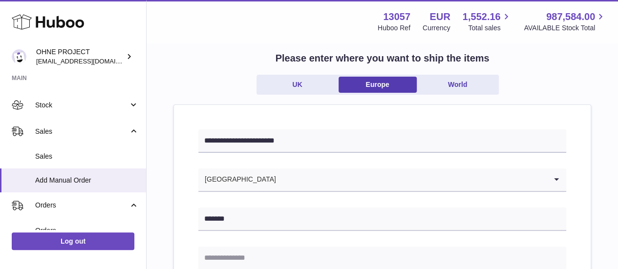
paste input "**********"
type input "**********"
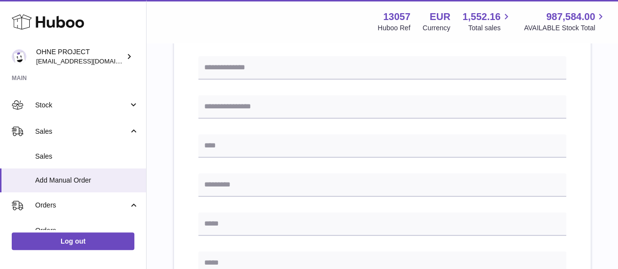
scroll to position [299, 0]
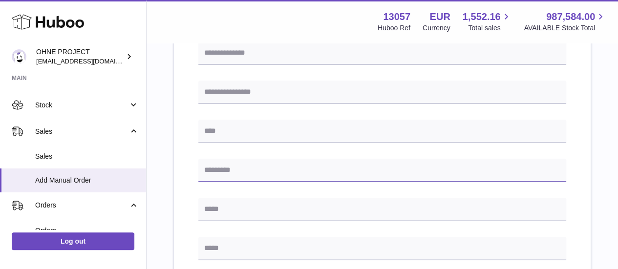
click at [250, 177] on input "text" at bounding box center [382, 170] width 368 height 23
paste input "*****"
type input "*****"
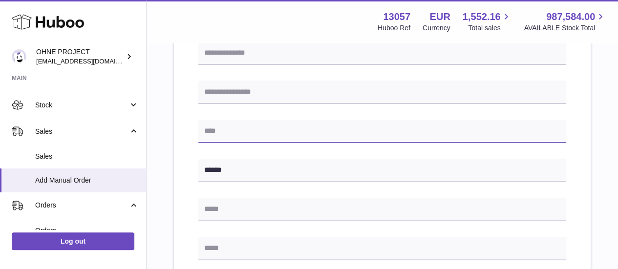
click at [246, 135] on input "text" at bounding box center [382, 131] width 368 height 23
type input "********"
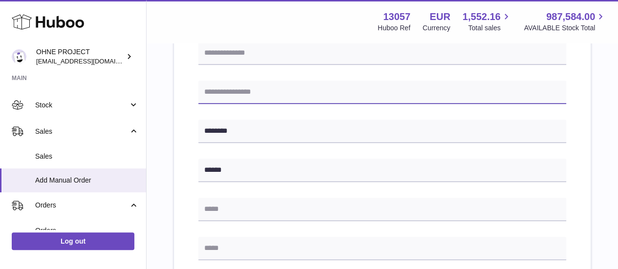
click at [284, 88] on input "text" at bounding box center [382, 92] width 368 height 23
type input "********"
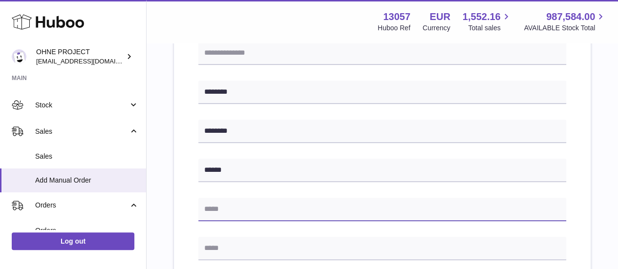
drag, startPoint x: 220, startPoint y: 216, endPoint x: 223, endPoint y: 210, distance: 6.6
click at [220, 216] on input "text" at bounding box center [382, 209] width 368 height 23
paste input "**********"
type input "**********"
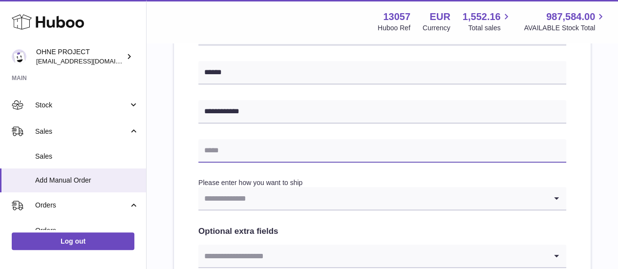
click at [256, 150] on input "text" at bounding box center [382, 150] width 368 height 23
paste input "**********"
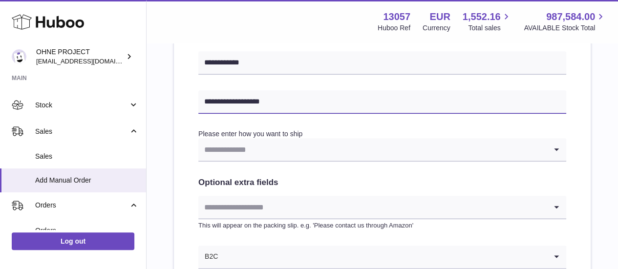
type input "**********"
click at [258, 156] on input "Search for option" at bounding box center [372, 149] width 348 height 22
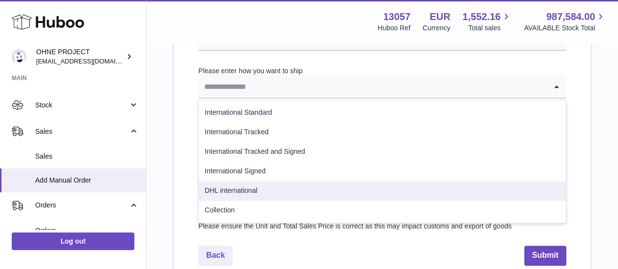
scroll to position [543, 0]
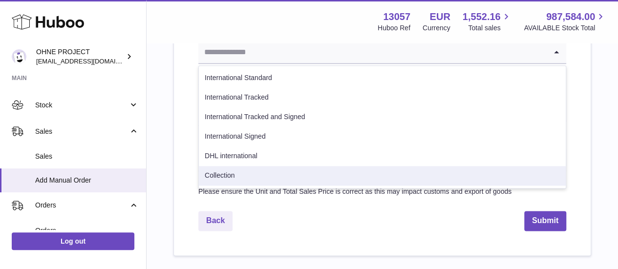
click at [257, 171] on li "Collection" at bounding box center [382, 176] width 367 height 20
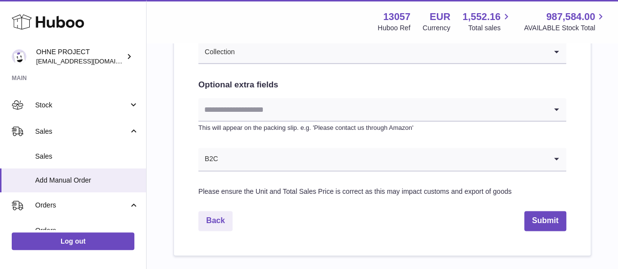
click at [248, 104] on input "Search for option" at bounding box center [372, 109] width 348 height 22
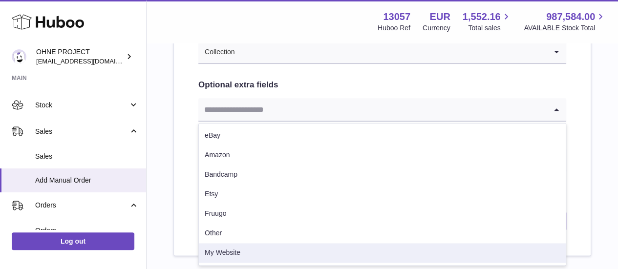
click at [238, 246] on li "My Website" at bounding box center [382, 253] width 367 height 20
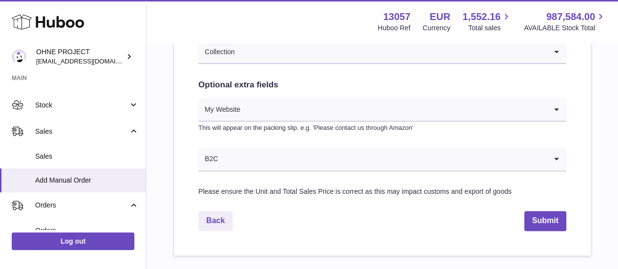
click at [248, 160] on input "Search for option" at bounding box center [382, 159] width 328 height 22
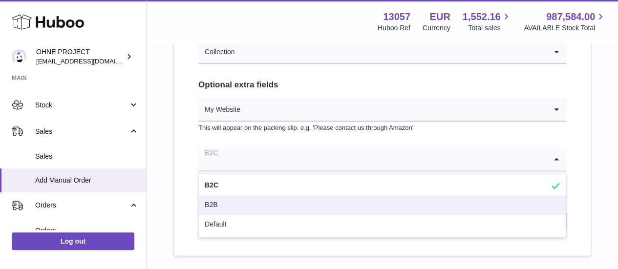
click at [236, 203] on li "B2B" at bounding box center [382, 205] width 367 height 20
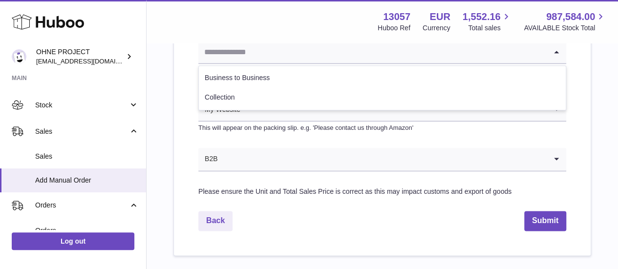
click at [253, 58] on input "Search for option" at bounding box center [372, 52] width 348 height 22
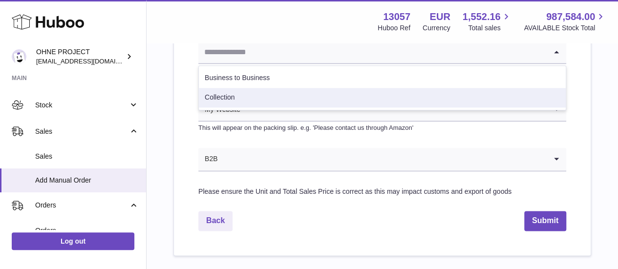
click at [248, 100] on li "Collection" at bounding box center [382, 98] width 367 height 20
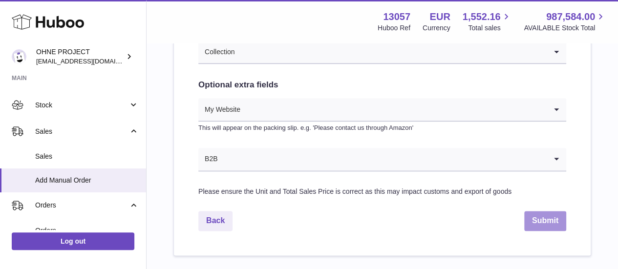
click at [556, 221] on button "Submit" at bounding box center [545, 221] width 42 height 20
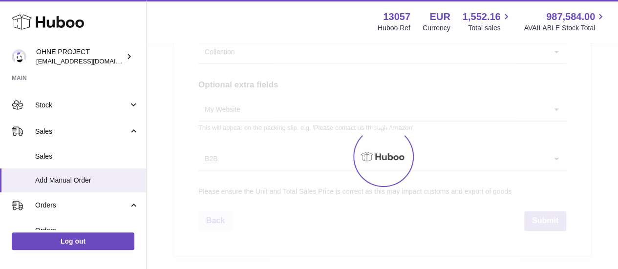
select select "***"
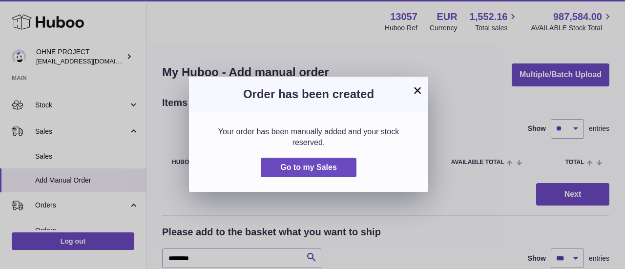
click at [424, 88] on div "Order has been created" at bounding box center [308, 94] width 239 height 35
click at [419, 89] on button "×" at bounding box center [418, 91] width 12 height 12
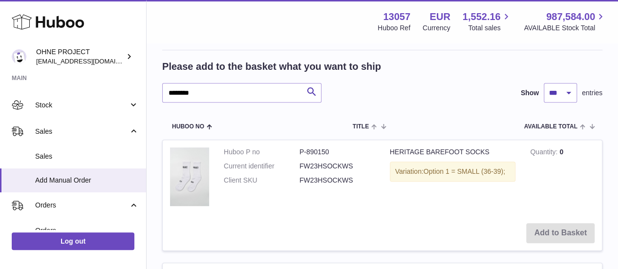
scroll to position [147, 0]
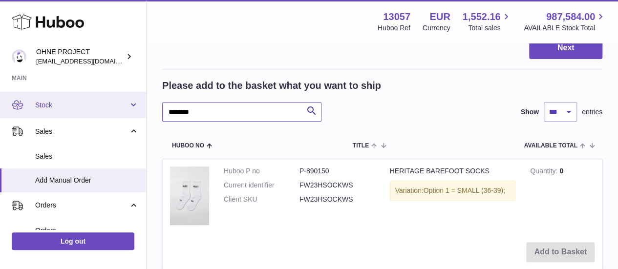
drag, startPoint x: 210, startPoint y: 116, endPoint x: 89, endPoint y: 110, distance: 121.3
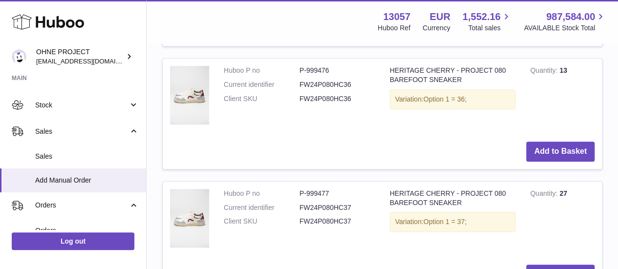
scroll to position [7768, 0]
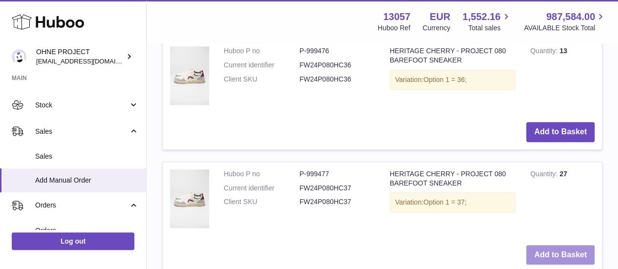
click at [552, 245] on button "Add to Basket" at bounding box center [560, 255] width 68 height 20
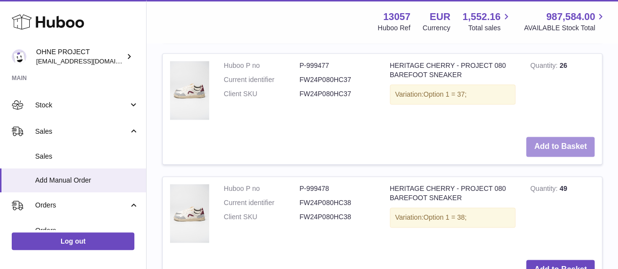
scroll to position [8048, 0]
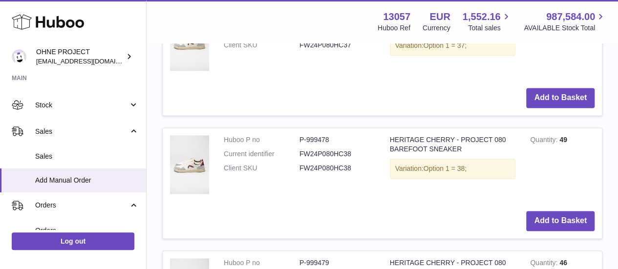
click at [521, 205] on td "Add to Basket" at bounding box center [382, 221] width 439 height 35
click at [544, 211] on button "Add to Basket" at bounding box center [560, 221] width 68 height 20
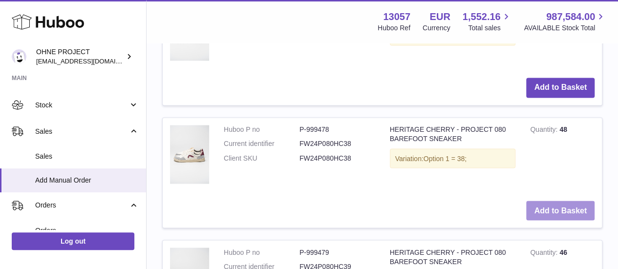
click at [544, 207] on button "Add to Basket" at bounding box center [560, 211] width 68 height 20
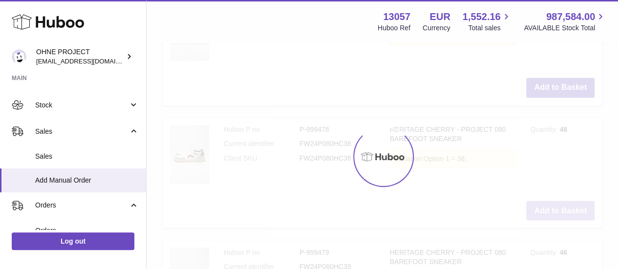
type input "*"
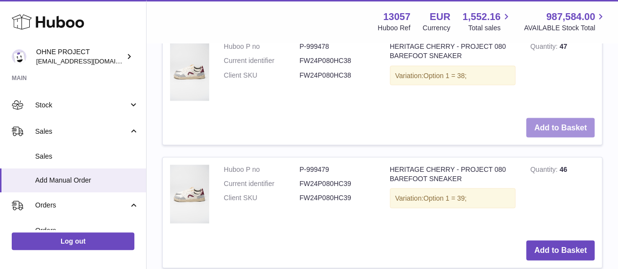
scroll to position [8279, 0]
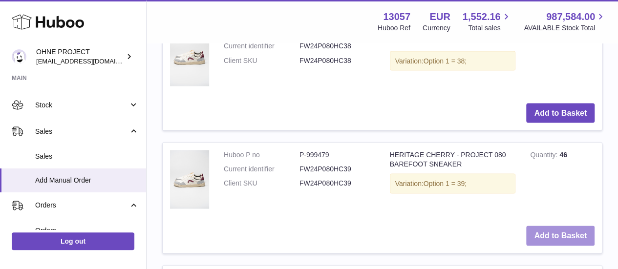
click at [548, 236] on button "Add to Basket" at bounding box center [560, 236] width 68 height 20
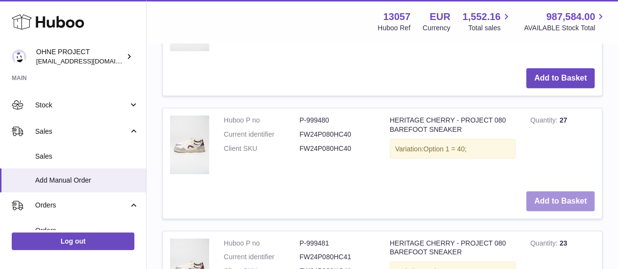
click at [543, 207] on button "Add to Basket" at bounding box center [560, 202] width 68 height 20
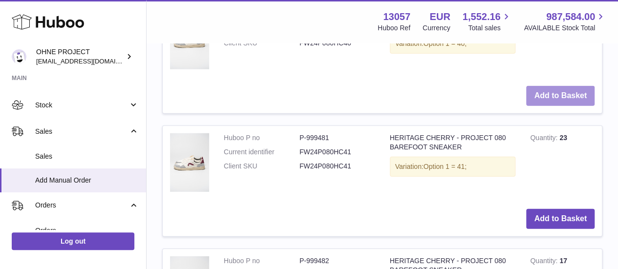
scroll to position [8791, 0]
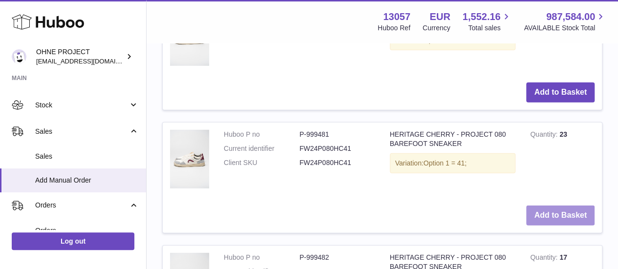
click at [540, 226] on button "Add to Basket" at bounding box center [560, 216] width 68 height 20
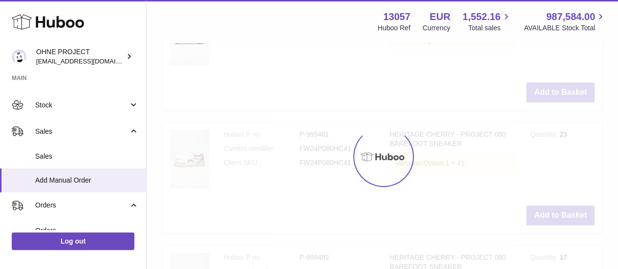
click at [539, 234] on div at bounding box center [382, 156] width 471 height 225
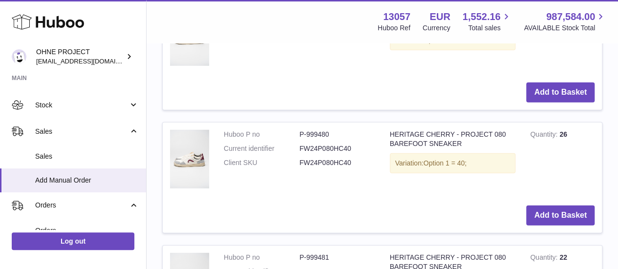
scroll to position [8924, 0]
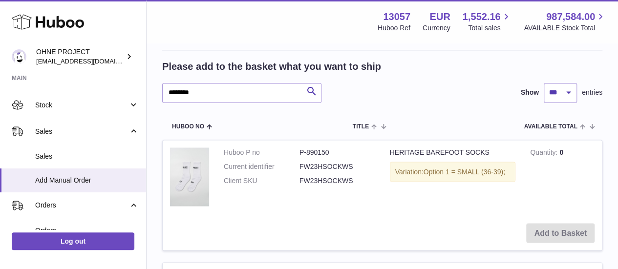
scroll to position [734, 0]
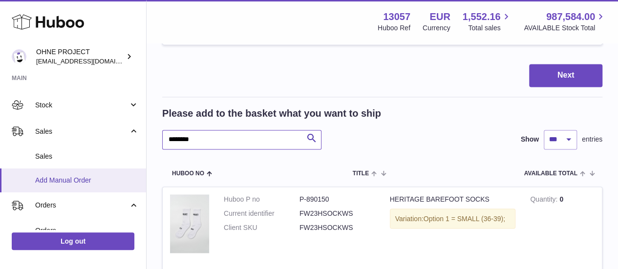
drag, startPoint x: 212, startPoint y: 192, endPoint x: 80, endPoint y: 179, distance: 132.6
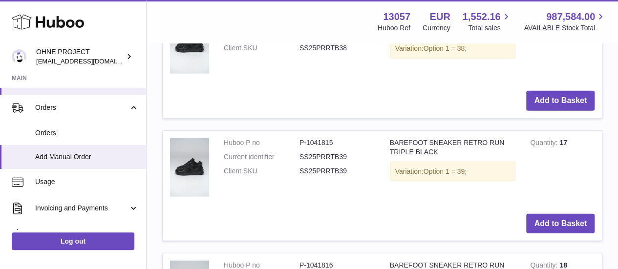
scroll to position [1173, 0]
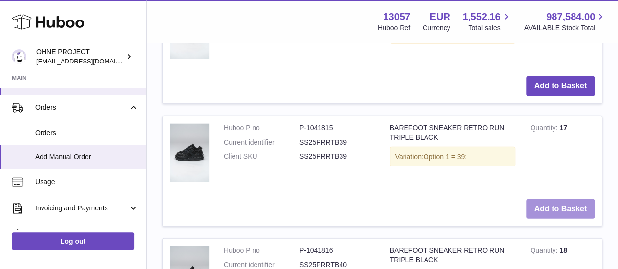
type input "**********"
click at [553, 219] on button "Add to Basket" at bounding box center [560, 209] width 68 height 20
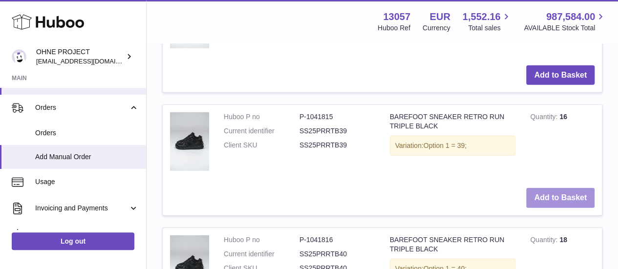
click at [553, 208] on button "Add to Basket" at bounding box center [560, 198] width 68 height 20
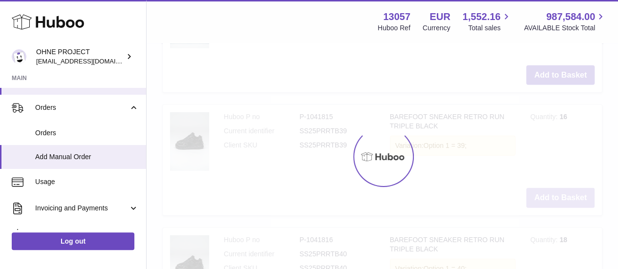
type input "*"
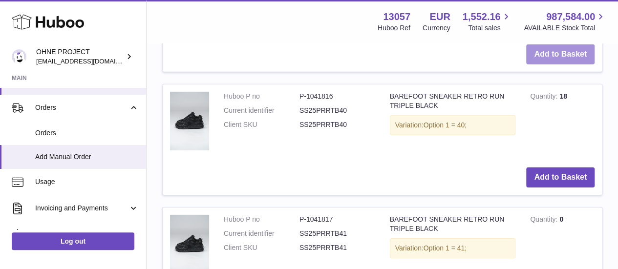
scroll to position [1503, 0]
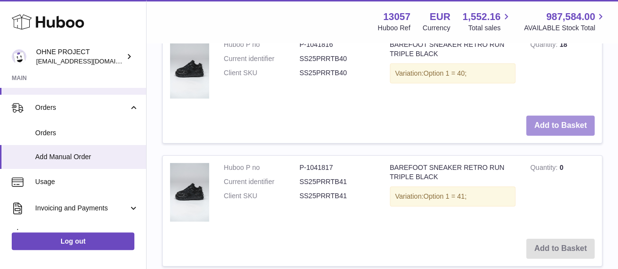
drag, startPoint x: 573, startPoint y: 171, endPoint x: 570, endPoint y: 184, distance: 13.5
click at [573, 143] on td "Add to Basket" at bounding box center [382, 125] width 439 height 35
click at [569, 136] on button "Add to Basket" at bounding box center [560, 126] width 68 height 20
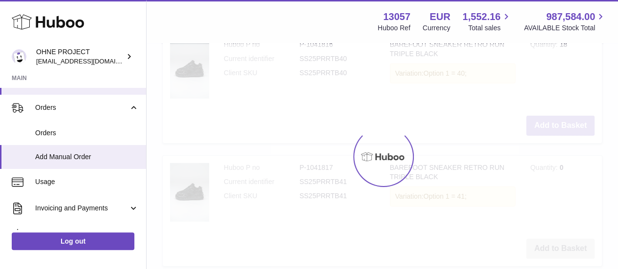
scroll to position [1636, 0]
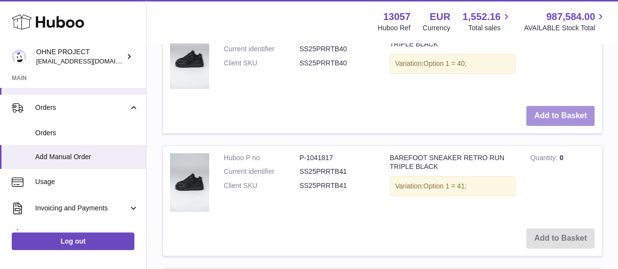
click at [569, 126] on button "Add to Basket" at bounding box center [560, 116] width 68 height 20
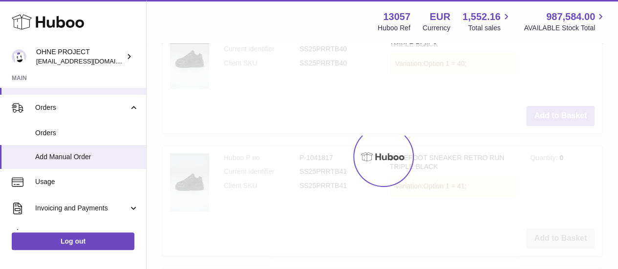
type input "*"
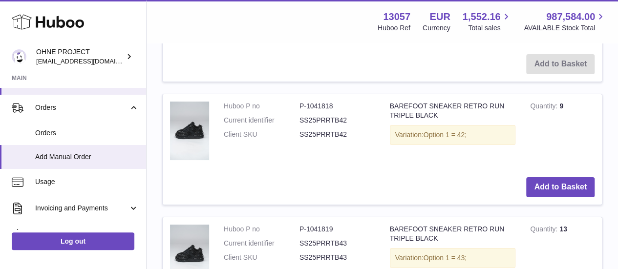
scroll to position [1831, 0]
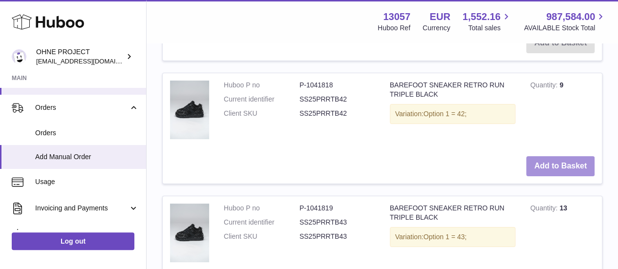
click at [553, 176] on button "Add to Basket" at bounding box center [560, 166] width 68 height 20
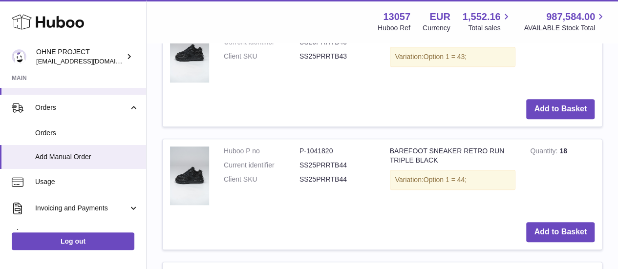
scroll to position [2160, 0]
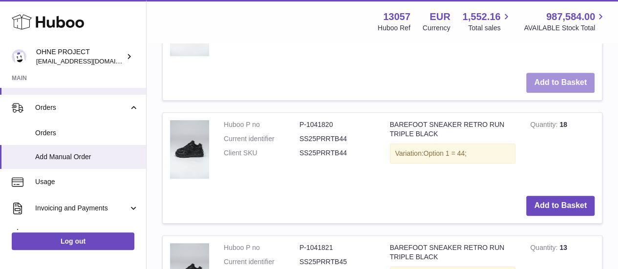
click at [549, 93] on button "Add to Basket" at bounding box center [560, 83] width 68 height 20
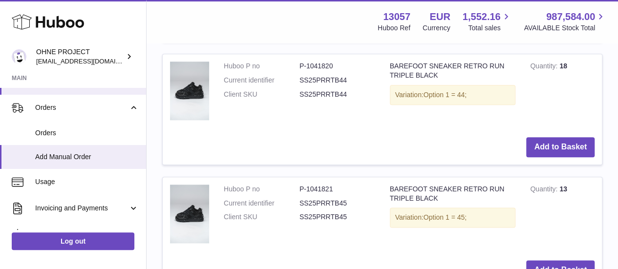
scroll to position [2391, 0]
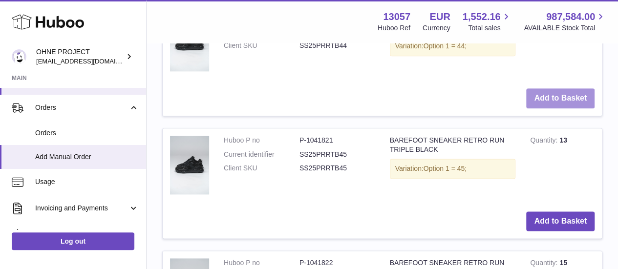
click at [539, 108] on button "Add to Basket" at bounding box center [560, 98] width 68 height 20
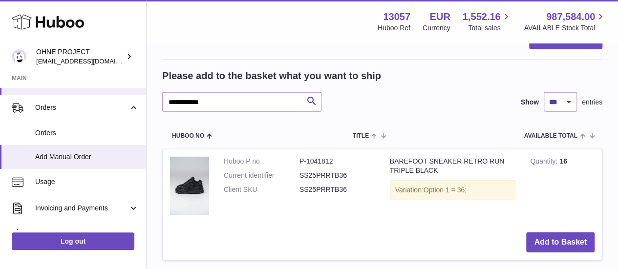
scroll to position [1401, 0]
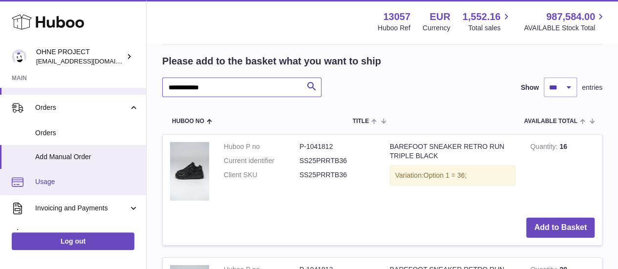
drag, startPoint x: 220, startPoint y: 195, endPoint x: 103, endPoint y: 186, distance: 117.1
click at [104, 187] on div "Huboo OHNE PROJECT internalAdmin-13057@internal.huboo.com Main My Dashboard Lis…" at bounding box center [309, 154] width 618 height 3111
type input "**********"
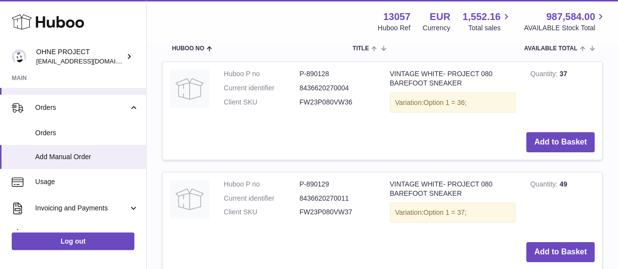
scroll to position [1547, 0]
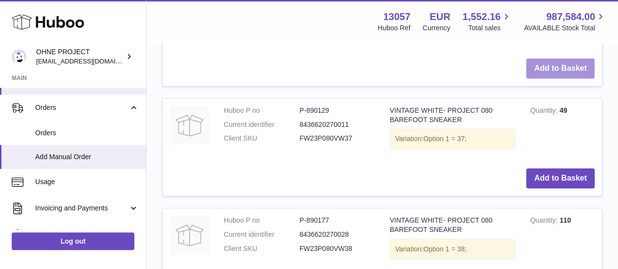
click at [543, 79] on button "Add to Basket" at bounding box center [560, 69] width 68 height 20
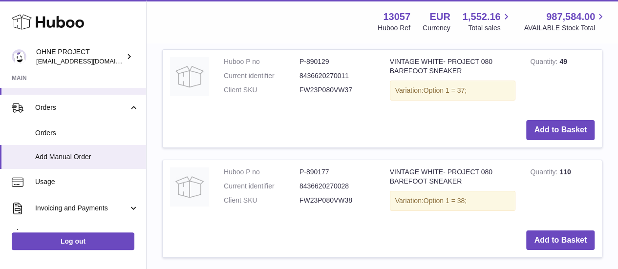
scroll to position [1657, 0]
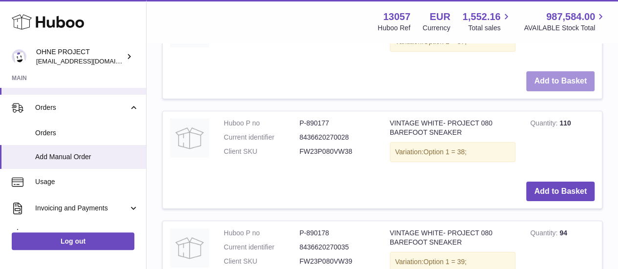
click at [554, 91] on button "Add to Basket" at bounding box center [560, 81] width 68 height 20
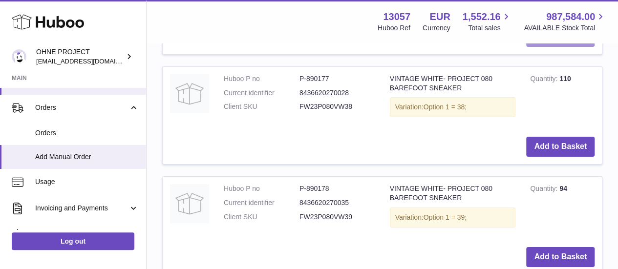
scroll to position [1741, 0]
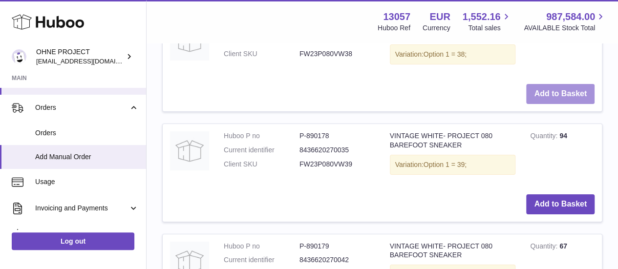
click at [555, 104] on button "Add to Basket" at bounding box center [560, 94] width 68 height 20
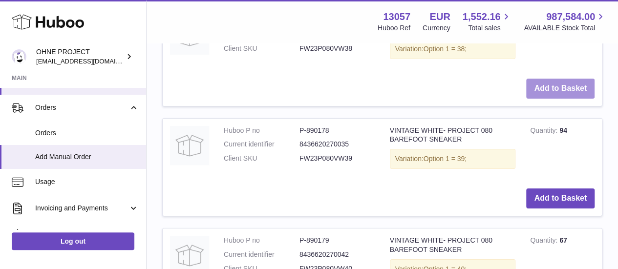
scroll to position [1728, 0]
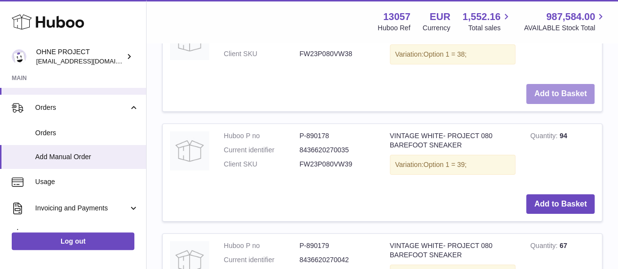
click at [555, 104] on button "Add to Basket" at bounding box center [560, 94] width 68 height 20
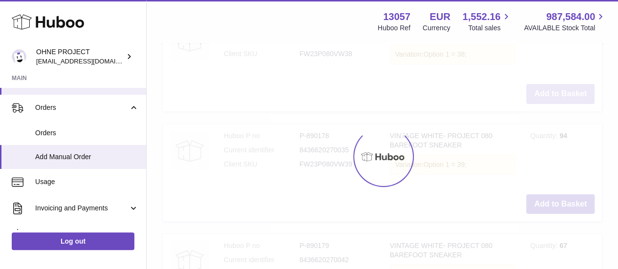
type input "*"
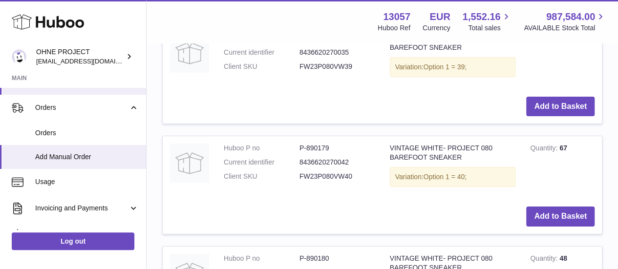
scroll to position [1875, 0]
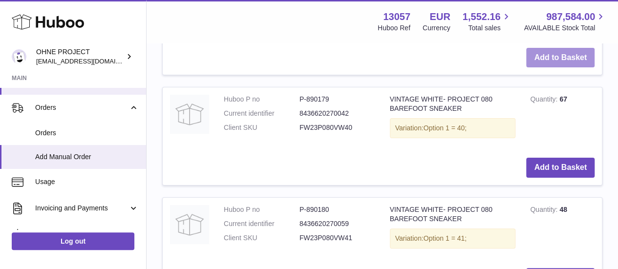
click at [566, 68] on button "Add to Basket" at bounding box center [560, 58] width 68 height 20
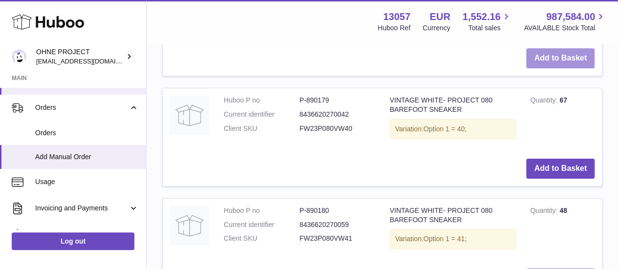
click at [566, 68] on button "Add to Basket" at bounding box center [560, 58] width 68 height 20
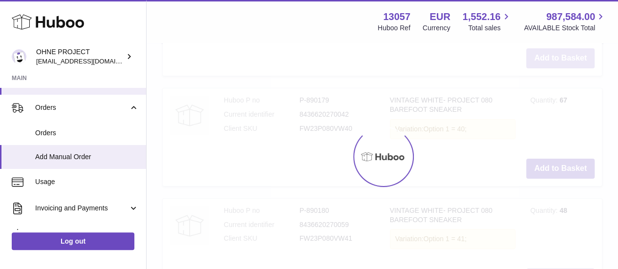
scroll to position [1910, 0]
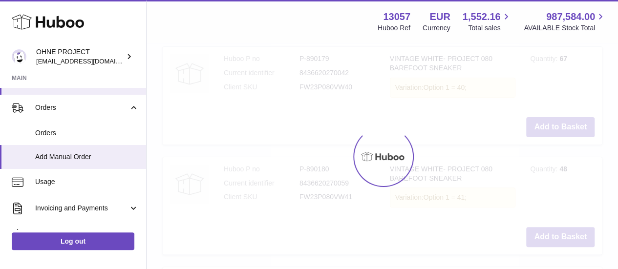
type input "*"
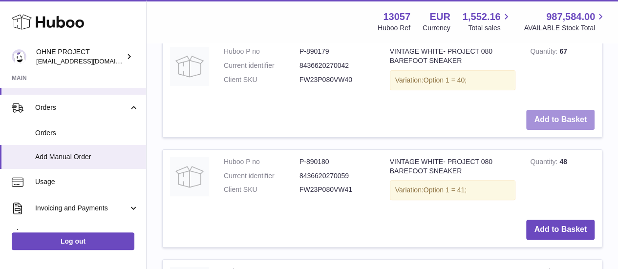
click at [549, 130] on button "Add to Basket" at bounding box center [560, 120] width 68 height 20
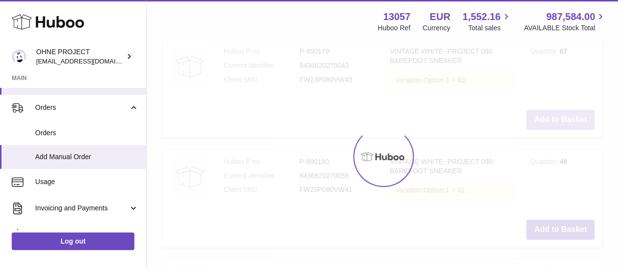
scroll to position [1897, 0]
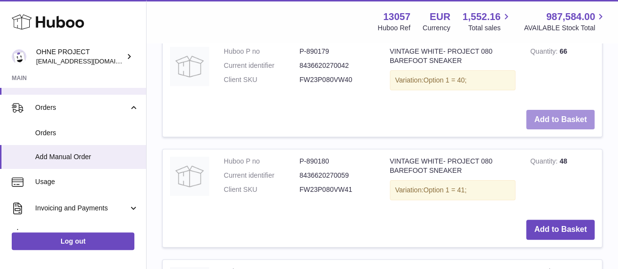
click at [549, 130] on button "Add to Basket" at bounding box center [560, 120] width 68 height 20
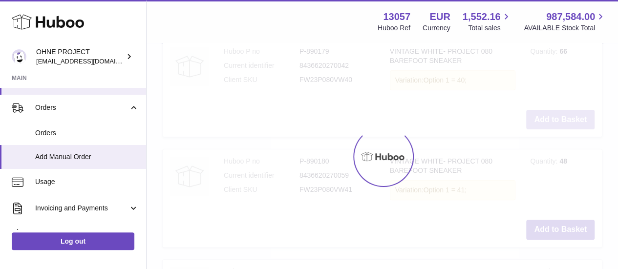
scroll to position [1995, 0]
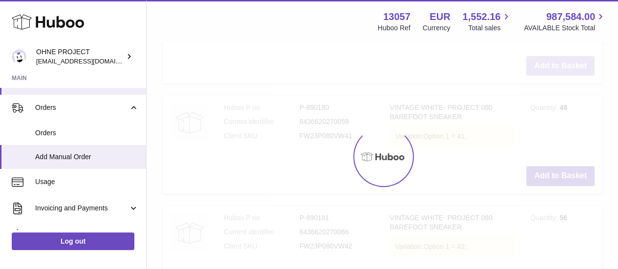
type input "*"
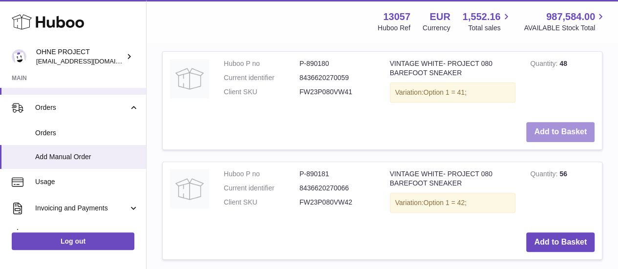
click at [559, 142] on button "Add to Basket" at bounding box center [560, 132] width 68 height 20
click at [559, 143] on button "Add to Basket" at bounding box center [560, 133] width 68 height 20
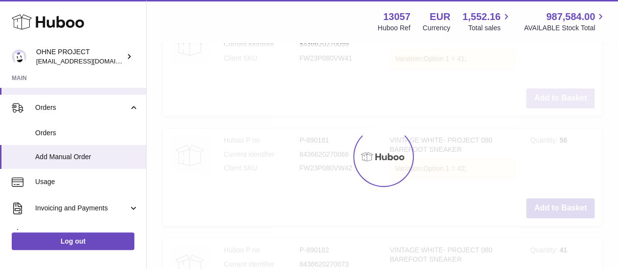
type input "*"
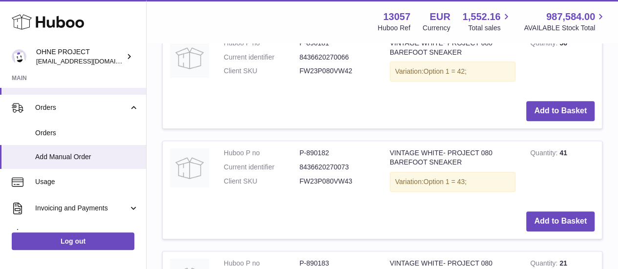
scroll to position [2129, 0]
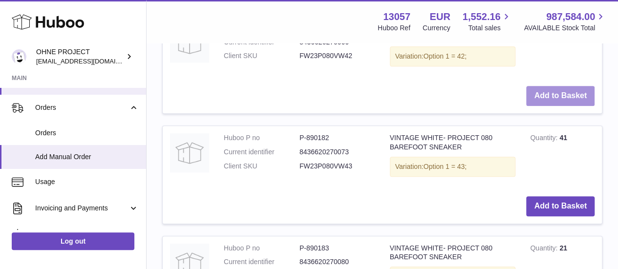
click at [546, 106] on button "Add to Basket" at bounding box center [560, 96] width 68 height 20
click at [546, 107] on button "Add to Basket" at bounding box center [560, 96] width 68 height 20
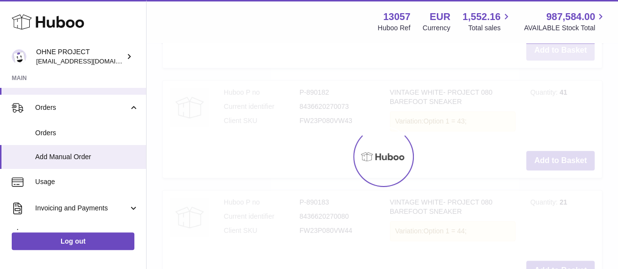
type input "*"
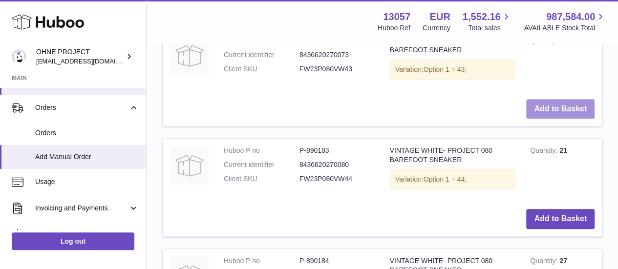
click at [550, 119] on button "Add to Basket" at bounding box center [560, 109] width 68 height 20
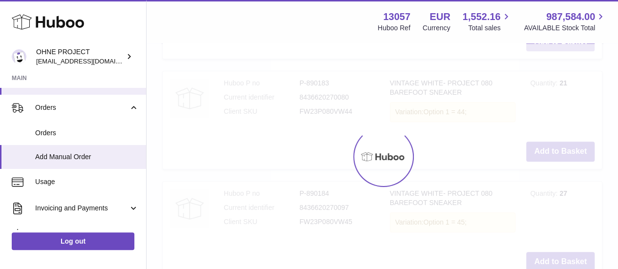
scroll to position [2298, 0]
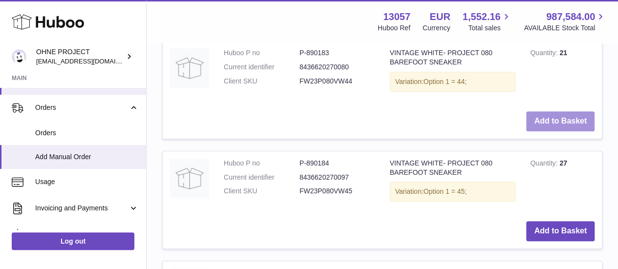
click at [538, 131] on button "Add to Basket" at bounding box center [560, 121] width 68 height 20
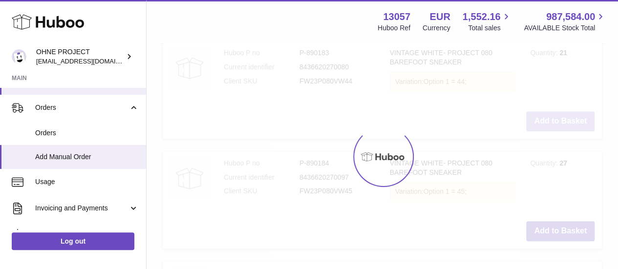
scroll to position [2285, 0]
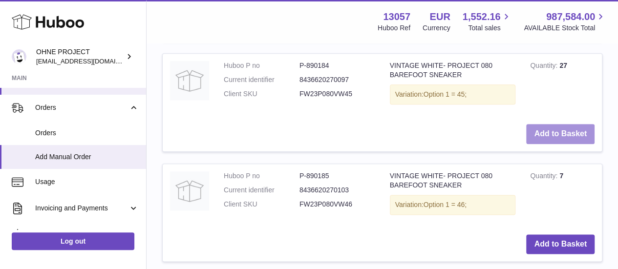
click at [547, 144] on button "Add to Basket" at bounding box center [560, 134] width 68 height 20
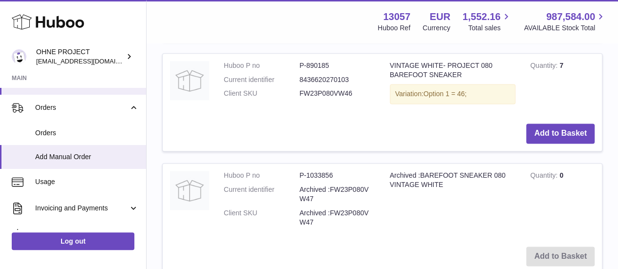
scroll to position [2467, 0]
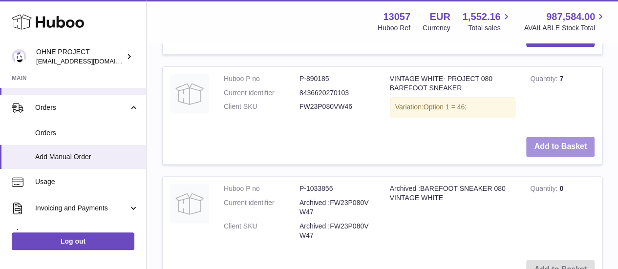
click at [541, 157] on button "Add to Basket" at bounding box center [560, 147] width 68 height 20
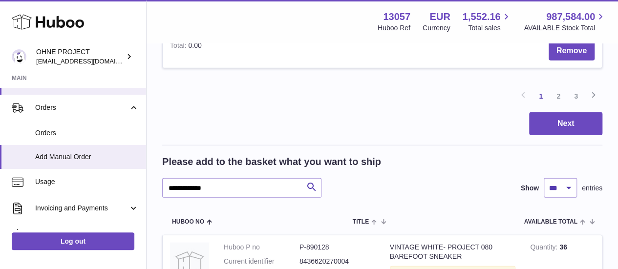
scroll to position [1343, 0]
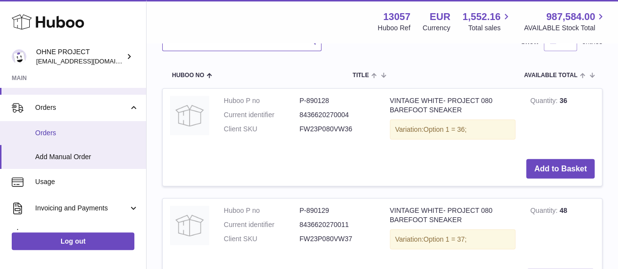
drag, startPoint x: 240, startPoint y: 138, endPoint x: 90, endPoint y: 139, distance: 149.5
click at [91, 139] on div "Huboo OHNE PROJECT internalAdmin-13057@internal.huboo.com Main My Dashboard Lis…" at bounding box center [309, 151] width 618 height 2989
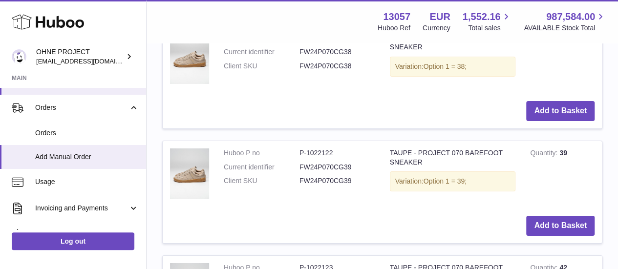
scroll to position [1734, 0]
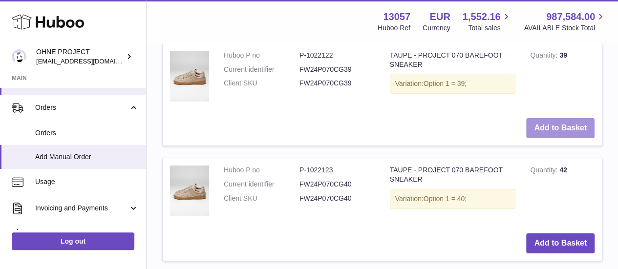
click at [548, 138] on button "Add to Basket" at bounding box center [560, 128] width 68 height 20
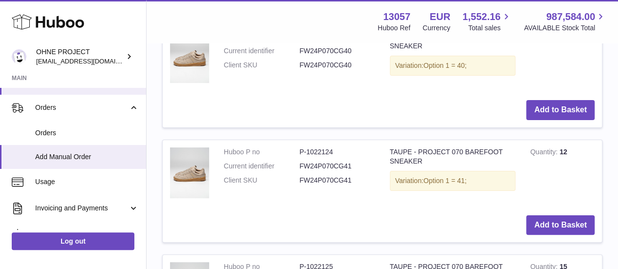
scroll to position [1881, 0]
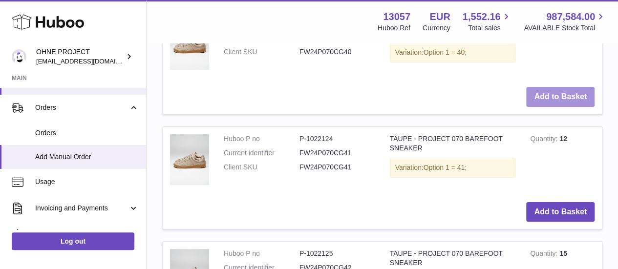
click at [544, 107] on button "Add to Basket" at bounding box center [560, 97] width 68 height 20
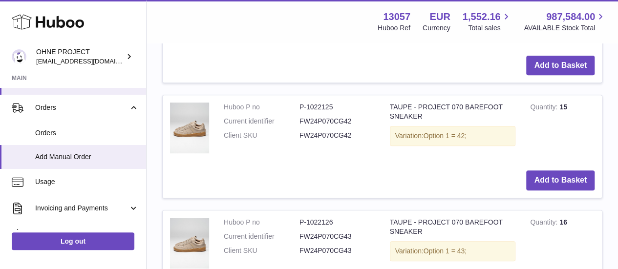
scroll to position [2125, 0]
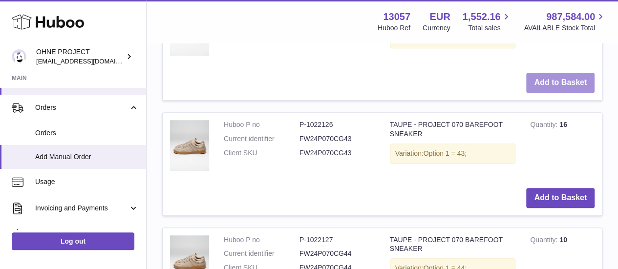
click at [556, 93] on button "Add to Basket" at bounding box center [560, 83] width 68 height 20
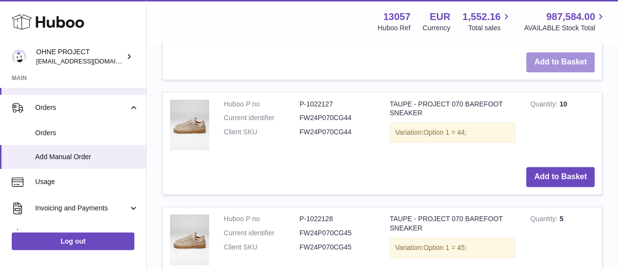
scroll to position [2272, 0]
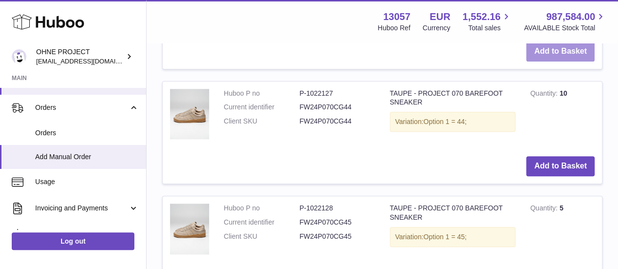
click at [567, 62] on button "Add to Basket" at bounding box center [560, 52] width 68 height 20
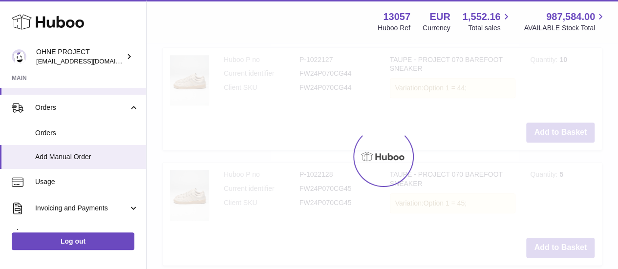
scroll to position [2321, 0]
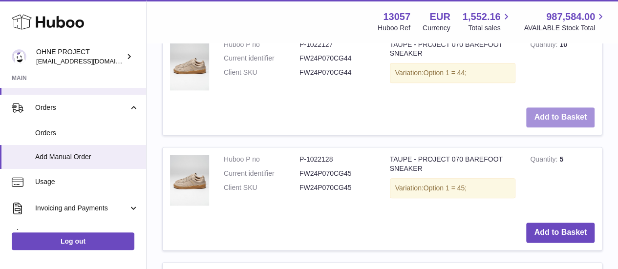
click at [544, 128] on button "Add to Basket" at bounding box center [560, 117] width 68 height 20
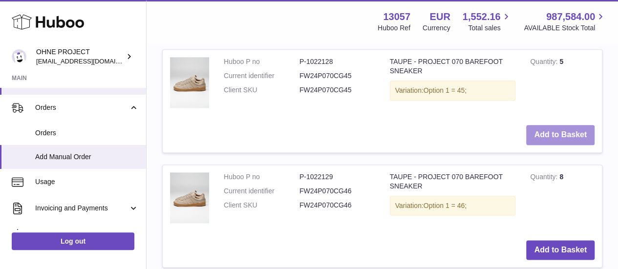
click at [532, 145] on button "Add to Basket" at bounding box center [560, 135] width 68 height 20
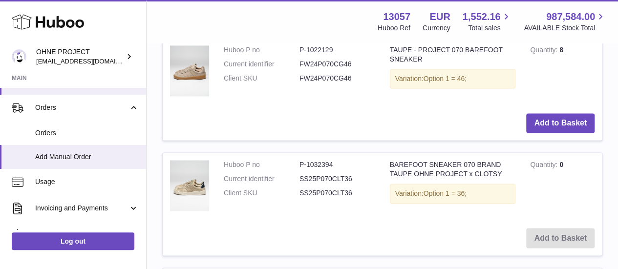
scroll to position [2565, 0]
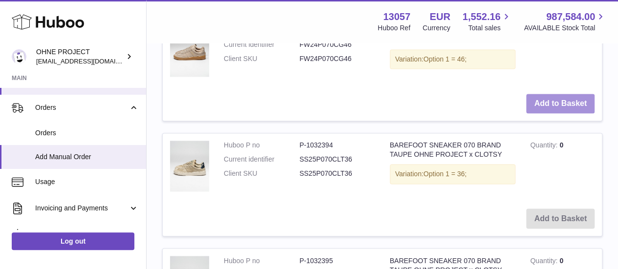
click at [545, 114] on button "Add to Basket" at bounding box center [560, 104] width 68 height 20
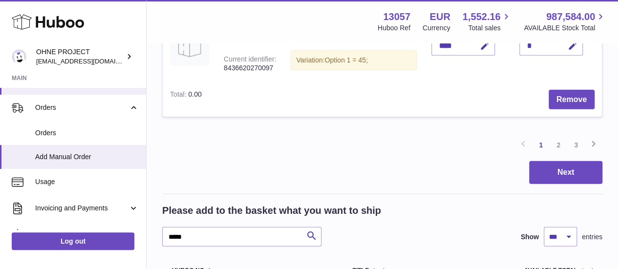
scroll to position [1343, 0]
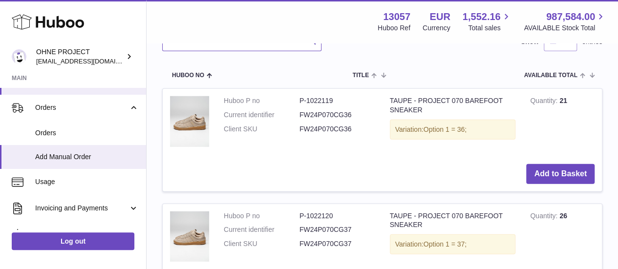
drag, startPoint x: 232, startPoint y: 143, endPoint x: 146, endPoint y: 145, distance: 85.5
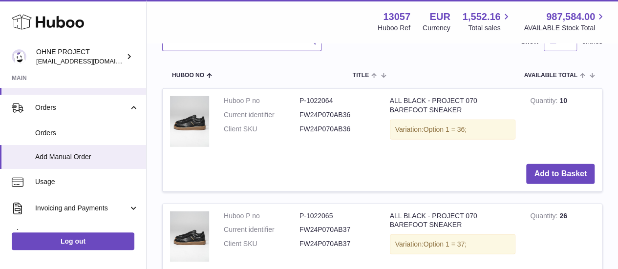
type input "*********"
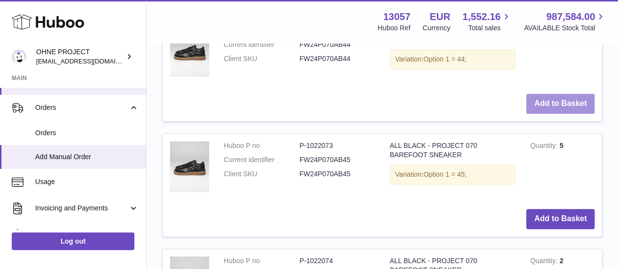
scroll to position [2369, 0]
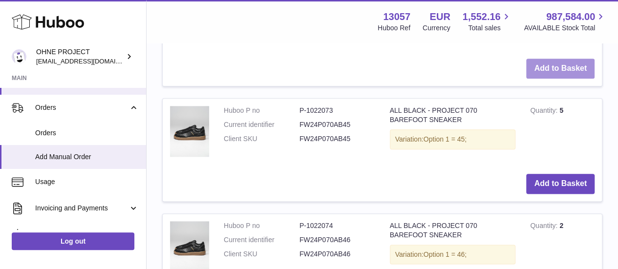
click at [582, 79] on button "Add to Basket" at bounding box center [560, 69] width 68 height 20
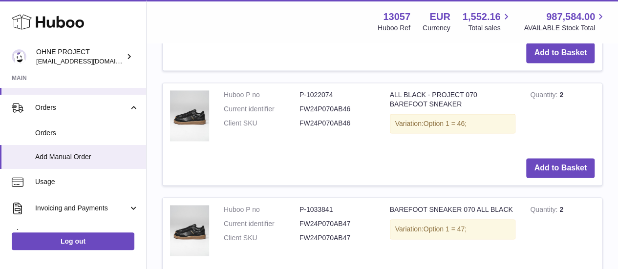
scroll to position [2516, 0]
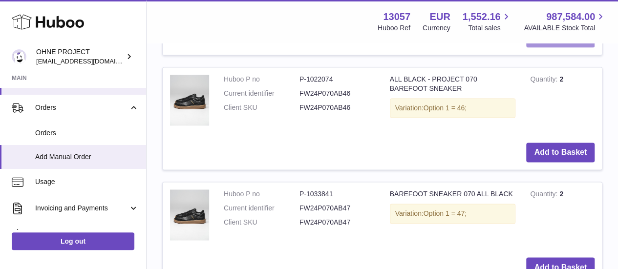
click at [538, 47] on button "Add to Basket" at bounding box center [560, 37] width 68 height 20
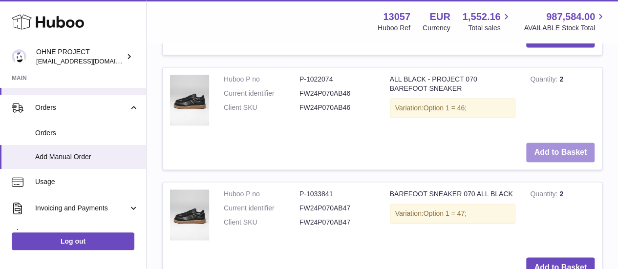
click at [556, 163] on button "Add to Basket" at bounding box center [560, 153] width 68 height 20
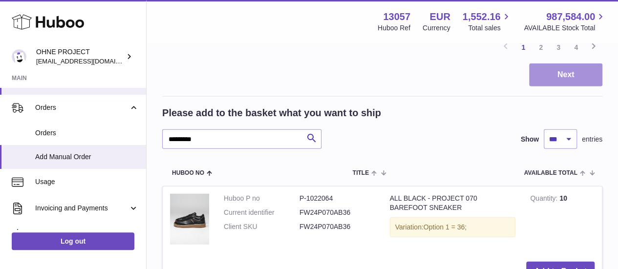
click at [553, 86] on button "Next" at bounding box center [565, 75] width 73 height 23
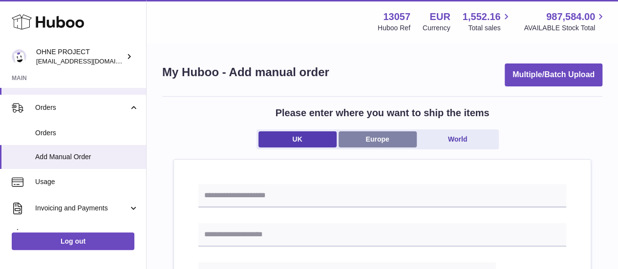
click at [369, 144] on link "Europe" at bounding box center [378, 139] width 78 height 16
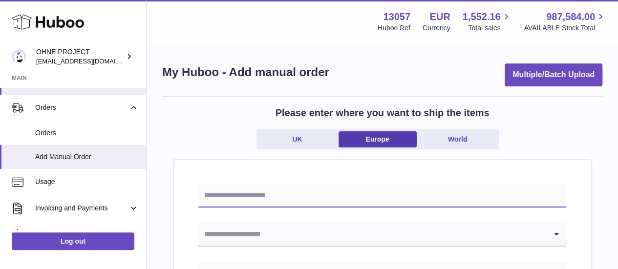
click at [312, 192] on input "text" at bounding box center [382, 195] width 368 height 23
type input "**********"
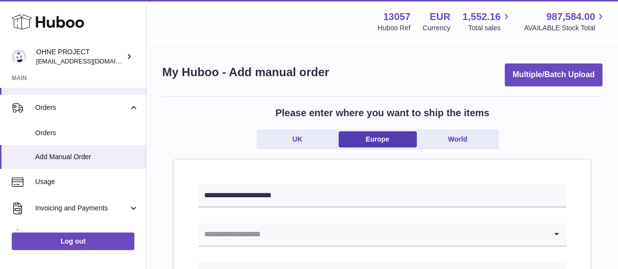
click at [301, 232] on input "Search for option" at bounding box center [372, 234] width 348 height 22
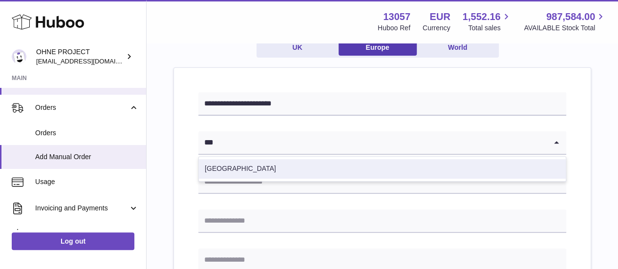
scroll to position [98, 0]
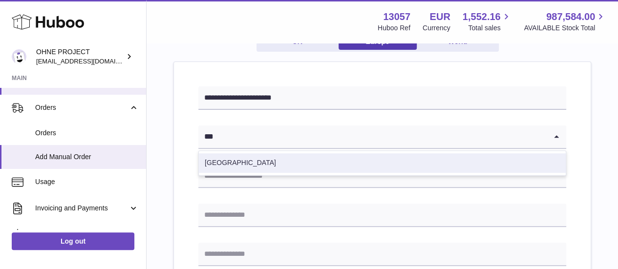
click at [292, 162] on li "Spain" at bounding box center [382, 163] width 367 height 20
type input "***"
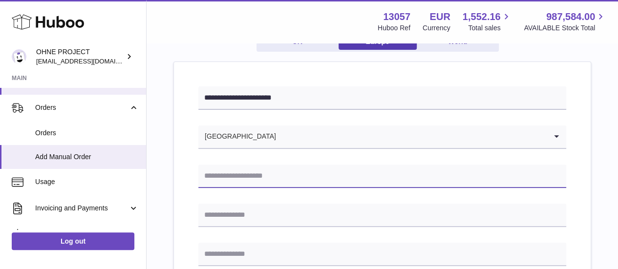
click at [277, 185] on input "text" at bounding box center [382, 176] width 368 height 23
type input "*"
type input "**********"
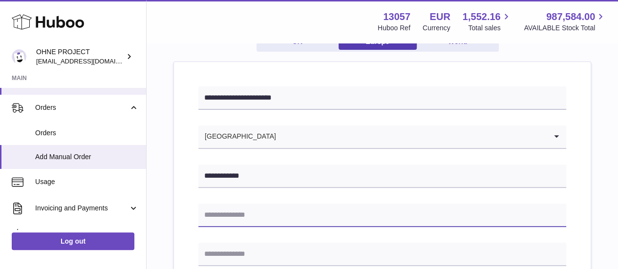
click at [278, 211] on input "text" at bounding box center [382, 215] width 368 height 23
type input "**********"
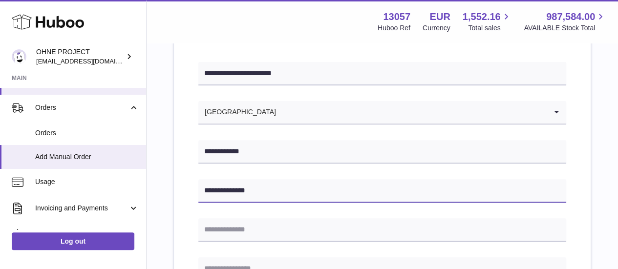
scroll to position [195, 0]
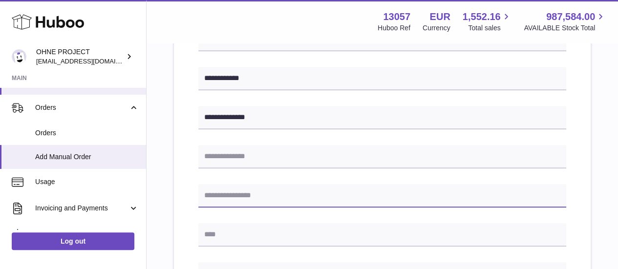
click at [279, 193] on input "text" at bounding box center [382, 195] width 368 height 23
type input "******"
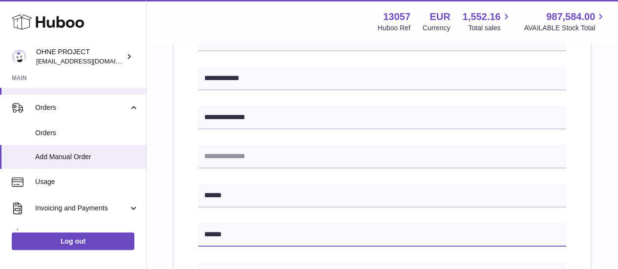
type input "******"
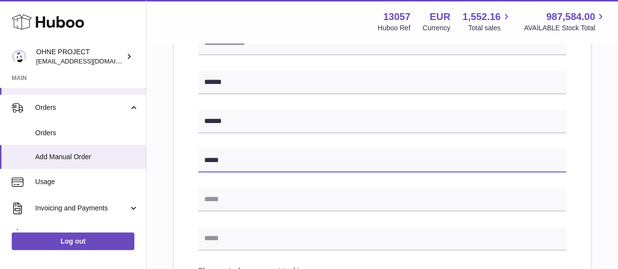
scroll to position [309, 0]
type input "*****"
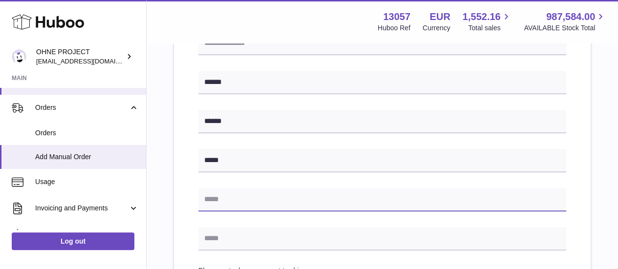
click at [275, 194] on input "text" at bounding box center [382, 199] width 368 height 23
type input "*********"
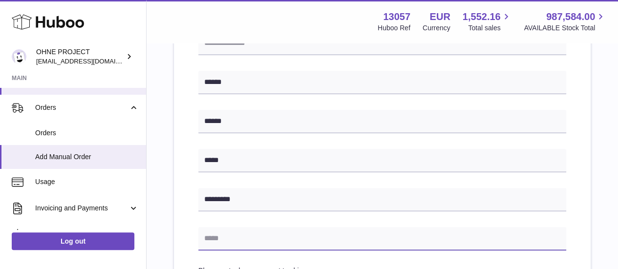
click at [262, 237] on input "text" at bounding box center [382, 238] width 368 height 23
type input "**********"
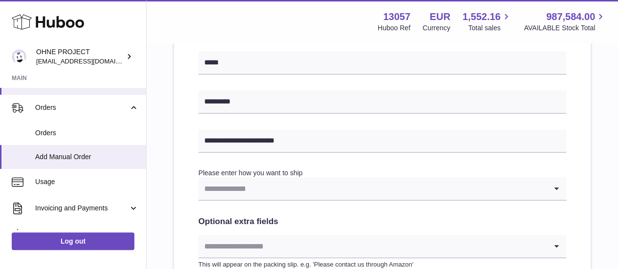
click at [297, 191] on input "Search for option" at bounding box center [372, 188] width 348 height 22
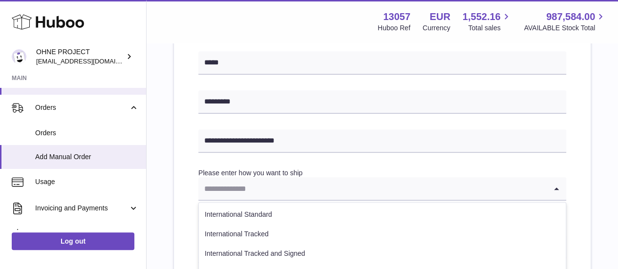
scroll to position [504, 0]
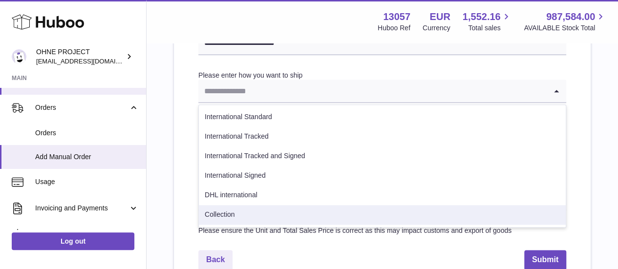
click at [257, 212] on li "Collection" at bounding box center [382, 215] width 367 height 20
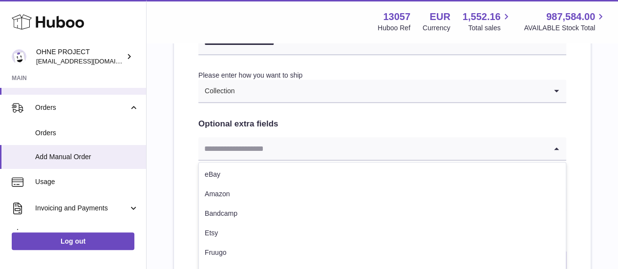
click at [267, 143] on input "Search for option" at bounding box center [372, 148] width 348 height 22
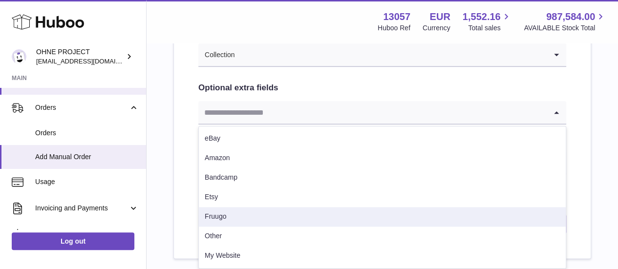
scroll to position [602, 0]
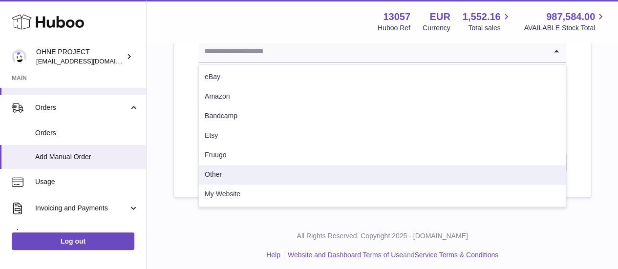
click at [248, 180] on li "Other" at bounding box center [382, 175] width 367 height 20
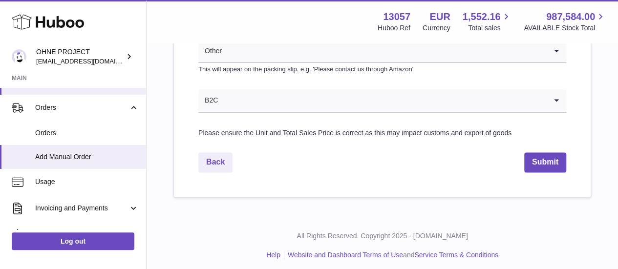
click at [262, 106] on input "Search for option" at bounding box center [382, 100] width 328 height 22
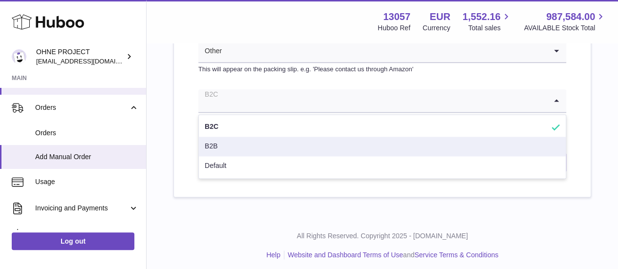
click at [232, 140] on li "B2B" at bounding box center [382, 147] width 367 height 20
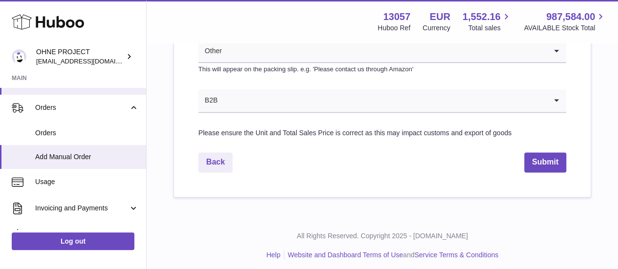
scroll to position [504, 0]
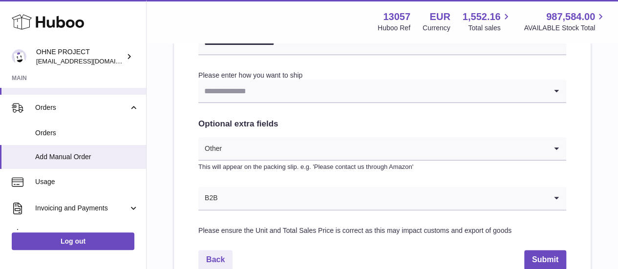
drag, startPoint x: 263, startPoint y: 89, endPoint x: 262, endPoint y: 103, distance: 13.7
click at [263, 90] on input "Search for option" at bounding box center [372, 91] width 348 height 22
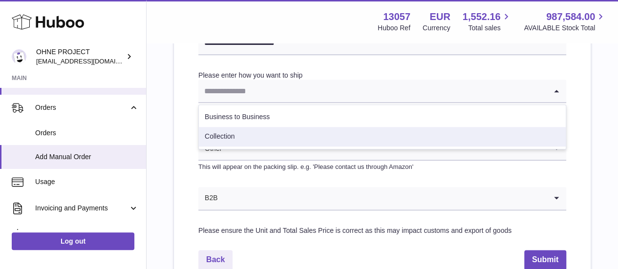
click at [246, 142] on li "Collection" at bounding box center [382, 137] width 367 height 20
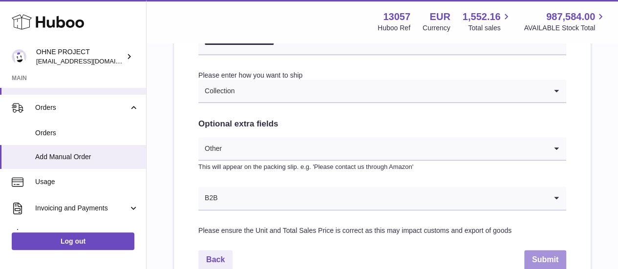
click at [546, 260] on button "Submit" at bounding box center [545, 260] width 42 height 20
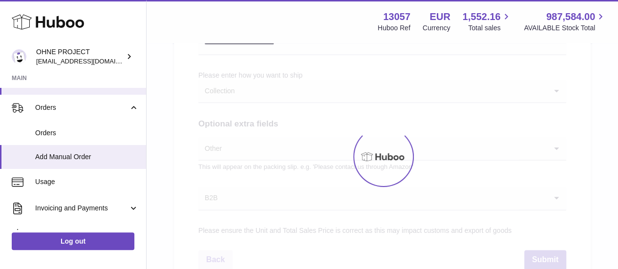
select select "***"
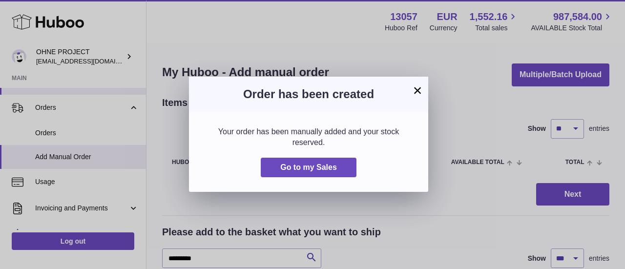
click at [420, 89] on button "×" at bounding box center [418, 91] width 12 height 12
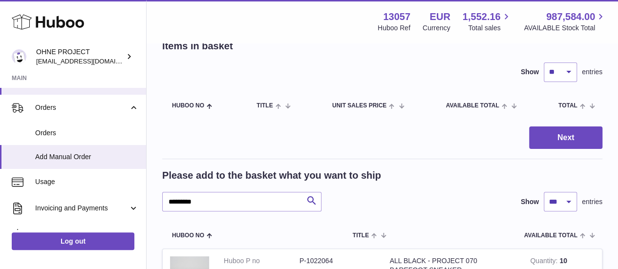
scroll to position [98, 0]
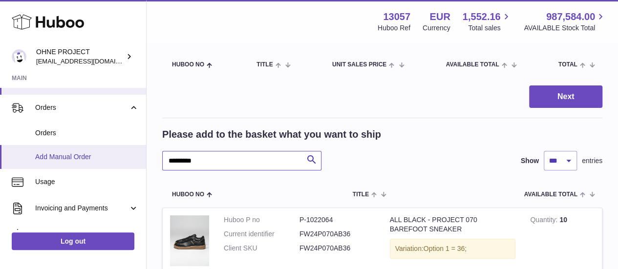
drag, startPoint x: 210, startPoint y: 161, endPoint x: 112, endPoint y: 154, distance: 97.9
type input "**********"
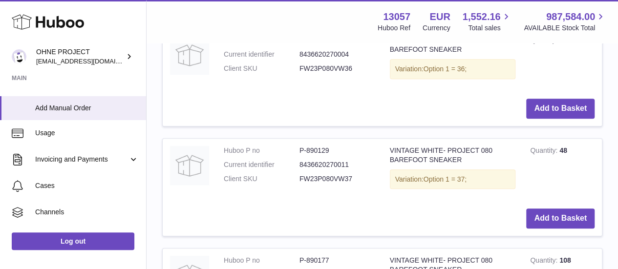
scroll to position [293, 0]
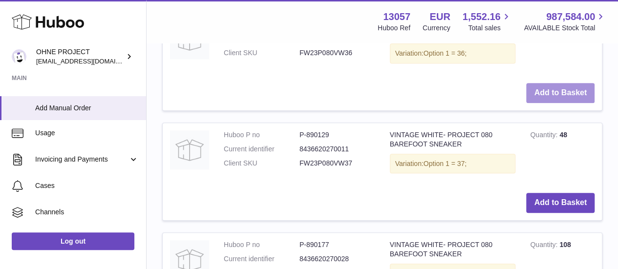
click at [571, 92] on button "Add to Basket" at bounding box center [560, 93] width 68 height 20
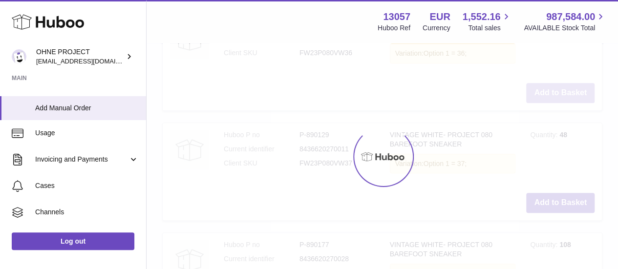
scroll to position [413, 0]
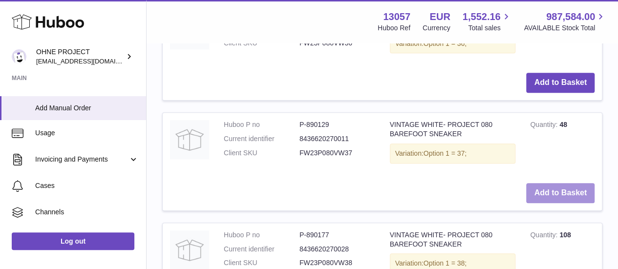
click at [556, 200] on button "Add to Basket" at bounding box center [560, 193] width 68 height 20
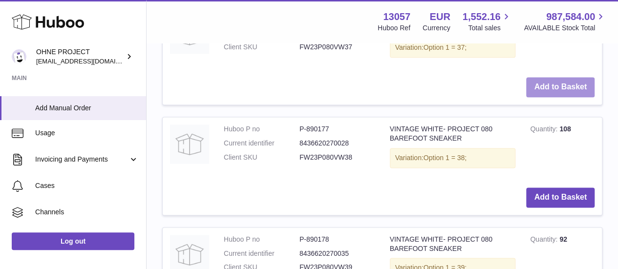
scroll to position [631, 0]
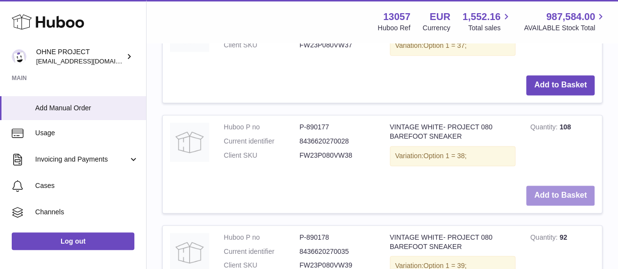
click at [554, 206] on button "Add to Basket" at bounding box center [560, 196] width 68 height 20
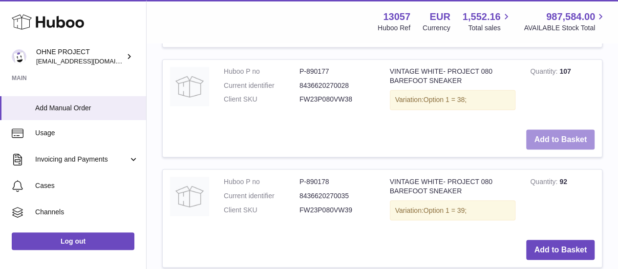
scroll to position [849, 0]
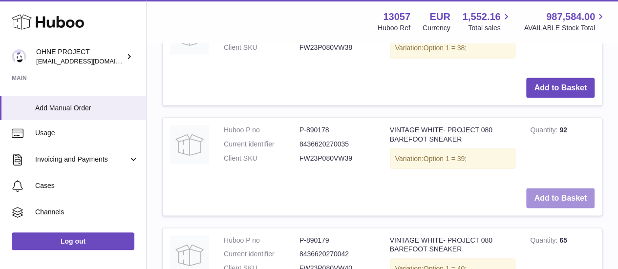
click at [537, 208] on button "Add to Basket" at bounding box center [560, 198] width 68 height 20
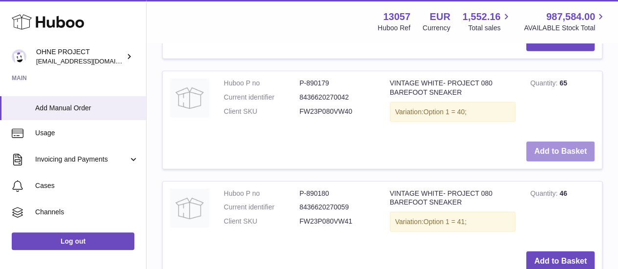
click at [548, 162] on button "Add to Basket" at bounding box center [560, 152] width 68 height 20
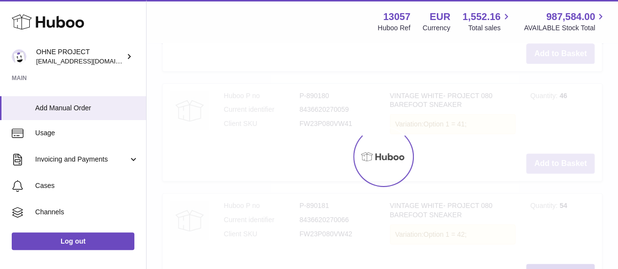
scroll to position [1334, 0]
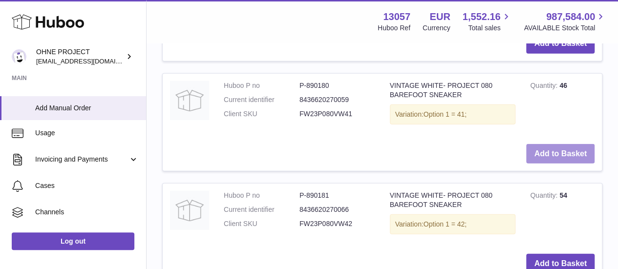
click at [548, 164] on button "Add to Basket" at bounding box center [560, 154] width 68 height 20
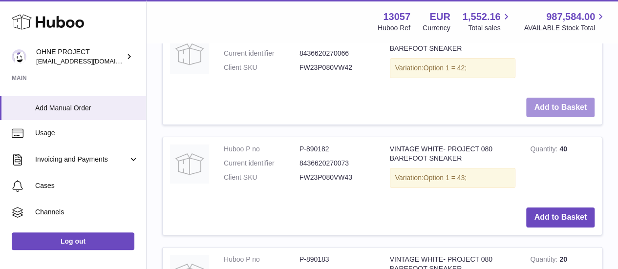
click at [546, 118] on button "Add to Basket" at bounding box center [560, 108] width 68 height 20
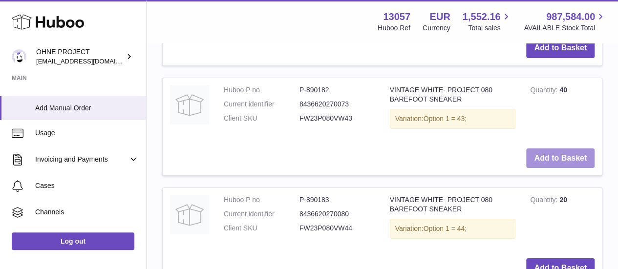
click at [558, 169] on button "Add to Basket" at bounding box center [560, 159] width 68 height 20
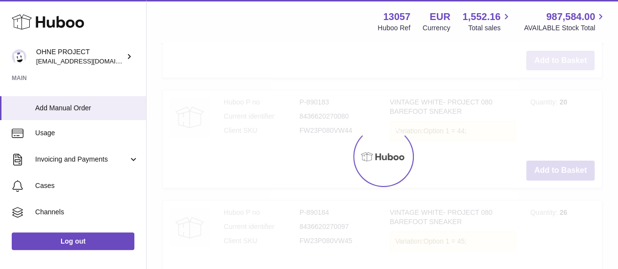
scroll to position [1988, 0]
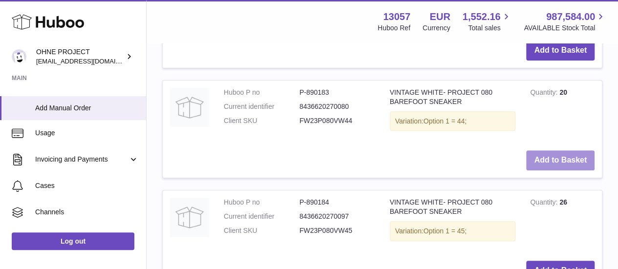
click at [548, 170] on button "Add to Basket" at bounding box center [560, 160] width 68 height 20
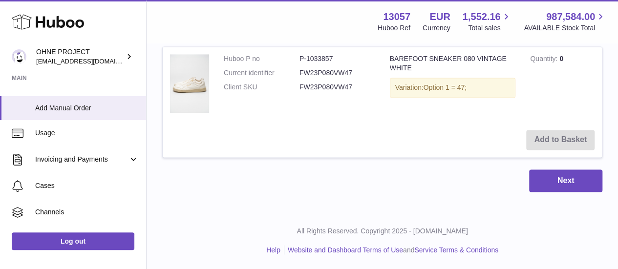
scroll to position [2668, 0]
click at [554, 189] on button "Next" at bounding box center [565, 181] width 73 height 23
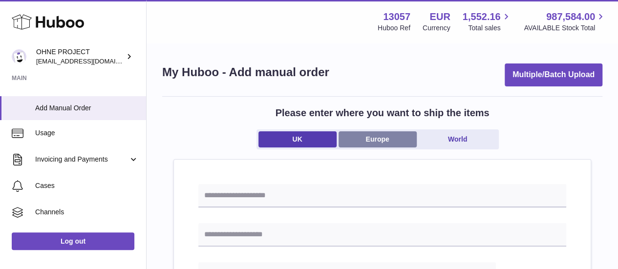
click at [379, 137] on link "Europe" at bounding box center [378, 139] width 78 height 16
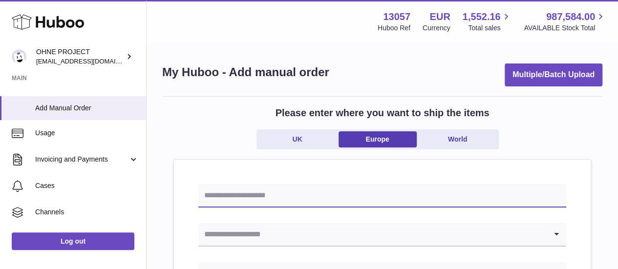
click at [350, 186] on input "text" at bounding box center [382, 195] width 368 height 23
type input "**********"
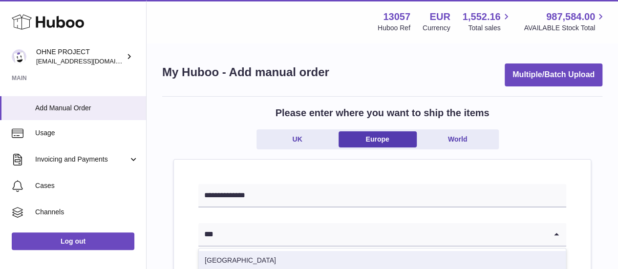
scroll to position [98, 0]
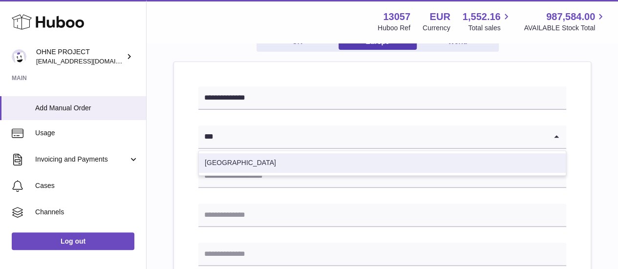
click at [284, 164] on li "Spain" at bounding box center [382, 163] width 367 height 20
type input "***"
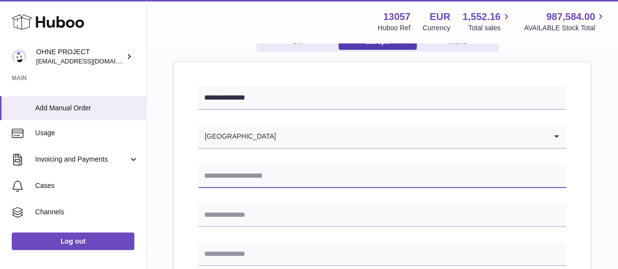
click at [275, 175] on input "text" at bounding box center [382, 176] width 368 height 23
paste input "**********"
type input "**********"
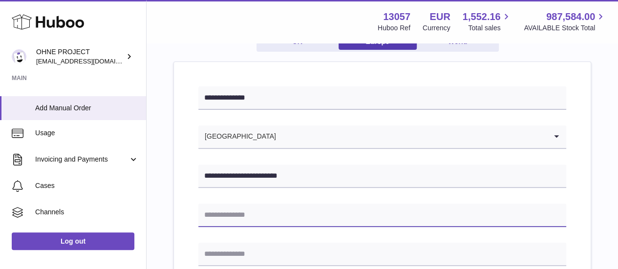
drag, startPoint x: 234, startPoint y: 224, endPoint x: 234, endPoint y: 217, distance: 7.3
click at [234, 224] on input "text" at bounding box center [382, 215] width 368 height 23
paste input "**********"
type input "**********"
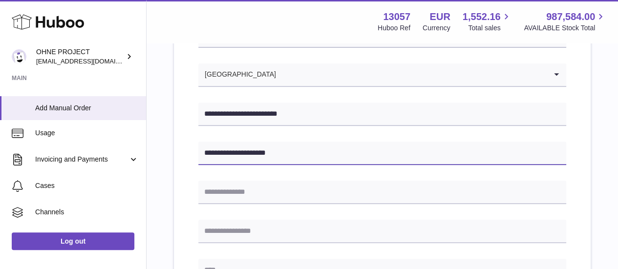
scroll to position [195, 0]
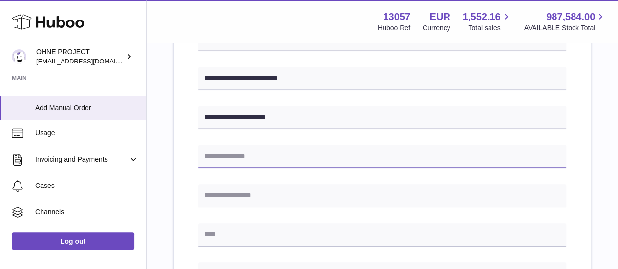
click at [248, 150] on input "text" at bounding box center [382, 156] width 368 height 23
paste input "**********"
drag, startPoint x: 357, startPoint y: 158, endPoint x: 285, endPoint y: 156, distance: 71.8
click at [285, 156] on input "**********" at bounding box center [382, 156] width 368 height 23
click at [289, 155] on input "**********" at bounding box center [382, 156] width 368 height 23
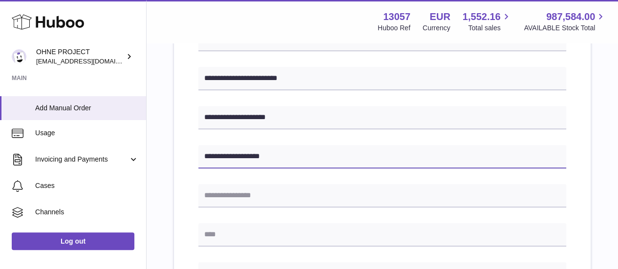
paste input "**********"
type input "**********"
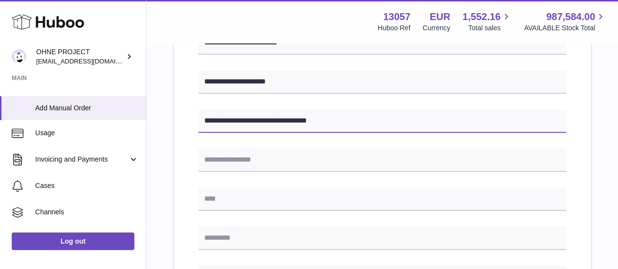
scroll to position [244, 0]
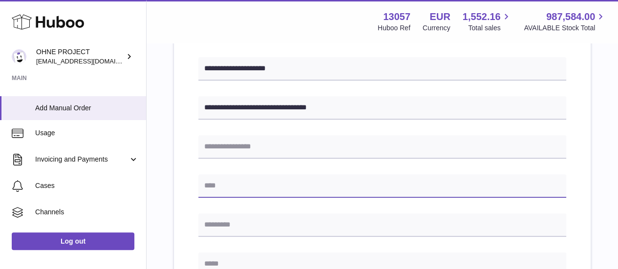
drag, startPoint x: 235, startPoint y: 187, endPoint x: 227, endPoint y: 187, distance: 8.8
click at [235, 187] on input "text" at bounding box center [382, 185] width 368 height 23
paste input "********"
type input "********"
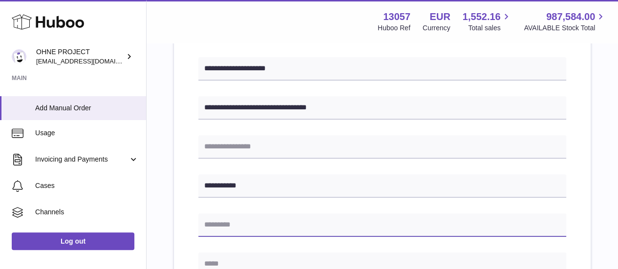
click at [223, 227] on input "text" at bounding box center [382, 224] width 368 height 23
type input "*****"
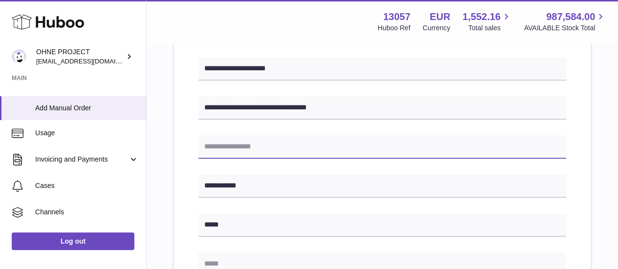
click at [233, 150] on input "text" at bounding box center [382, 146] width 368 height 23
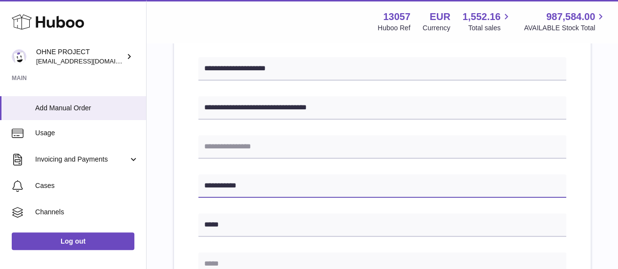
click at [226, 191] on input "********" at bounding box center [382, 185] width 368 height 23
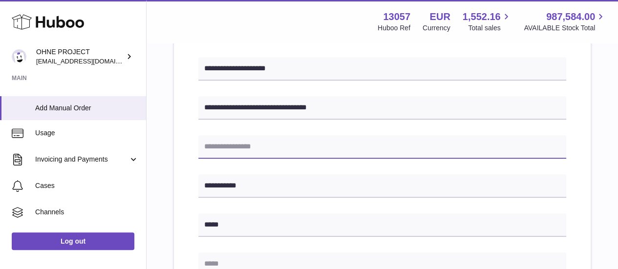
click at [235, 140] on input "text" at bounding box center [382, 146] width 368 height 23
paste input "********"
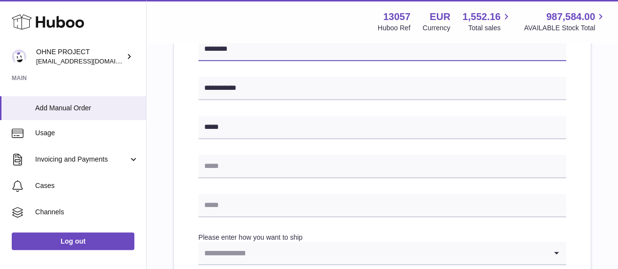
scroll to position [391, 0]
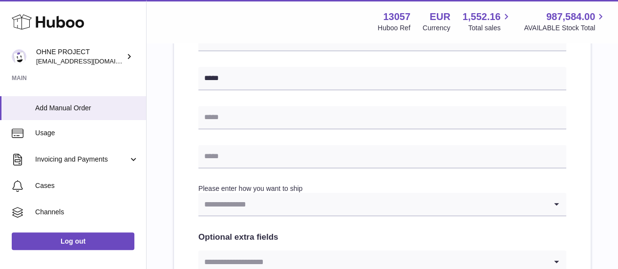
type input "********"
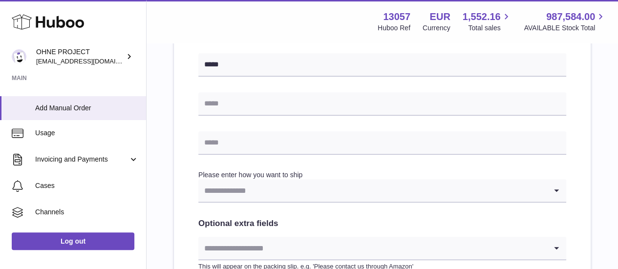
scroll to position [440, 0]
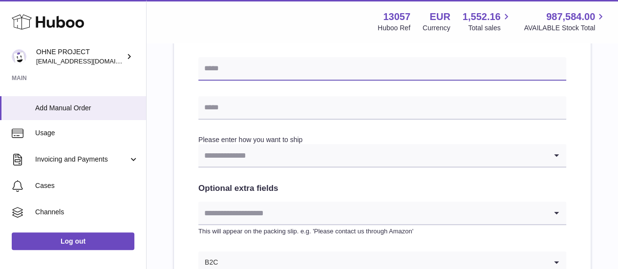
click at [260, 70] on input "text" at bounding box center [382, 68] width 368 height 23
paste input "*********"
type input "*********"
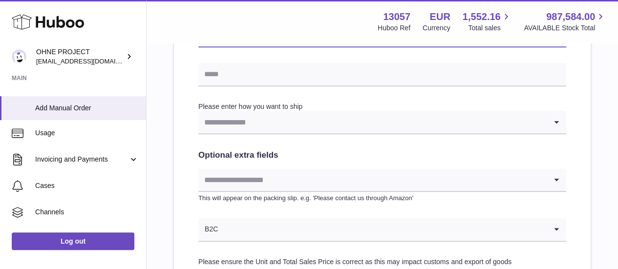
scroll to position [489, 0]
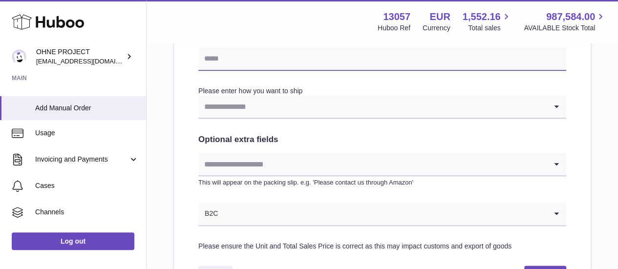
click at [238, 60] on input "text" at bounding box center [382, 58] width 368 height 23
paste input "**********"
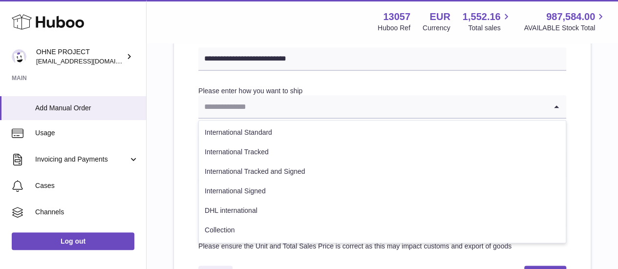
click at [245, 102] on input "Search for option" at bounding box center [372, 106] width 348 height 22
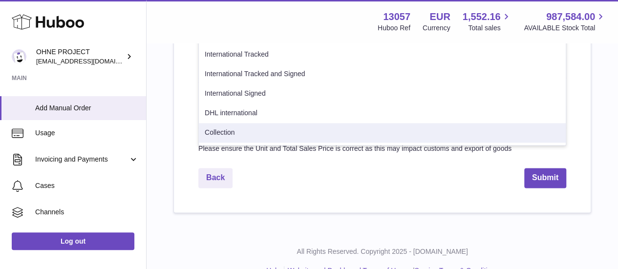
click at [248, 135] on li "Collection" at bounding box center [382, 133] width 367 height 20
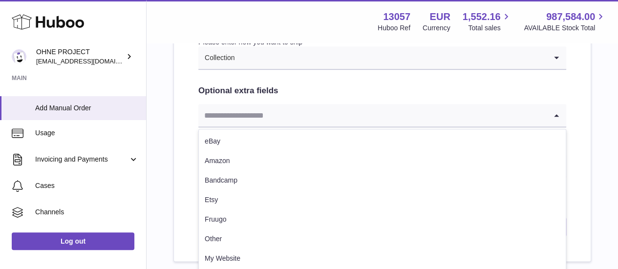
click at [273, 115] on input "Search for option" at bounding box center [372, 115] width 348 height 22
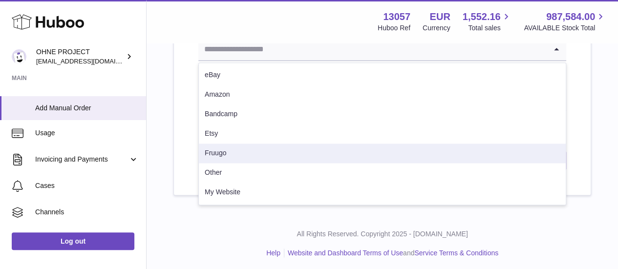
scroll to position [606, 0]
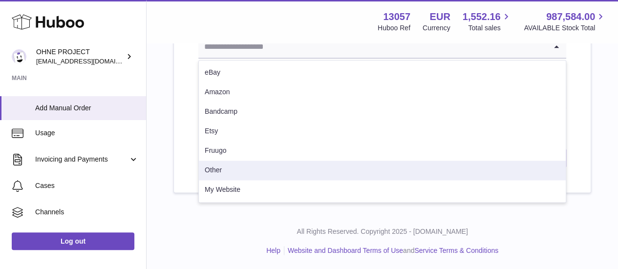
click at [245, 169] on li "Other" at bounding box center [382, 171] width 367 height 20
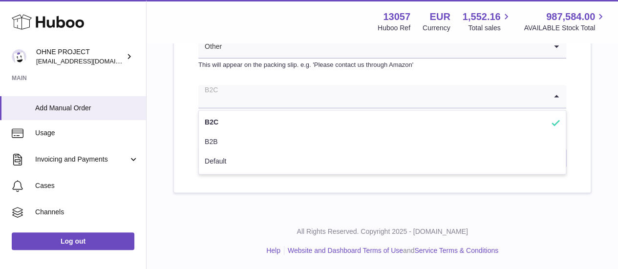
click at [251, 99] on input "Search for option" at bounding box center [372, 96] width 348 height 22
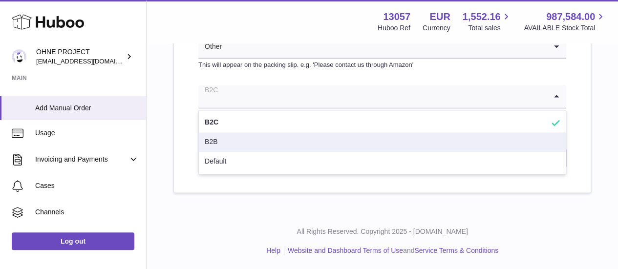
click at [245, 139] on li "B2B" at bounding box center [382, 142] width 367 height 20
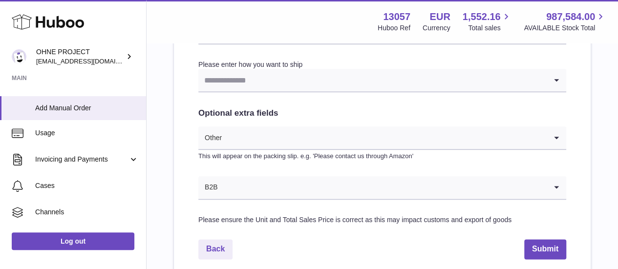
scroll to position [509, 0]
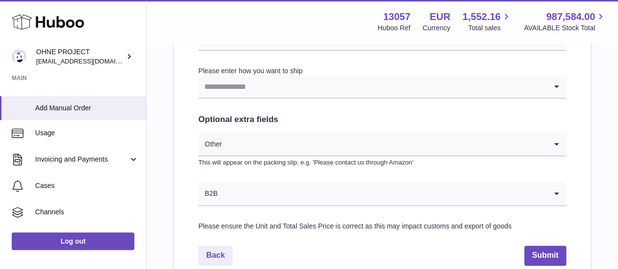
click at [264, 86] on input "Search for option" at bounding box center [372, 86] width 348 height 22
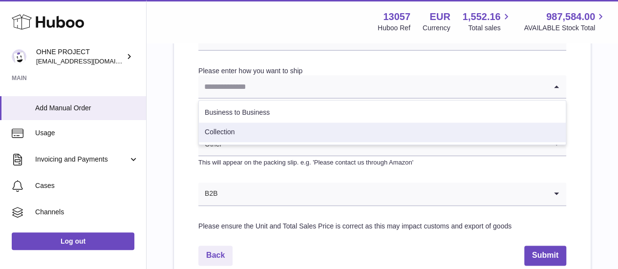
click at [249, 137] on li "Collection" at bounding box center [382, 133] width 367 height 20
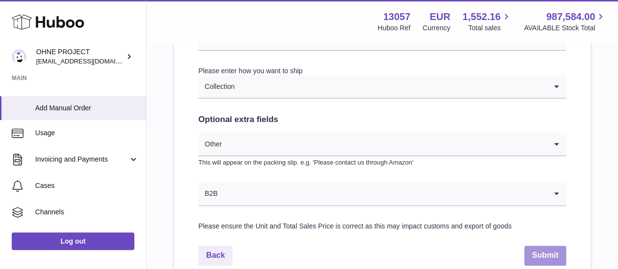
click at [551, 262] on button "Submit" at bounding box center [545, 256] width 42 height 20
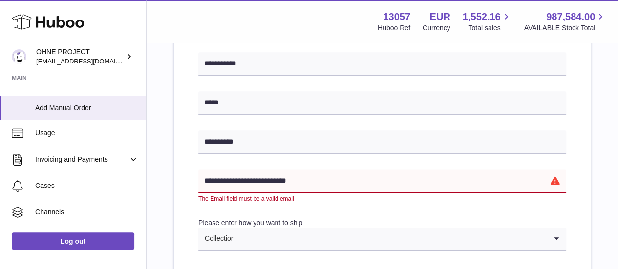
scroll to position [372, 0]
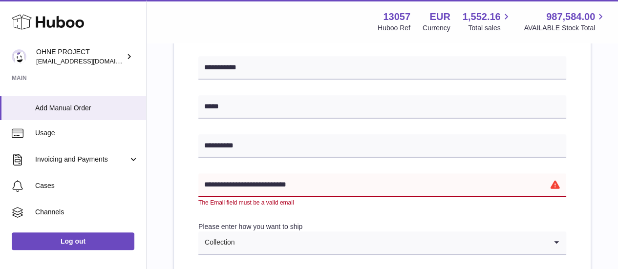
click at [214, 183] on input "**********" at bounding box center [382, 184] width 368 height 23
click at [419, 180] on input "**********" at bounding box center [382, 184] width 368 height 23
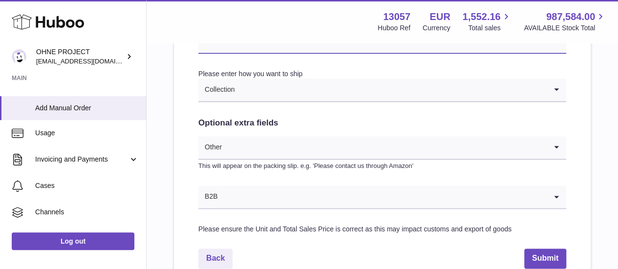
scroll to position [568, 0]
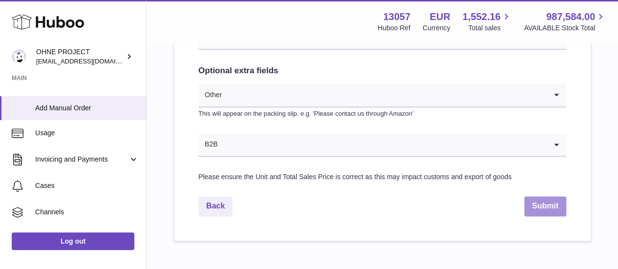
type input "**********"
click at [540, 201] on button "Submit" at bounding box center [545, 206] width 42 height 20
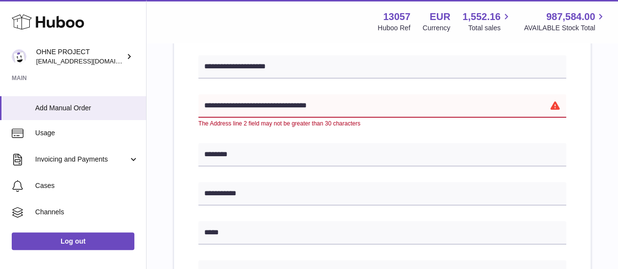
scroll to position [226, 0]
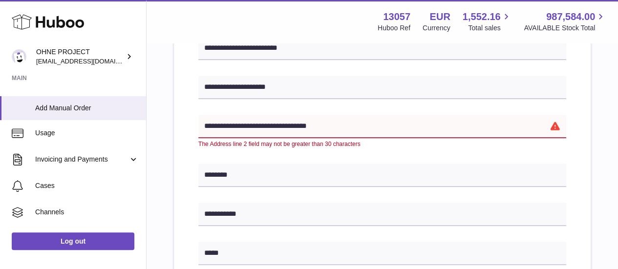
click at [340, 124] on input "**********" at bounding box center [382, 126] width 368 height 23
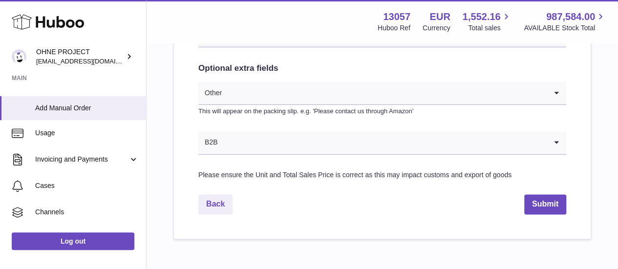
scroll to position [606, 0]
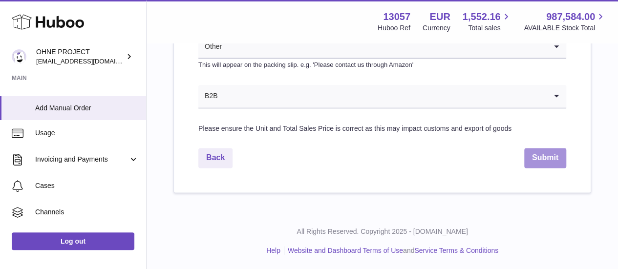
type input "**********"
click at [544, 158] on button "Submit" at bounding box center [545, 158] width 42 height 20
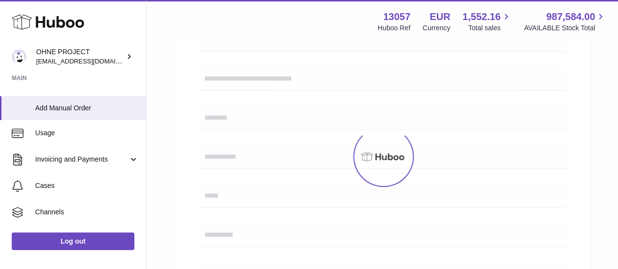
scroll to position [264, 0]
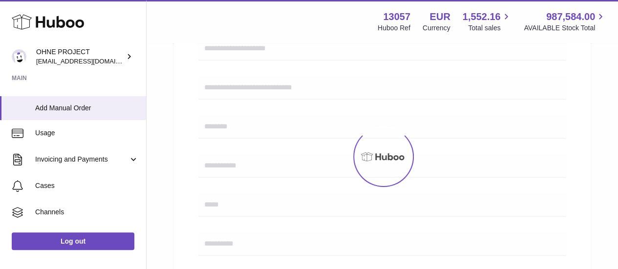
select select "***"
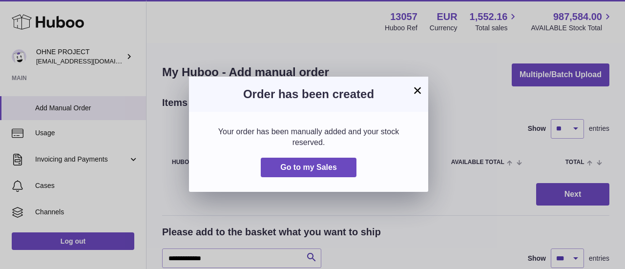
click at [419, 92] on button "×" at bounding box center [418, 91] width 12 height 12
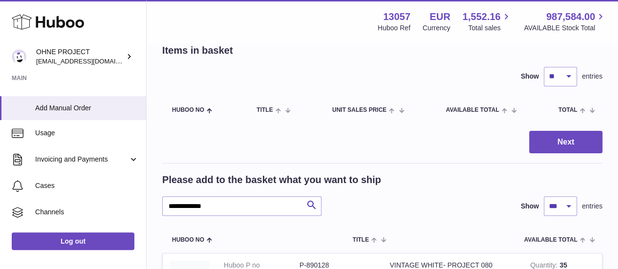
scroll to position [98, 0]
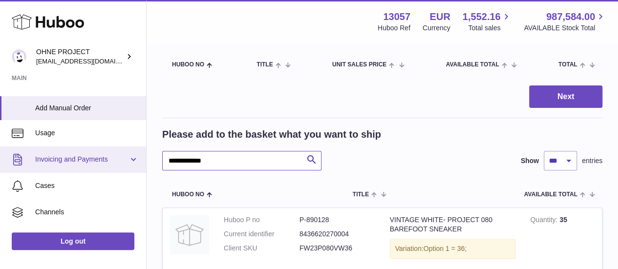
drag, startPoint x: 234, startPoint y: 165, endPoint x: 114, endPoint y: 161, distance: 119.7
type input "*********"
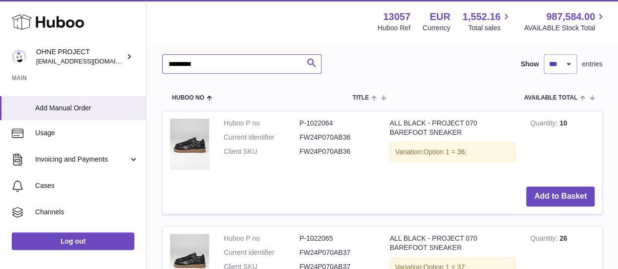
scroll to position [195, 0]
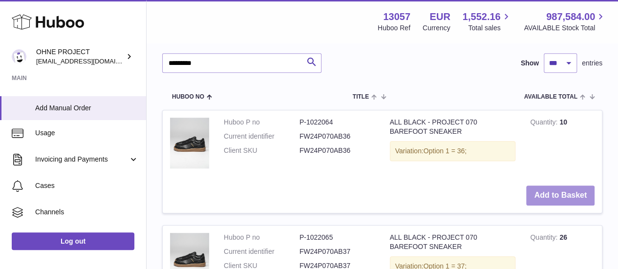
click at [552, 196] on button "Add to Basket" at bounding box center [560, 196] width 68 height 20
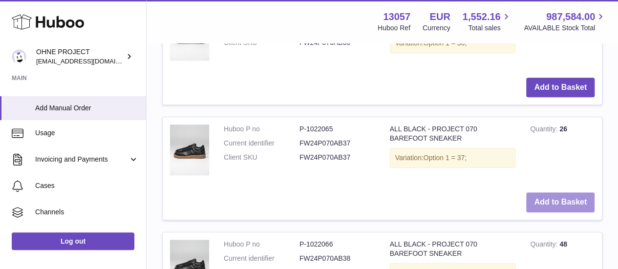
click at [546, 213] on button "Add to Basket" at bounding box center [560, 202] width 68 height 20
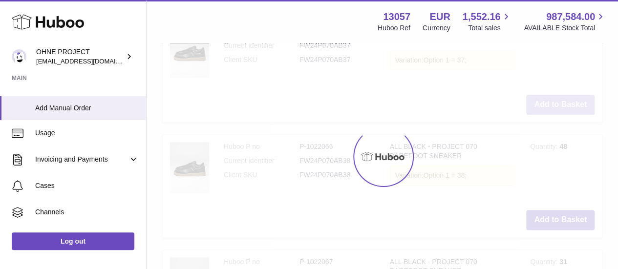
scroll to position [642, 0]
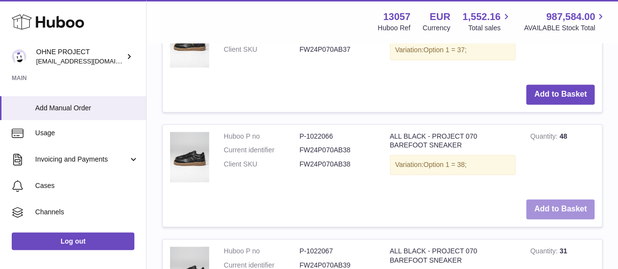
click at [549, 219] on button "Add to Basket" at bounding box center [560, 209] width 68 height 20
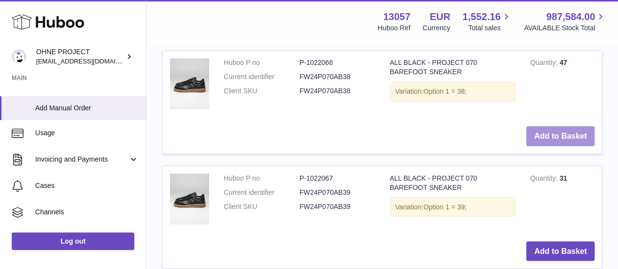
scroll to position [865, 0]
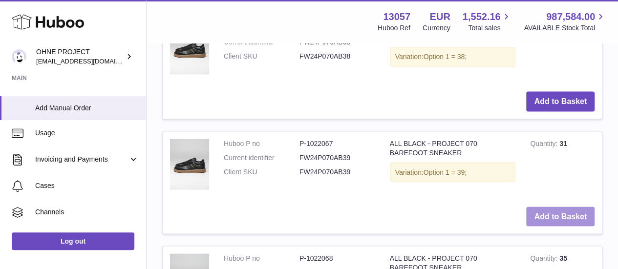
click at [534, 227] on button "Add to Basket" at bounding box center [560, 217] width 68 height 20
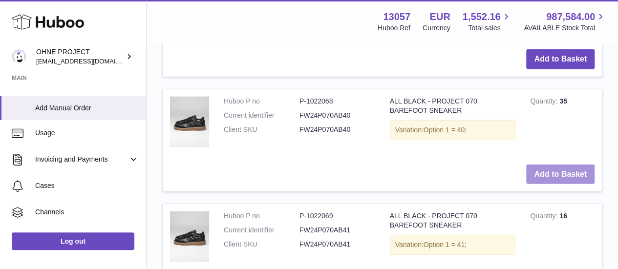
click at [539, 185] on button "Add to Basket" at bounding box center [560, 175] width 68 height 20
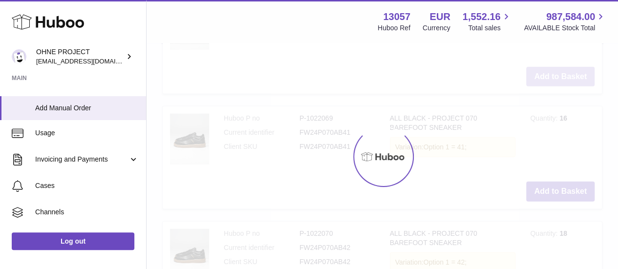
scroll to position [1409, 0]
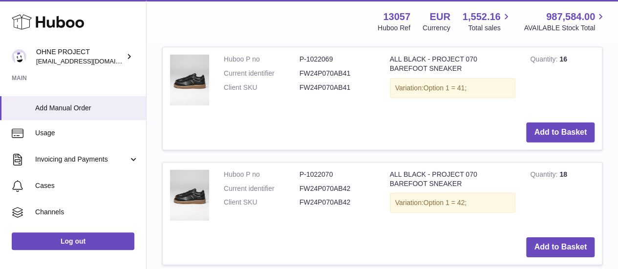
click at [537, 150] on td "Add to Basket" at bounding box center [382, 132] width 439 height 35
click at [540, 143] on button "Add to Basket" at bounding box center [560, 133] width 68 height 20
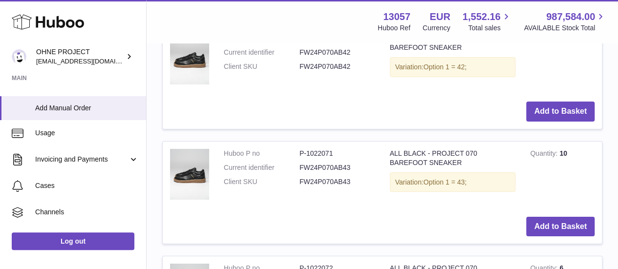
scroll to position [1682, 0]
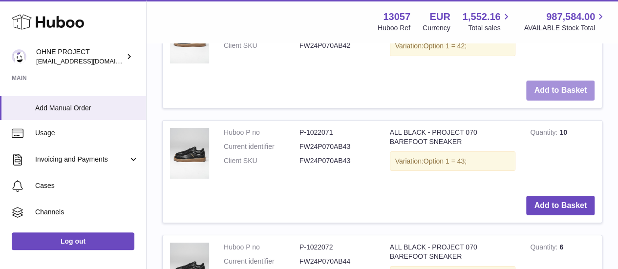
click at [547, 101] on button "Add to Basket" at bounding box center [560, 91] width 68 height 20
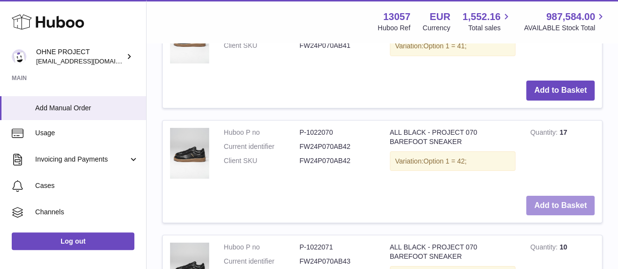
scroll to position [1807, 0]
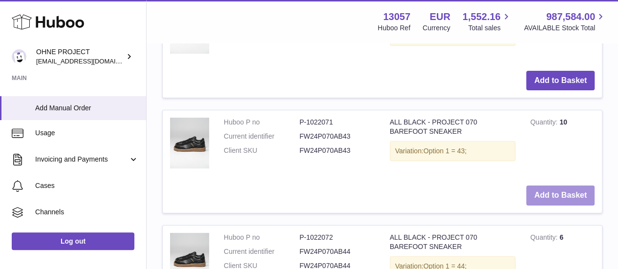
click at [542, 206] on button "Add to Basket" at bounding box center [560, 196] width 68 height 20
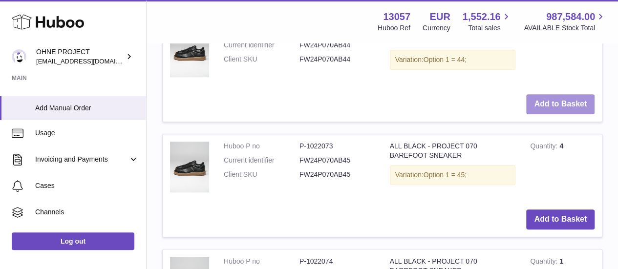
click at [550, 114] on button "Add to Basket" at bounding box center [560, 104] width 68 height 20
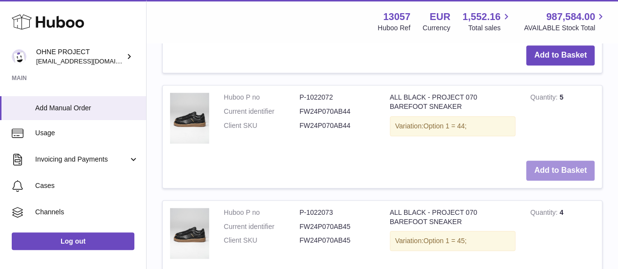
scroll to position [2302, 0]
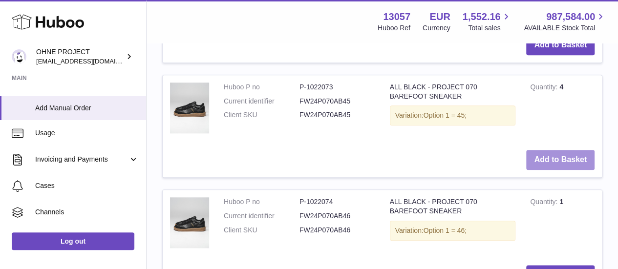
click at [544, 170] on button "Add to Basket" at bounding box center [560, 160] width 68 height 20
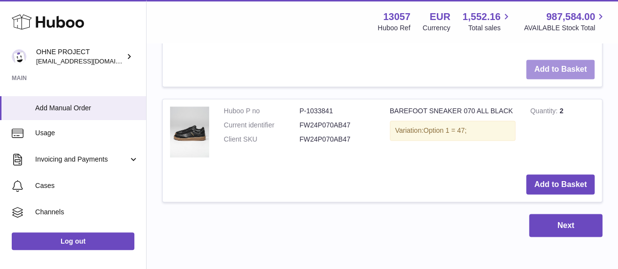
click at [544, 80] on button "Add to Basket" at bounding box center [560, 70] width 68 height 20
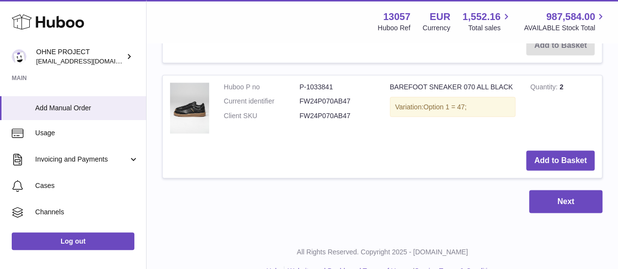
scroll to position [2698, 0]
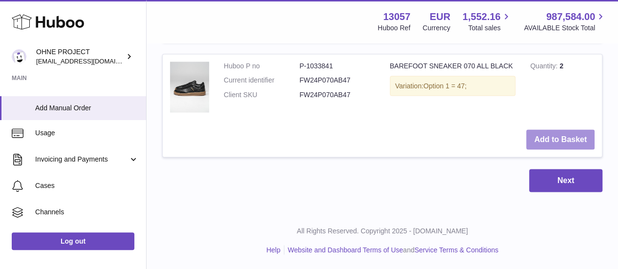
click at [535, 149] on button "Add to Basket" at bounding box center [560, 139] width 68 height 20
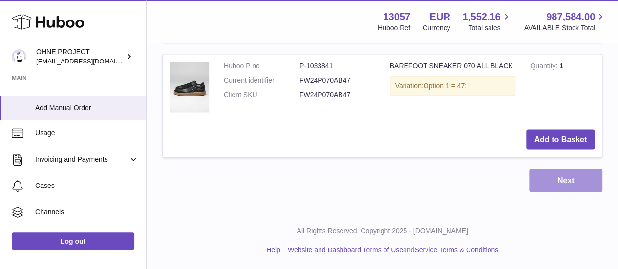
click at [570, 184] on button "Next" at bounding box center [565, 180] width 73 height 23
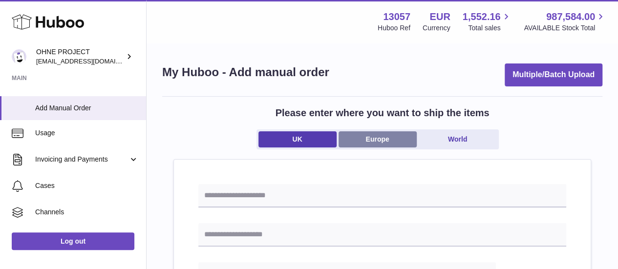
click at [373, 140] on link "Europe" at bounding box center [378, 139] width 78 height 16
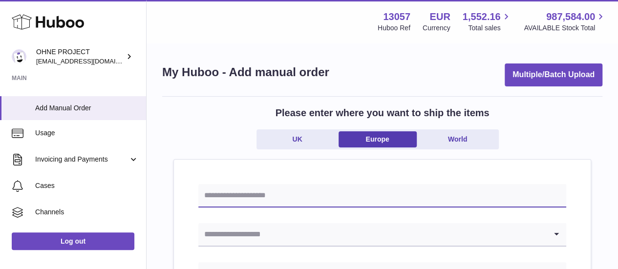
click at [327, 198] on input "text" at bounding box center [382, 195] width 368 height 23
type input "**********"
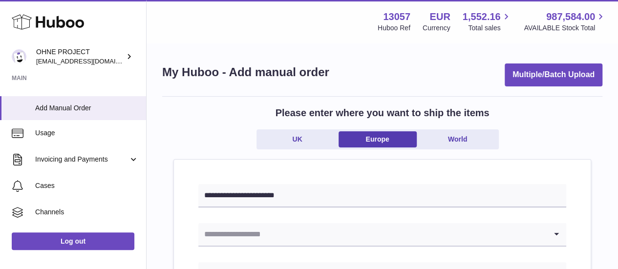
click at [329, 225] on input "Search for option" at bounding box center [372, 234] width 348 height 22
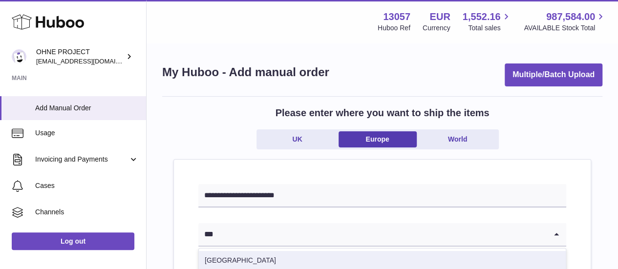
type input "***"
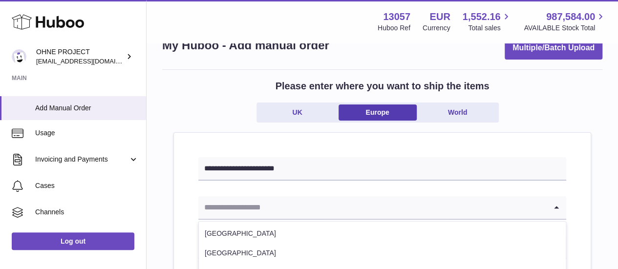
scroll to position [49, 0]
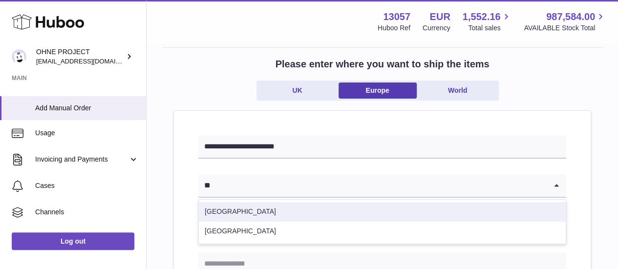
click at [276, 205] on li "Hungary" at bounding box center [382, 212] width 367 height 20
type input "**"
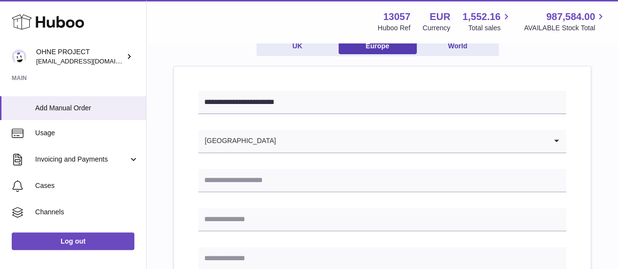
scroll to position [147, 0]
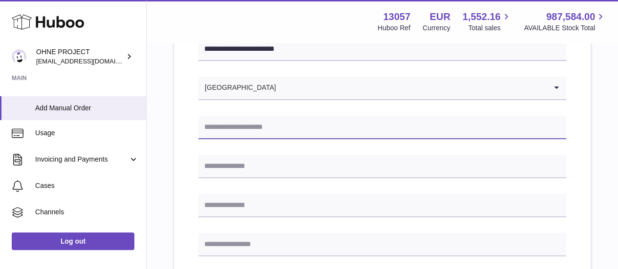
click at [255, 130] on input "text" at bounding box center [382, 127] width 368 height 23
paste input "**********"
type input "**********"
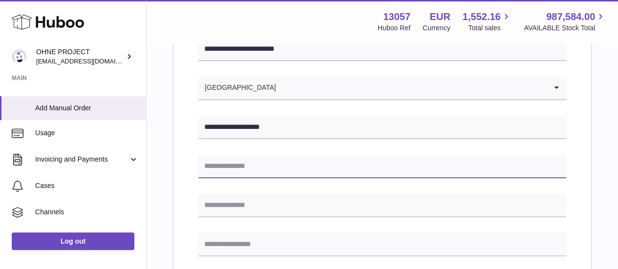
click at [245, 171] on input "text" at bounding box center [382, 166] width 368 height 23
paste input "**********"
type input "**********"
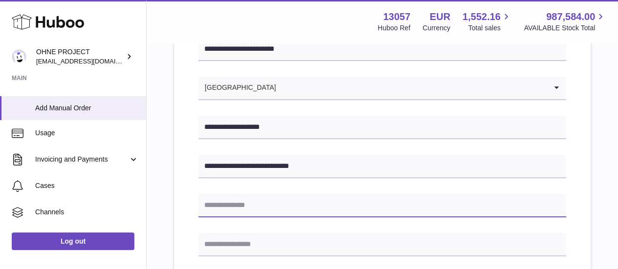
click at [252, 204] on input "text" at bounding box center [382, 205] width 368 height 23
paste input "**********"
type input "**********"
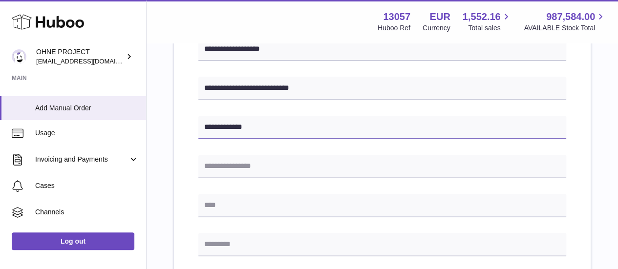
scroll to position [293, 0]
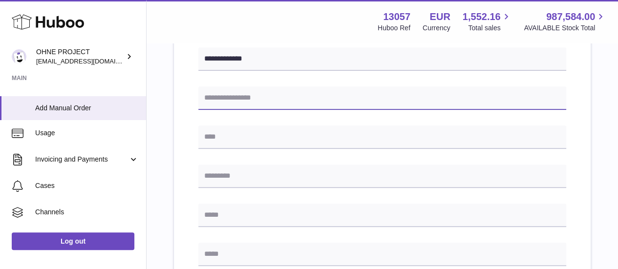
click at [249, 106] on input "text" at bounding box center [382, 97] width 368 height 23
paste input "****"
type input "****"
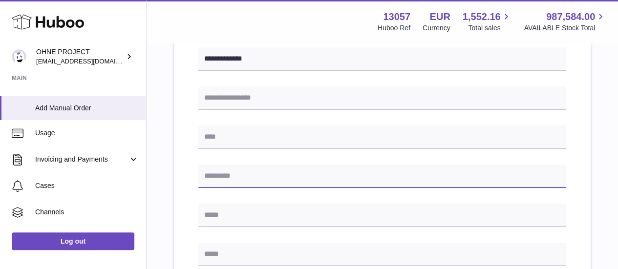
click at [238, 178] on input "text" at bounding box center [382, 176] width 368 height 23
paste input "****"
type input "****"
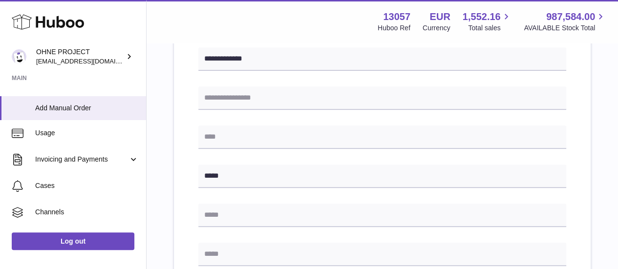
click at [215, 151] on div "**********" at bounding box center [382, 168] width 368 height 555
drag, startPoint x: 216, startPoint y: 136, endPoint x: 216, endPoint y: 121, distance: 15.2
click at [216, 136] on input "text" at bounding box center [382, 137] width 368 height 23
paste input "**********"
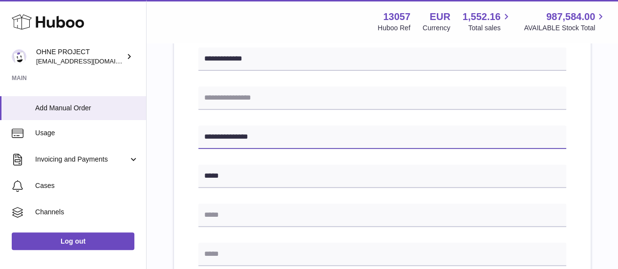
type input "**********"
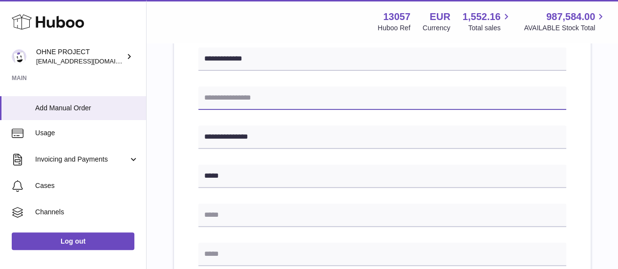
click at [218, 100] on input "text" at bounding box center [382, 97] width 368 height 23
paste input "**********"
type input "**********"
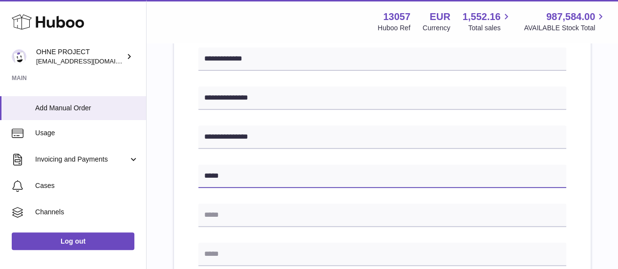
click at [230, 174] on input "****" at bounding box center [382, 176] width 368 height 23
type input "****"
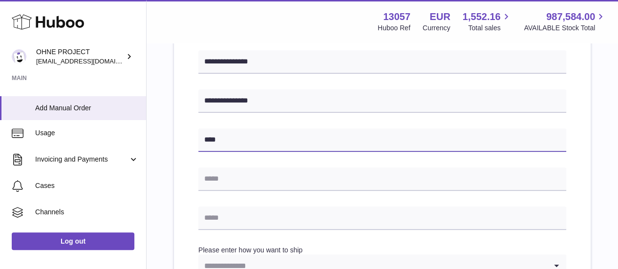
scroll to position [391, 0]
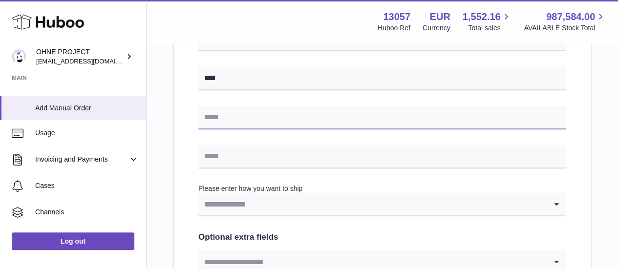
click at [252, 120] on input "text" at bounding box center [382, 117] width 368 height 23
paste input "**********"
type input "**********"
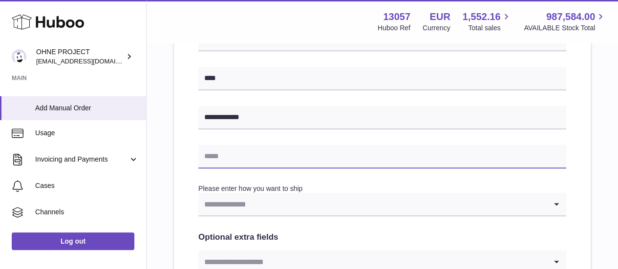
click at [223, 154] on input "text" at bounding box center [382, 156] width 368 height 23
type input "**********"
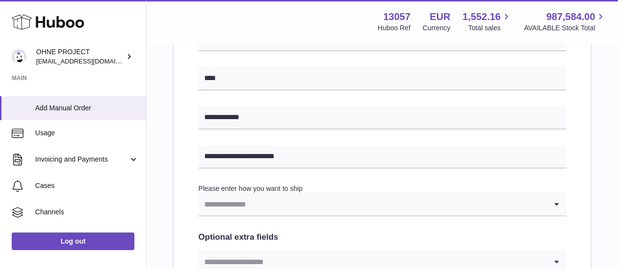
click at [263, 208] on input "Search for option" at bounding box center [372, 204] width 348 height 22
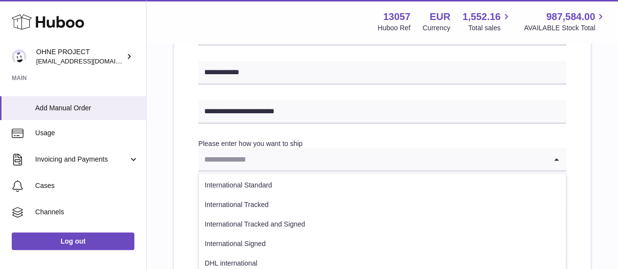
scroll to position [489, 0]
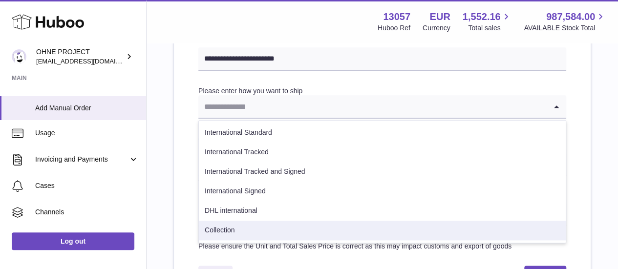
click at [240, 222] on li "Collection" at bounding box center [382, 231] width 367 height 20
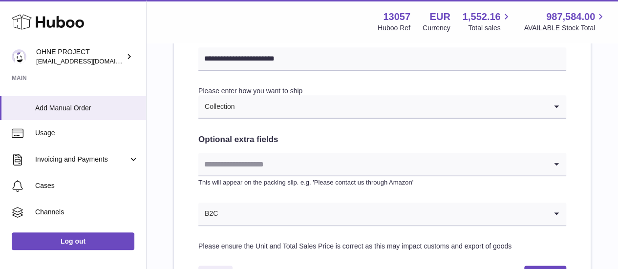
click at [240, 155] on input "Search for option" at bounding box center [372, 164] width 348 height 22
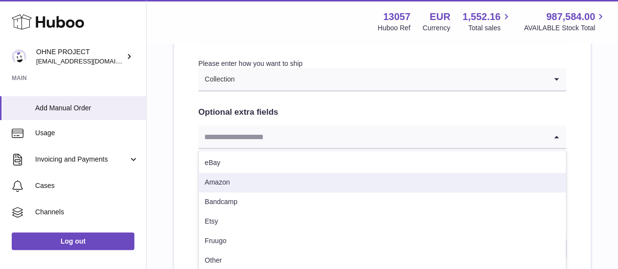
scroll to position [537, 0]
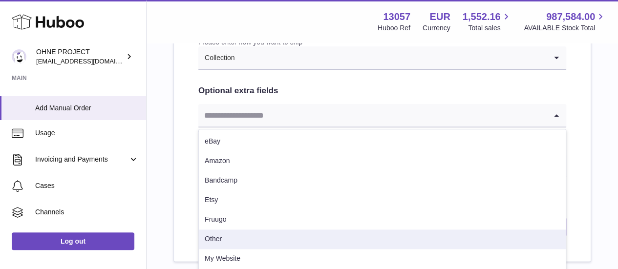
click at [229, 240] on li "Other" at bounding box center [382, 240] width 367 height 20
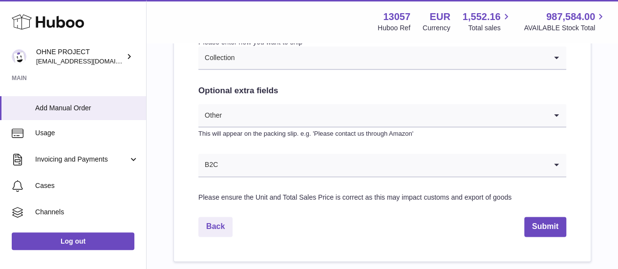
click at [232, 170] on input "Search for option" at bounding box center [382, 165] width 328 height 22
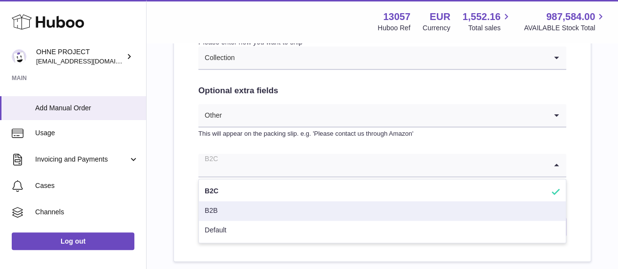
click at [223, 206] on li "B2B" at bounding box center [382, 211] width 367 height 20
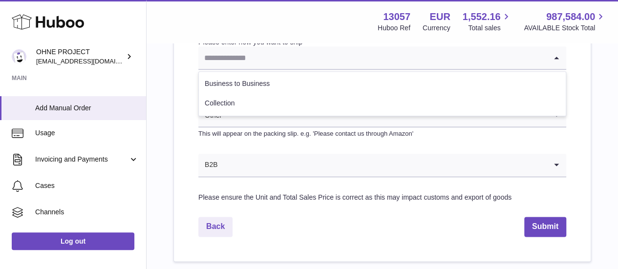
click at [249, 62] on input "Search for option" at bounding box center [372, 57] width 348 height 22
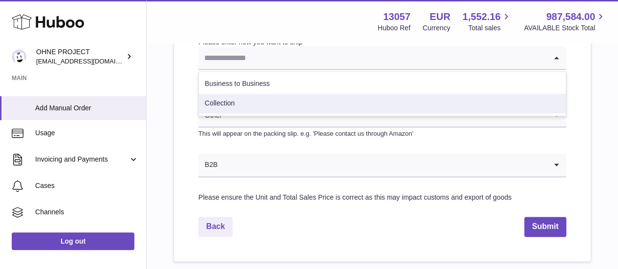
click at [234, 111] on li "Collection" at bounding box center [382, 104] width 367 height 20
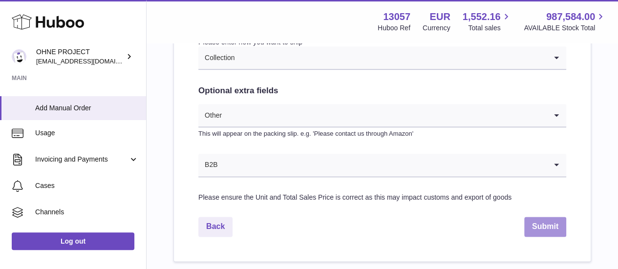
click at [545, 218] on button "Submit" at bounding box center [545, 227] width 42 height 20
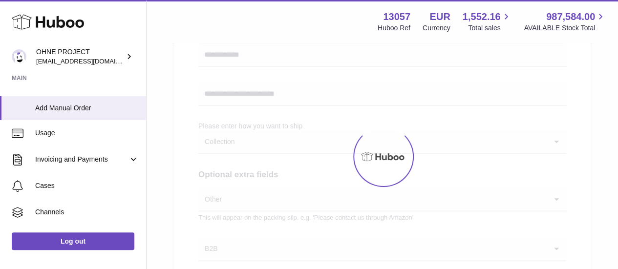
scroll to position [342, 0]
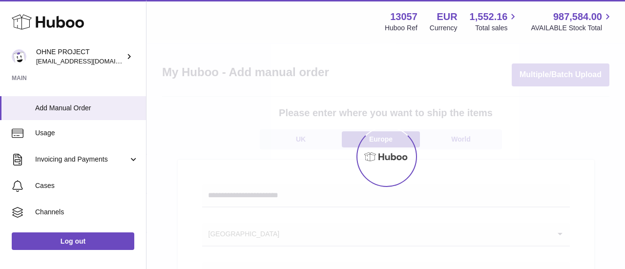
select select "***"
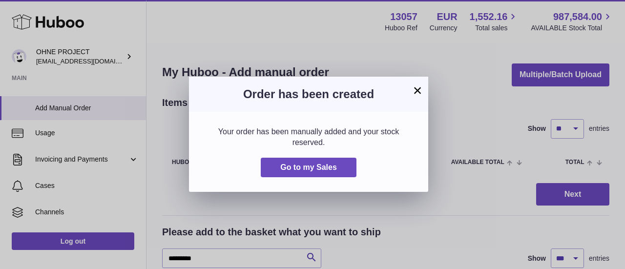
click at [417, 93] on button "×" at bounding box center [418, 91] width 12 height 12
